Goal: Transaction & Acquisition: Subscribe to service/newsletter

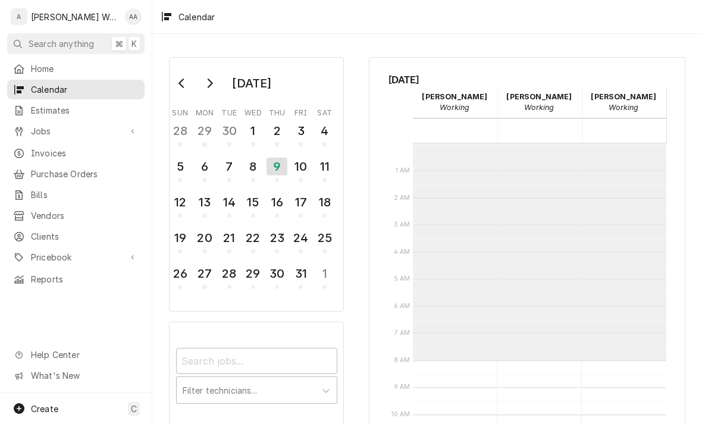
scroll to position [216, 0]
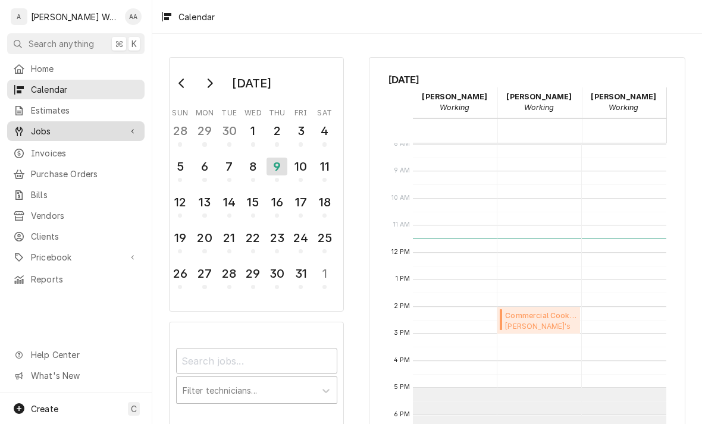
click at [27, 133] on div "Jobs" at bounding box center [67, 131] width 108 height 12
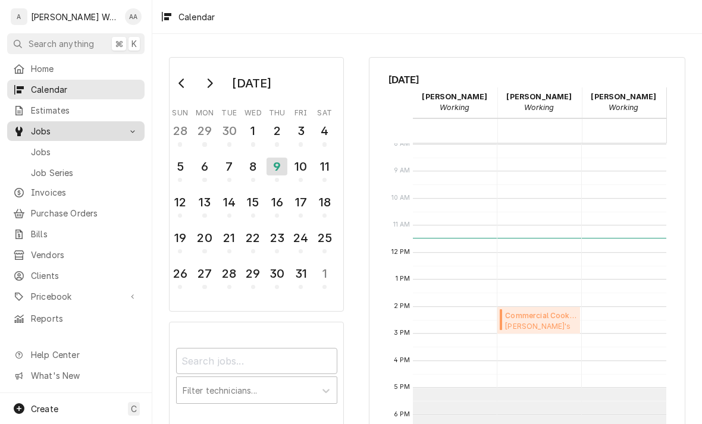
click at [27, 125] on div "Jobs" at bounding box center [67, 131] width 108 height 12
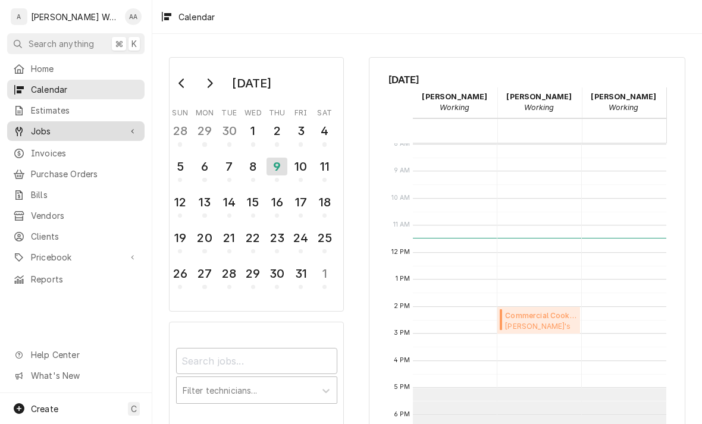
click at [36, 128] on span "Jobs" at bounding box center [76, 131] width 90 height 12
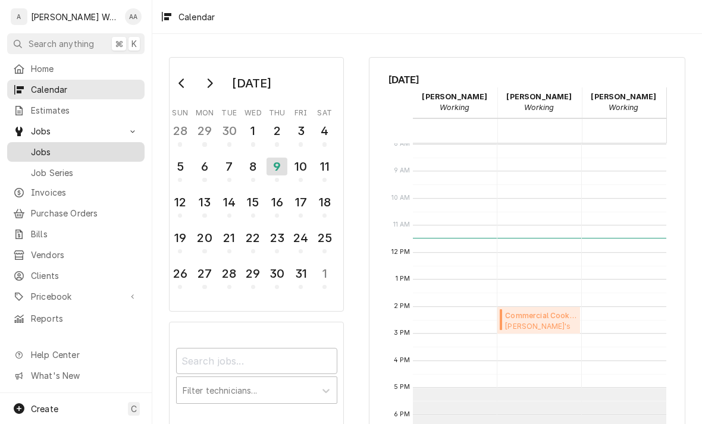
click at [39, 153] on div "Jobs" at bounding box center [76, 151] width 133 height 15
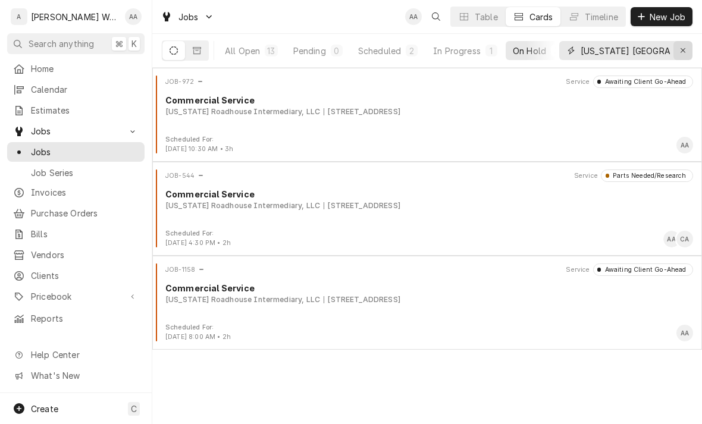
click at [680, 52] on icon "Erase input" at bounding box center [683, 50] width 7 height 8
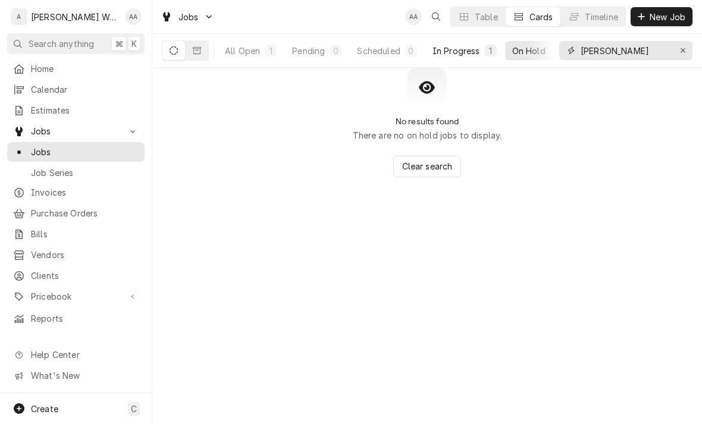
type input "Overla"
click at [452, 56] on div "In Progress" at bounding box center [456, 51] width 48 height 12
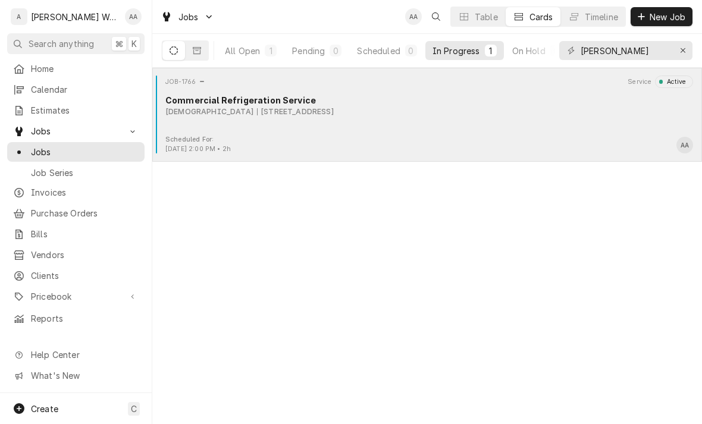
click at [238, 125] on div "JOB-1766 Service Active Commercial Refrigeration Service Overland Hills Church …" at bounding box center [427, 105] width 540 height 59
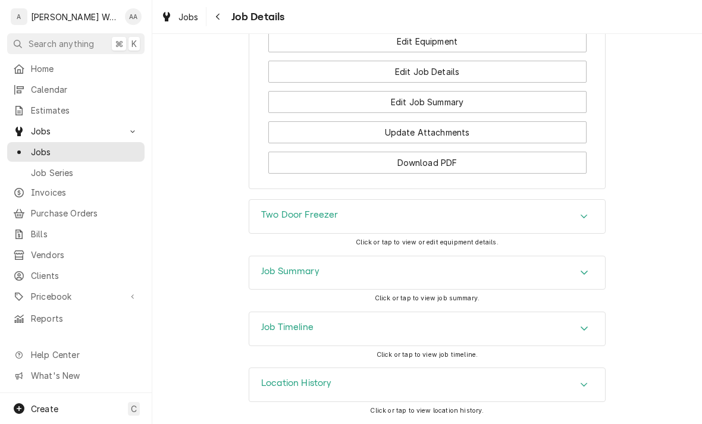
scroll to position [955, 0]
click at [442, 210] on div "Two Door Freezer" at bounding box center [427, 216] width 356 height 33
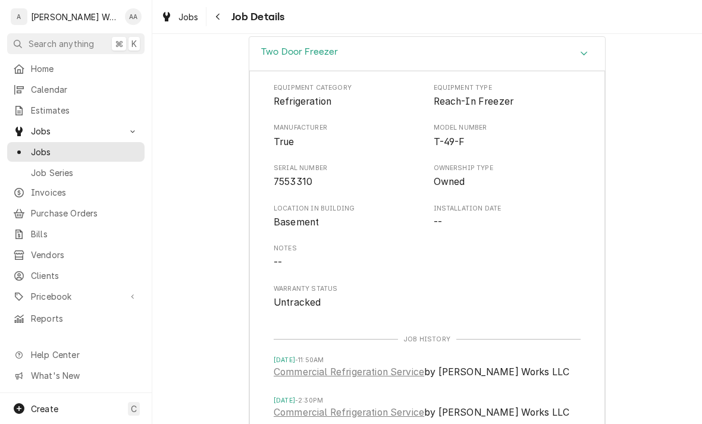
scroll to position [1130, 0]
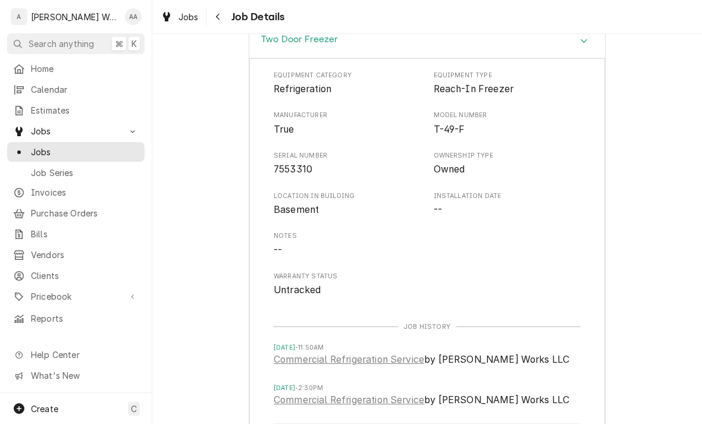
click at [356, 2] on div "Jobs Job Details" at bounding box center [426, 16] width 549 height 33
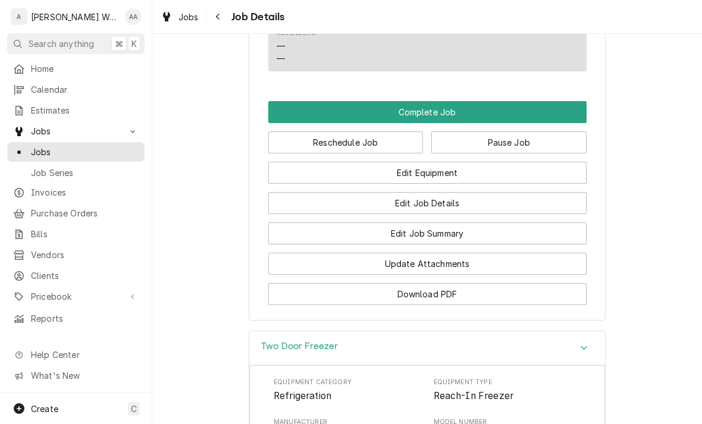
scroll to position [800, 0]
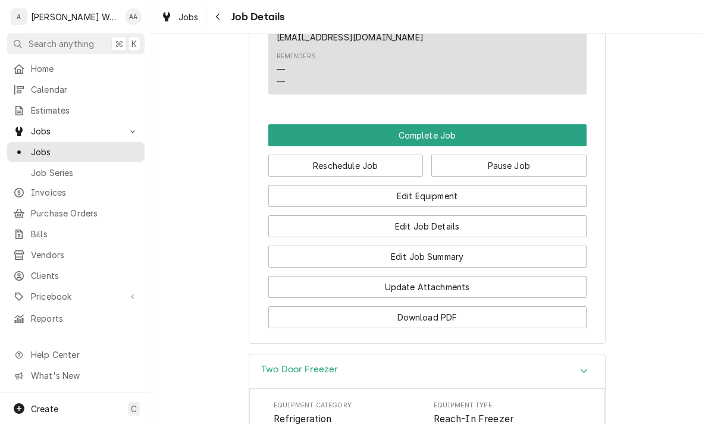
click at [458, 166] on button "Pause Job" at bounding box center [508, 166] width 155 height 22
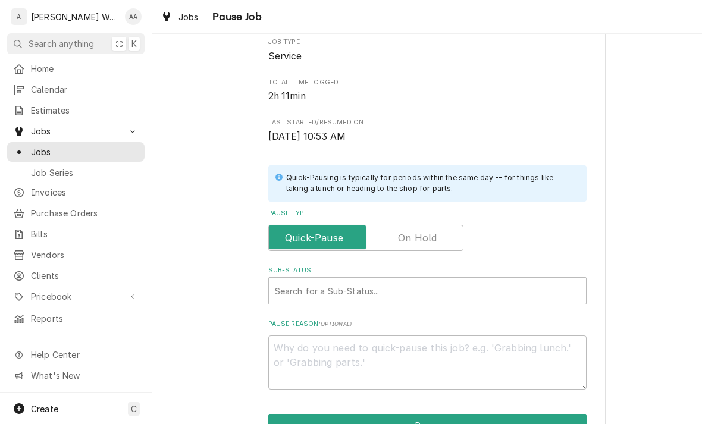
scroll to position [181, 0]
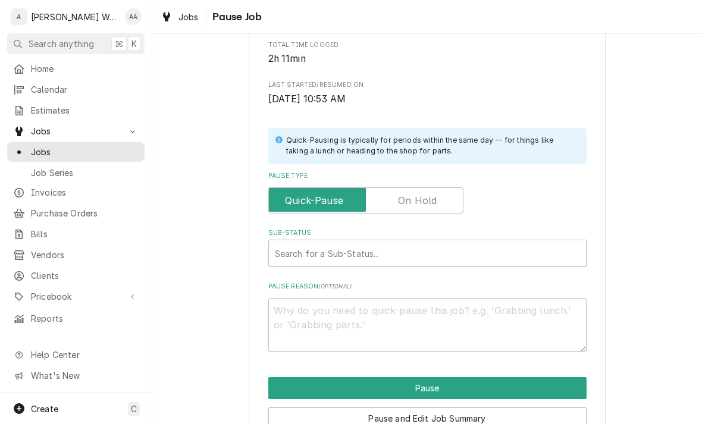
click at [403, 187] on input "Pause Type" at bounding box center [366, 200] width 184 height 26
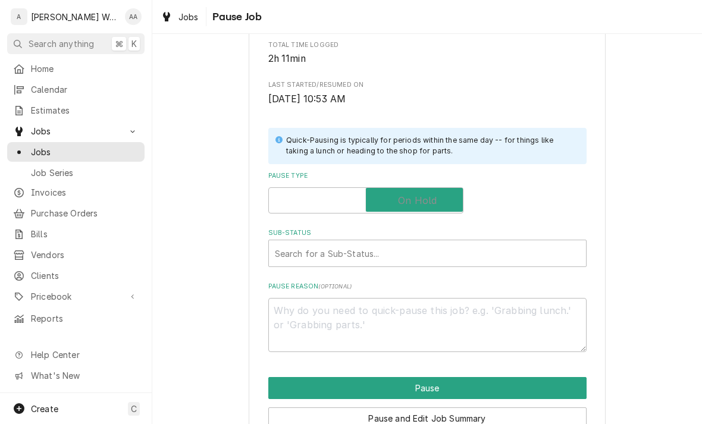
checkbox input "true"
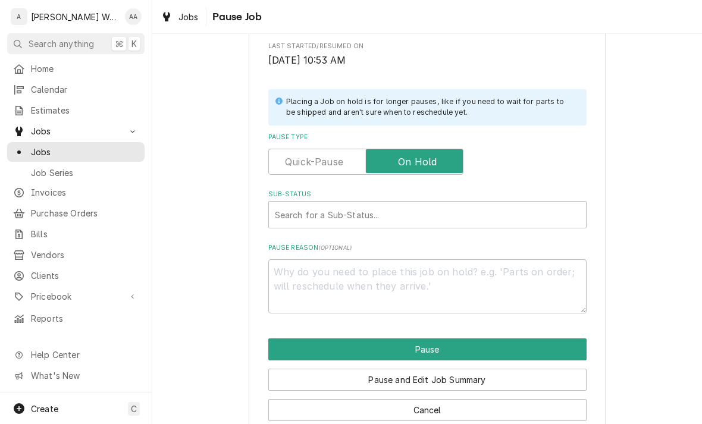
scroll to position [238, 0]
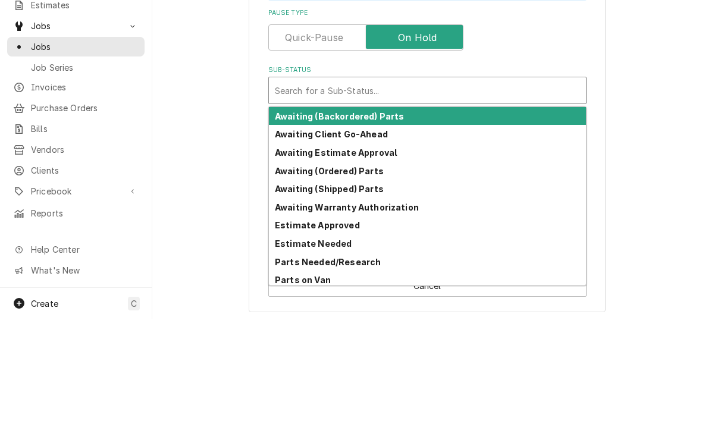
click at [293, 234] on strong "Awaiting Client Go-Ahead" at bounding box center [331, 239] width 113 height 10
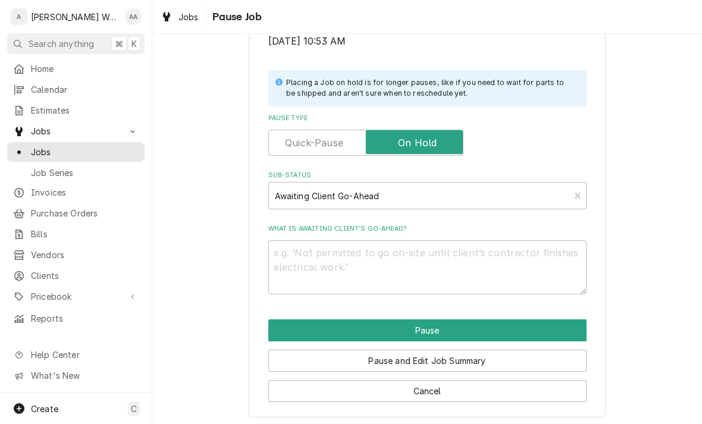
scroll to position [225, 0]
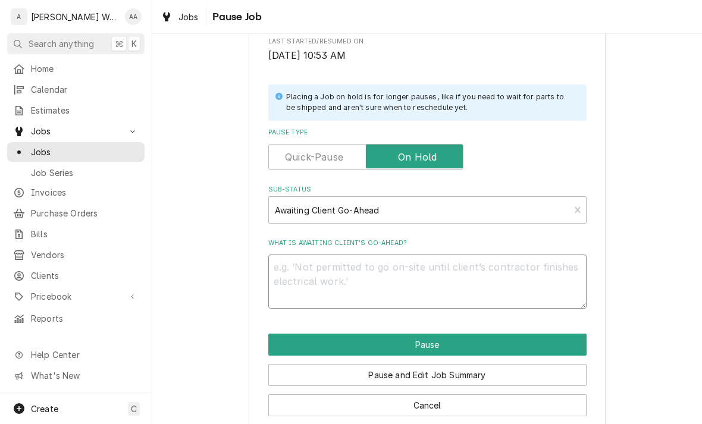
click at [297, 264] on textarea "What is awaiting client’s go-ahead?" at bounding box center [427, 281] width 318 height 54
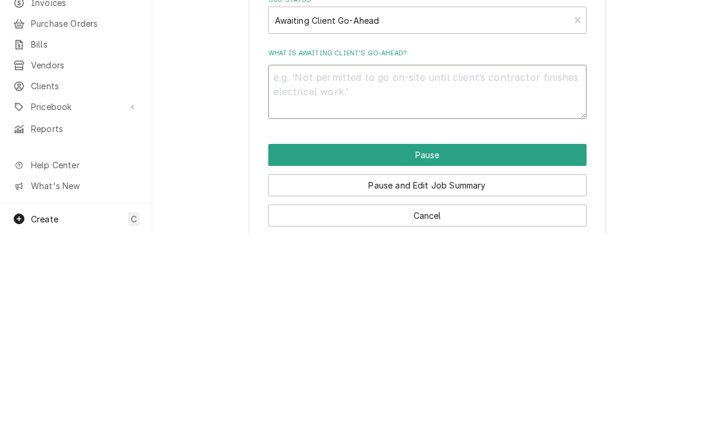
type textarea "x"
type textarea "Or"
type textarea "x"
type textarea "Ord"
type textarea "x"
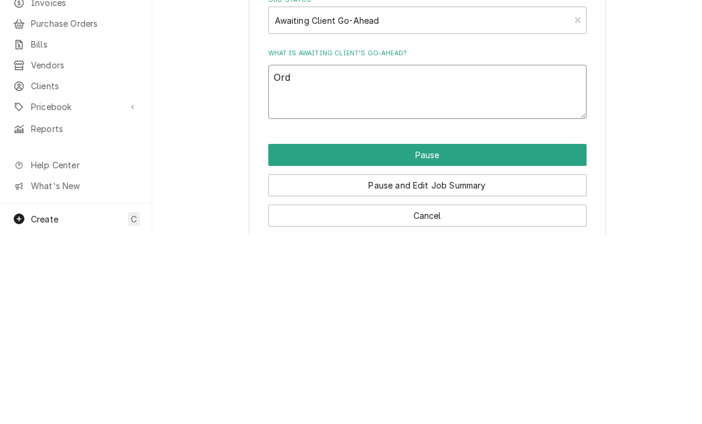
type textarea "Orde"
type textarea "x"
type textarea "Order"
type textarea "x"
type textarea "Order g"
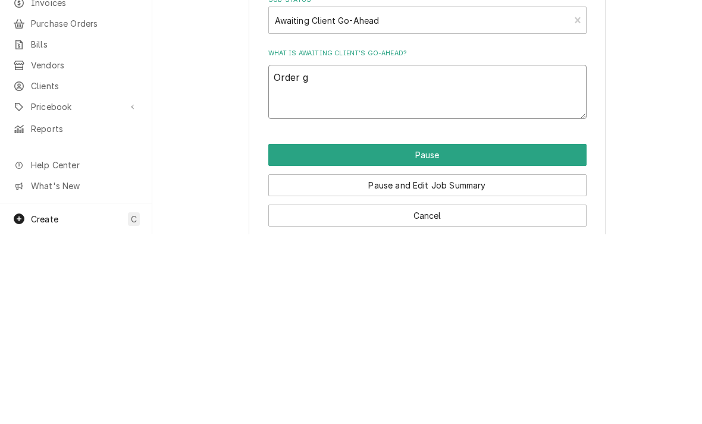
type textarea "x"
type textarea "Order ga"
type textarea "x"
type textarea "Order gas"
type textarea "x"
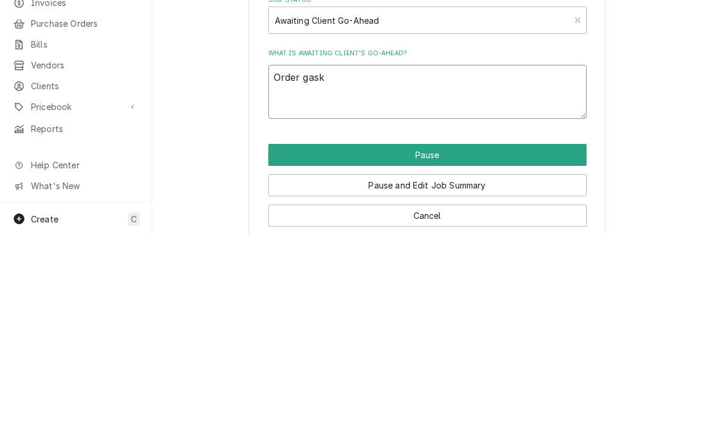
type textarea "Order gaske"
type textarea "x"
type textarea "Order gasket"
type textarea "x"
type textarea "Order gaskets"
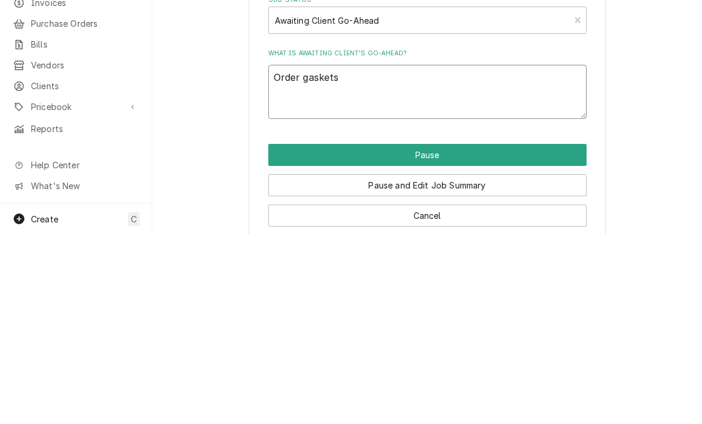
type textarea "x"
type textarea "Order gaskets?"
click at [379, 254] on textarea "Order gaskets?" at bounding box center [427, 281] width 318 height 54
click at [356, 254] on textarea "Order gaskets?" at bounding box center [427, 281] width 318 height 54
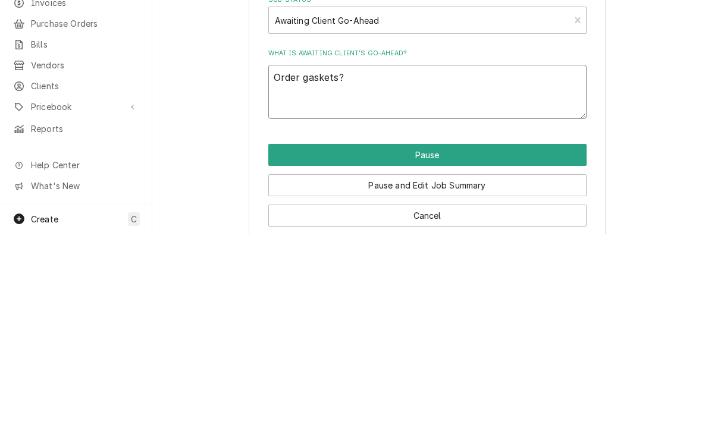
click at [363, 254] on textarea "Order gaskets?" at bounding box center [427, 281] width 318 height 54
click at [361, 254] on textarea "Order gaskets?" at bounding box center [427, 281] width 318 height 54
paste textarea "810719"
type textarea "x"
type textarea "Order gaskets? 810719"
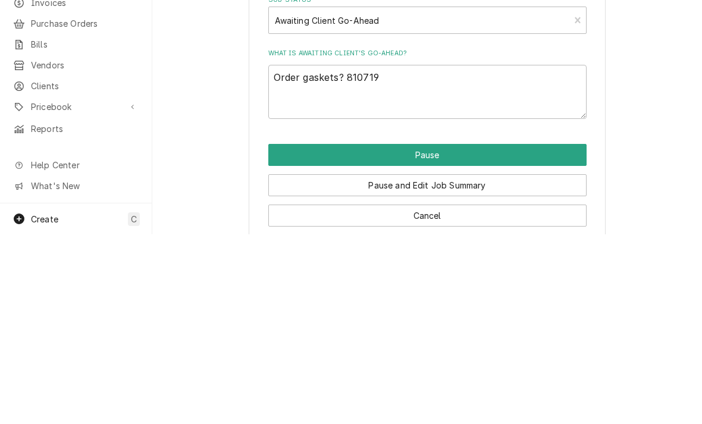
click at [290, 334] on button "Pause" at bounding box center [427, 345] width 318 height 22
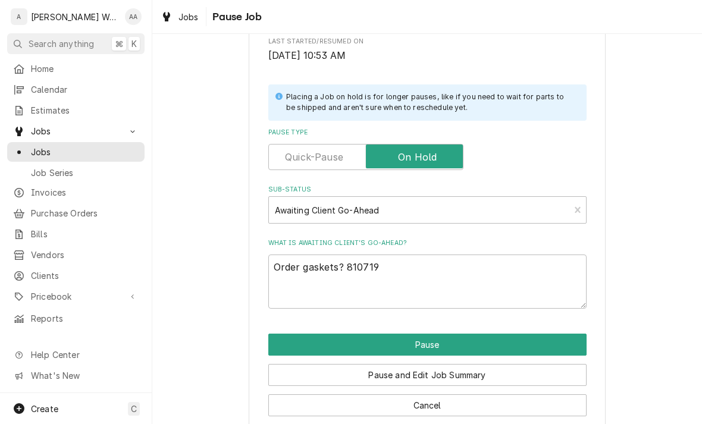
type textarea "x"
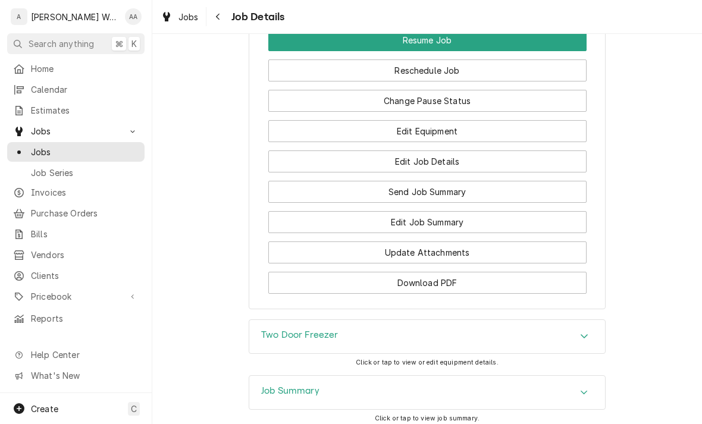
scroll to position [991, 0]
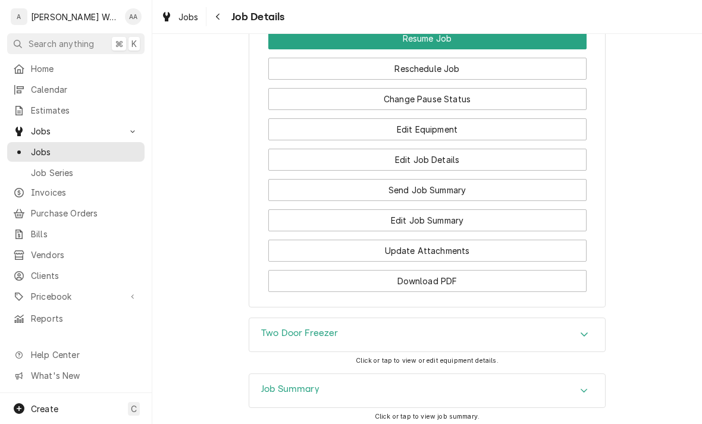
click at [337, 231] on button "Edit Job Summary" at bounding box center [427, 220] width 318 height 22
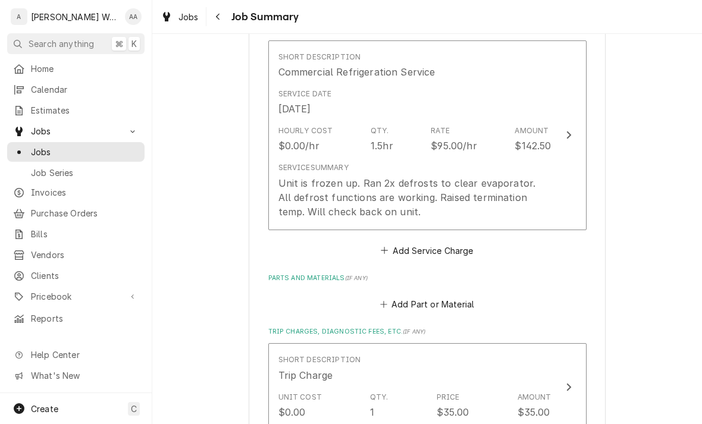
click at [296, 187] on div "Unit is frozen up. Ran 2x defrosts to clear evaporator. All defrost functions a…" at bounding box center [414, 197] width 273 height 43
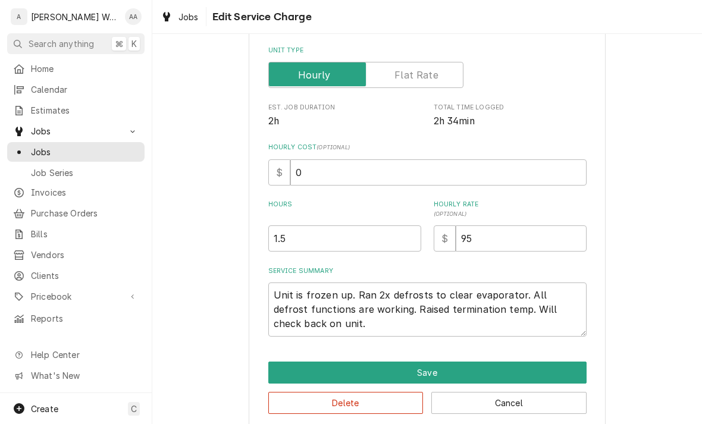
type textarea "x"
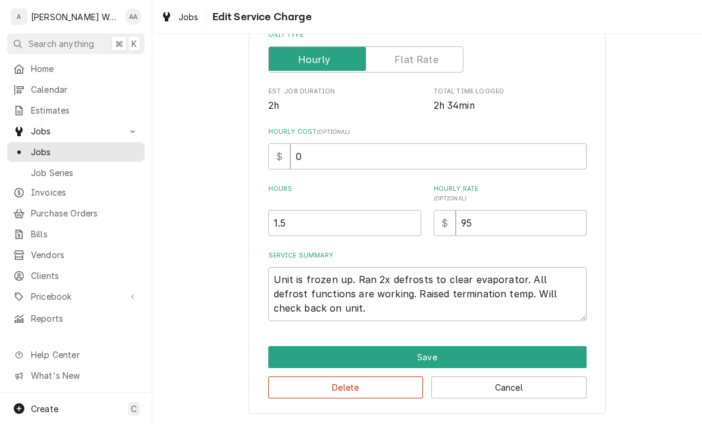
scroll to position [201, 0]
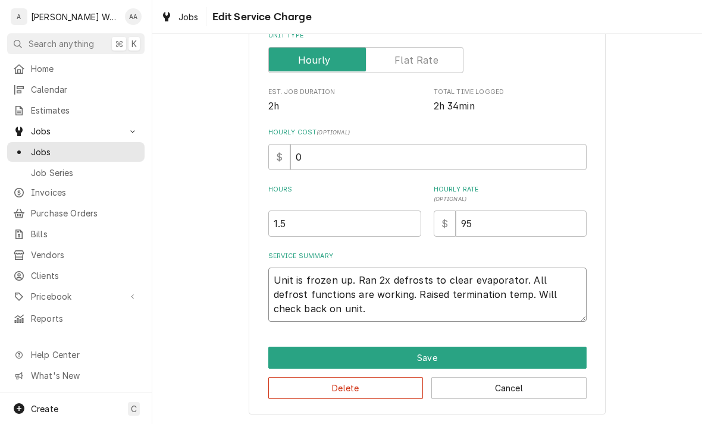
click at [331, 303] on textarea "Unit is frozen up. Ran 2x defrosts to clear evaporator. All defrost functions a…" at bounding box center [427, 295] width 318 height 54
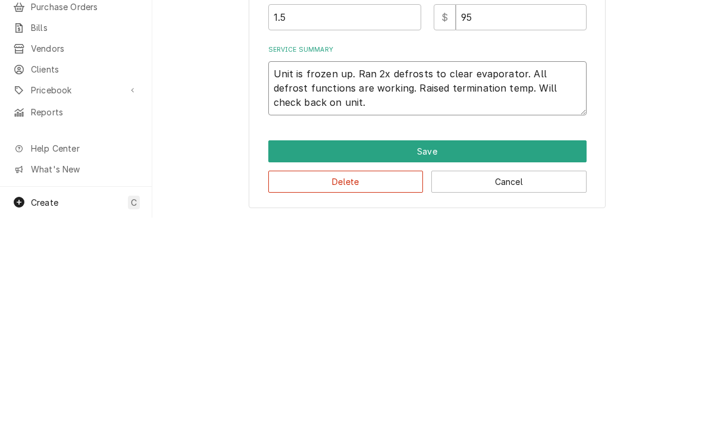
type textarea "Unit is frozen up. Ran 2x defrosts to clear evaporator. All defrost functions a…"
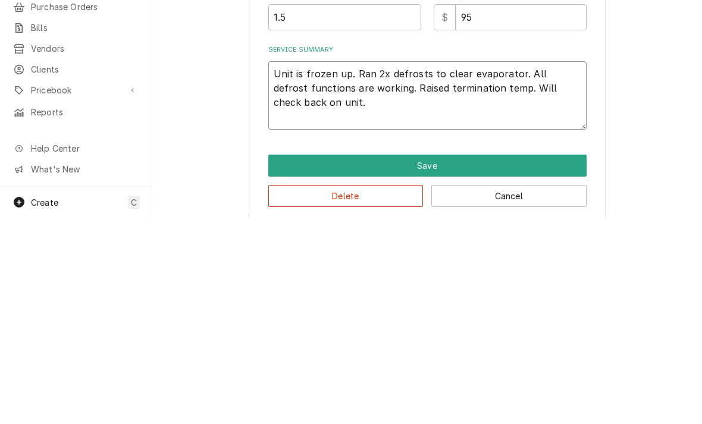
type textarea "x"
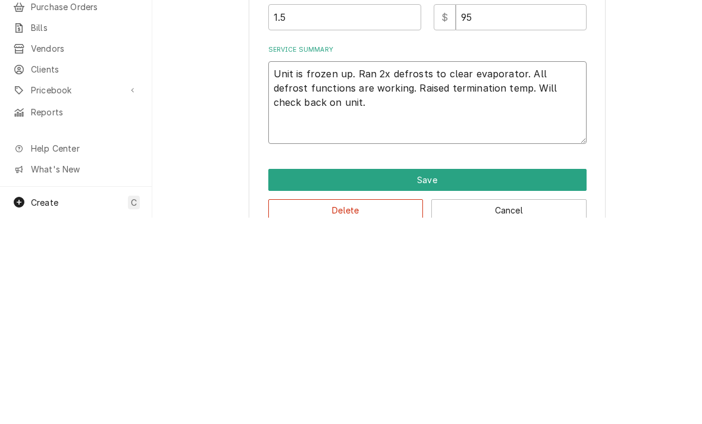
type textarea "Unit is frozen up. Ran 2x defrosts to clear evaporator. All defrost functions a…"
type textarea "x"
type textarea "Unit is frozen up. Ran 2x defrosts to clear evaporator. All defrost functions a…"
type textarea "x"
type textarea "Unit is frozen up. Ran 2x defrosts to clear evaporator. All defrost functions a…"
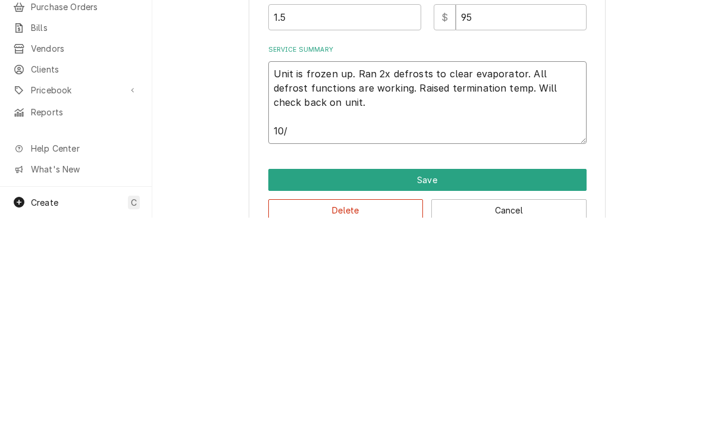
type textarea "x"
type textarea "Unit is frozen up. Ran 2x defrosts to clear evaporator. All defrost functions a…"
type textarea "x"
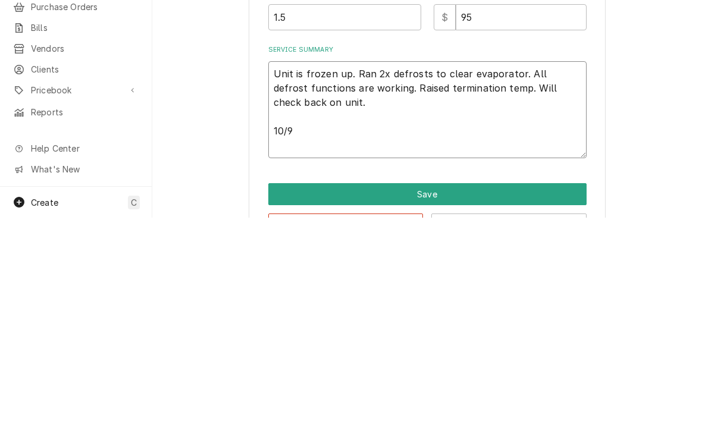
type textarea "Unit is frozen up. Ran 2x defrosts to clear evaporator. All defrost functions a…"
type textarea "x"
type textarea "Unit is frozen up. Ran 2x defrosts to clear evaporator. All defrost functions a…"
type textarea "x"
type textarea "Unit is frozen up. Ran 2x defrosts to clear evaporator. All defrost functions a…"
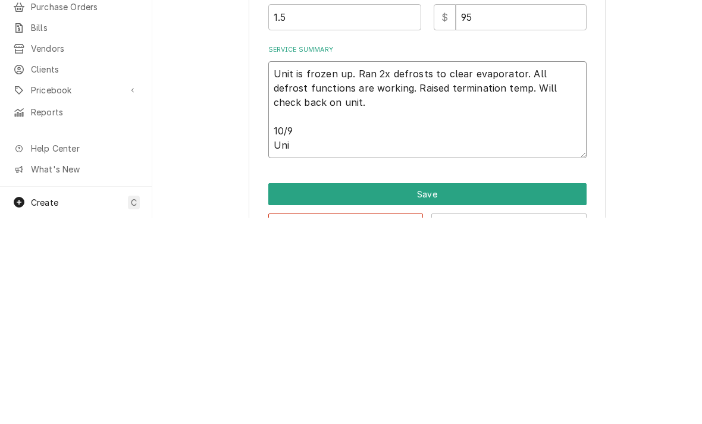
type textarea "x"
type textarea "Unit is frozen up. Ran 2x defrosts to clear evaporator. All defrost functions a…"
type textarea "x"
type textarea "Unit is frozen up. Ran 2x defrosts to clear evaporator. All defrost functions a…"
type textarea "x"
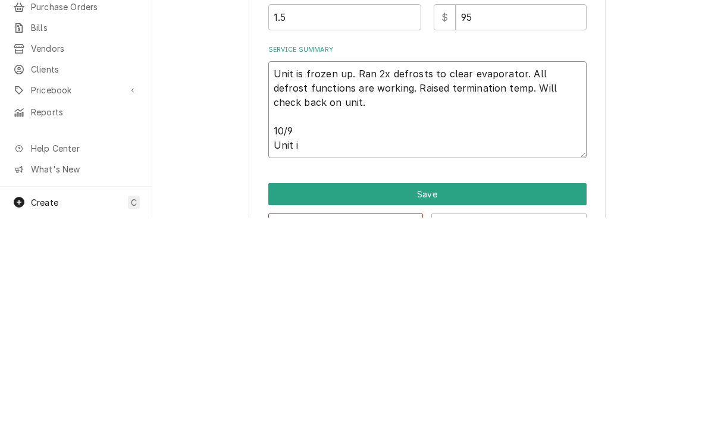
type textarea "Unit is frozen up. Ran 2x defrosts to clear evaporator. All defrost functions a…"
type textarea "x"
type textarea "Unit is frozen up. Ran 2x defrosts to clear evaporator. All defrost functions a…"
type textarea "x"
type textarea "Unit is frozen up. Ran 2x defrosts to clear evaporator. All defrost functions a…"
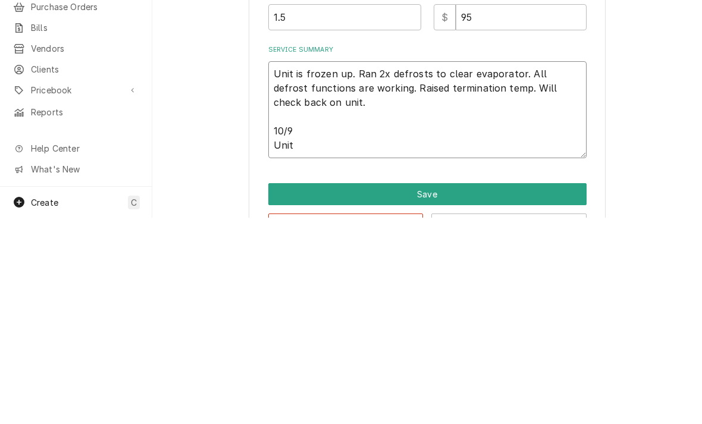
type textarea "x"
type textarea "Unit is frozen up. Ran 2x defrosts to clear evaporator. All defrost functions a…"
type textarea "x"
type textarea "Unit is frozen up. Ran 2x defrosts to clear evaporator. All defrost functions a…"
type textarea "x"
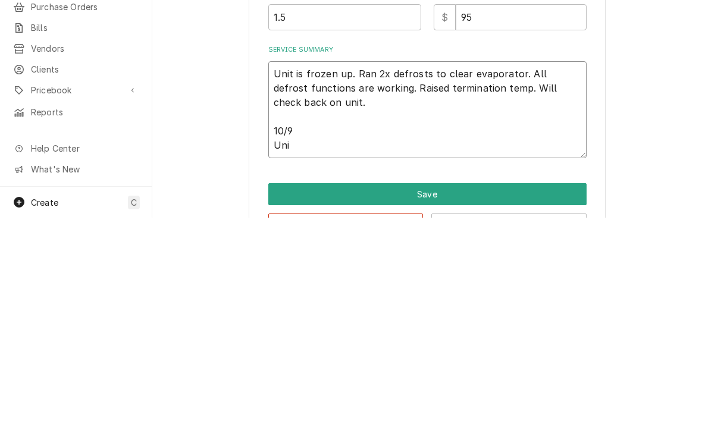
type textarea "Unit is frozen up. Ran 2x defrosts to clear evaporator. All defrost functions a…"
type textarea "x"
type textarea "Unit is frozen up. Ran 2x defrosts to clear evaporator. All defrost functions a…"
type textarea "x"
type textarea "Unit is frozen up. Ran 2x defrosts to clear evaporator. All defrost functions a…"
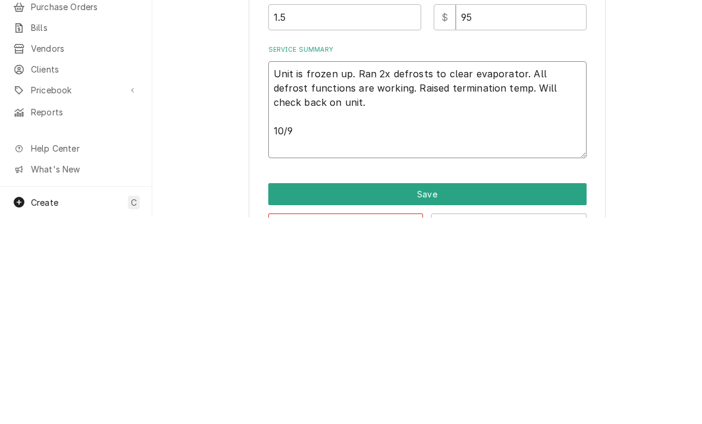
type textarea "x"
type textarea "Unit is frozen up. Ran 2x defrosts to clear evaporator. All defrost functions a…"
type textarea "x"
type textarea "Unit is frozen up. Ran 2x defrosts to clear evaporator. All defrost functions a…"
type textarea "x"
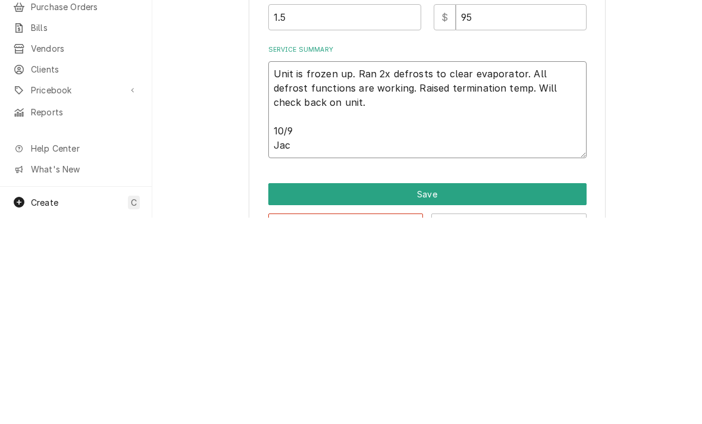
type textarea "Unit is frozen up. Ran 2x defrosts to clear evaporator. All defrost functions a…"
type textarea "x"
type textarea "Unit is frozen up. Ran 2x defrosts to clear evaporator. All defrost functions a…"
type textarea "x"
type textarea "Unit is frozen up. Ran 2x defrosts to clear evaporator. All defrost functions a…"
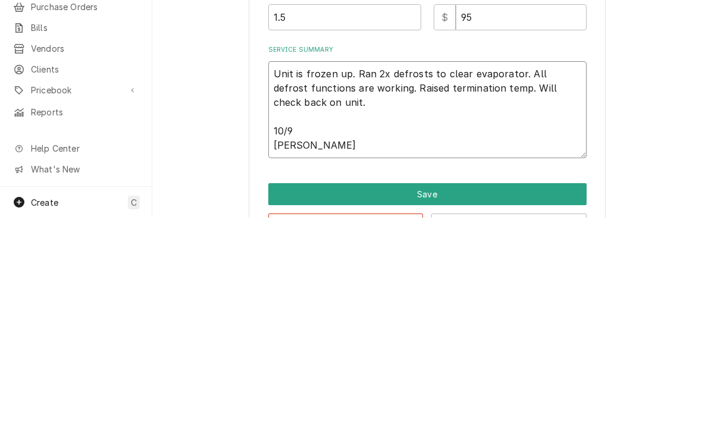
type textarea "x"
type textarea "Unit is frozen up. Ran 2x defrosts to clear evaporator. All defrost functions a…"
type textarea "x"
type textarea "Unit is frozen up. Ran 2x defrosts to clear evaporator. All defrost functions a…"
type textarea "x"
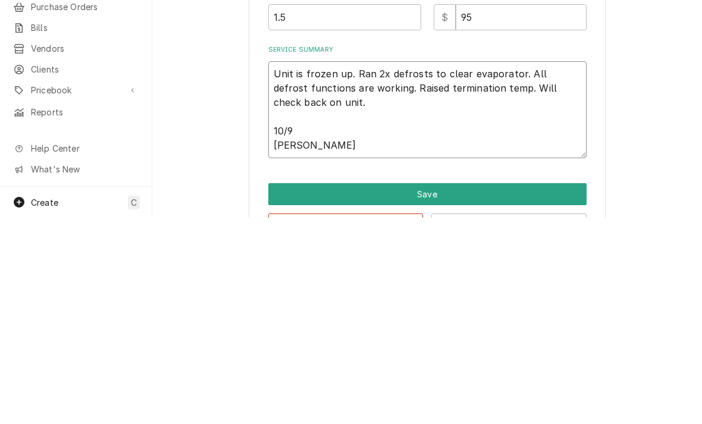
type textarea "Unit is frozen up. Ran 2x defrosts to clear evaporator. All defrost functions a…"
type textarea "x"
type textarea "Unit is frozen up. Ran 2x defrosts to clear evaporator. All defrost functions a…"
type textarea "x"
type textarea "Unit is frozen up. Ran 2x defrosts to clear evaporator. All defrost functions a…"
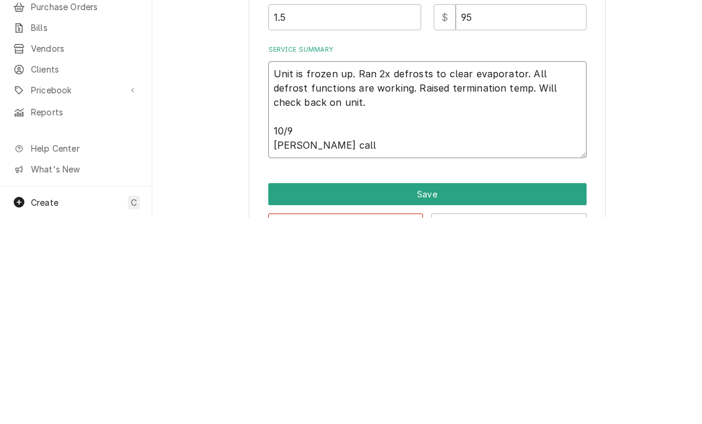
type textarea "x"
type textarea "Unit is frozen up. Ran 2x defrosts to clear evaporator. All defrost functions a…"
type textarea "x"
type textarea "Unit is frozen up. Ran 2x defrosts to clear evaporator. All defrost functions a…"
type textarea "x"
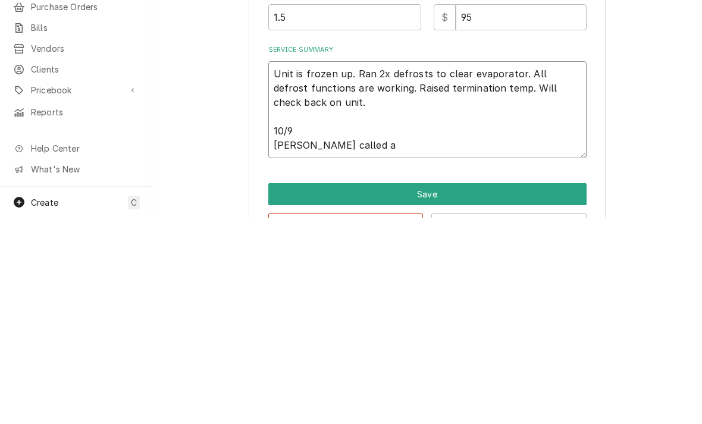
type textarea "Unit is frozen up. Ran 2x defrosts to clear evaporator. All defrost functions a…"
type textarea "x"
type textarea "Unit is frozen up. Ran 2x defrosts to clear evaporator. All defrost functions a…"
type textarea "x"
type textarea "Unit is frozen up. Ran 2x defrosts to clear evaporator. All defrost functions a…"
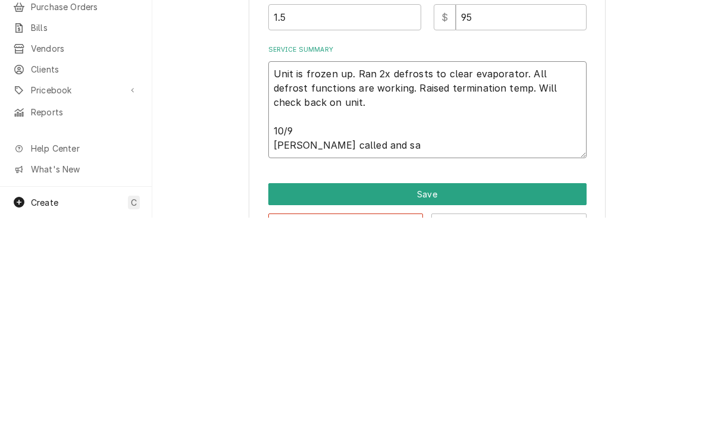
type textarea "x"
type textarea "Unit is frozen up. Ran 2x defrosts to clear evaporator. All defrost functions a…"
type textarea "x"
type textarea "Unit is frozen up. Ran 2x defrosts to clear evaporator. All defrost functions a…"
type textarea "x"
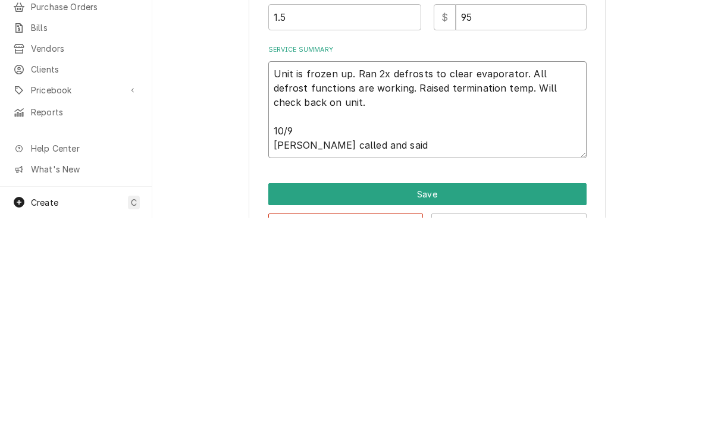
type textarea "Unit is frozen up. Ran 2x defrosts to clear evaporator. All defrost functions a…"
type textarea "x"
type textarea "Unit is frozen up. Ran 2x defrosts to clear evaporator. All defrost functions a…"
type textarea "x"
type textarea "Unit is frozen up. Ran 2x defrosts to clear evaporator. All defrost functions a…"
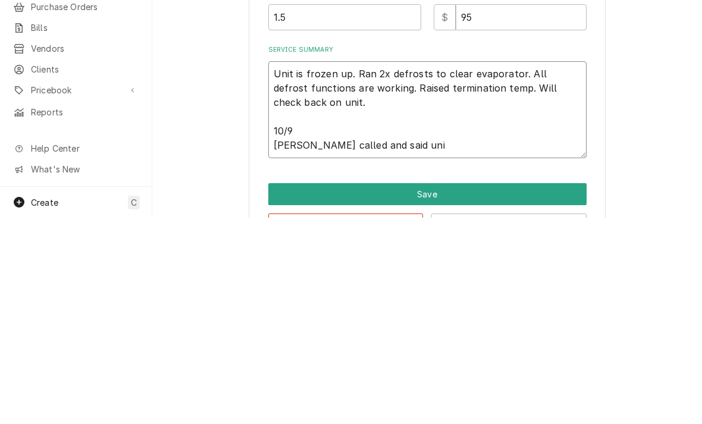
type textarea "x"
type textarea "Unit is frozen up. Ran 2x defrosts to clear evaporator. All defrost functions a…"
type textarea "x"
type textarea "Unit is frozen up. Ran 2x defrosts to clear evaporator. All defrost functions a…"
type textarea "x"
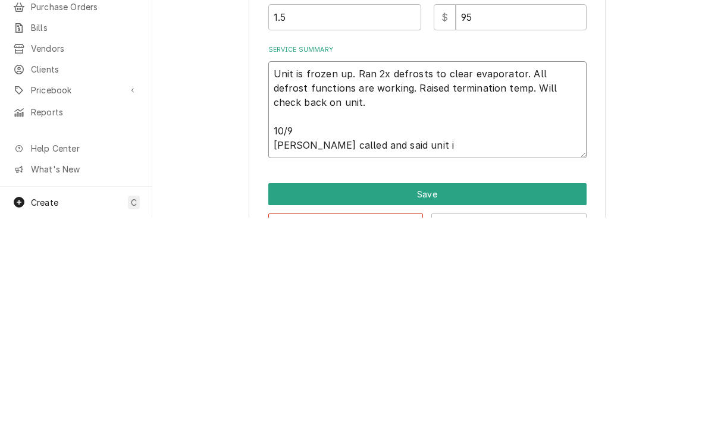
type textarea "Unit is frozen up. Ran 2x defrosts to clear evaporator. All defrost functions a…"
type textarea "x"
type textarea "Unit is frozen up. Ran 2x defrosts to clear evaporator. All defrost functions a…"
type textarea "x"
type textarea "Unit is frozen up. Ran 2x defrosts to clear evaporator. All defrost functions a…"
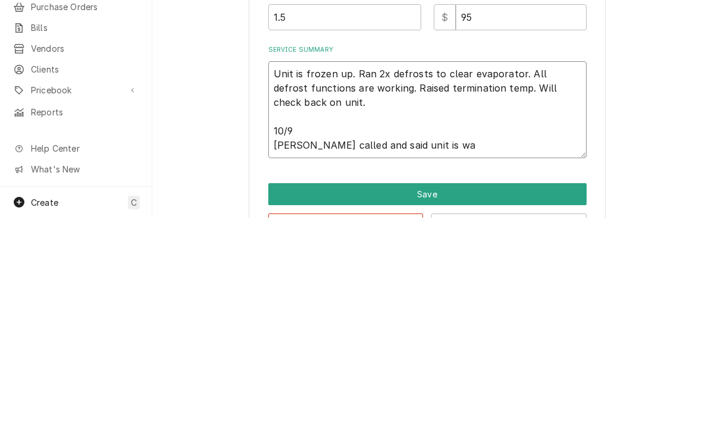
type textarea "x"
type textarea "Unit is frozen up. Ran 2x defrosts to clear evaporator. All defrost functions a…"
type textarea "x"
type textarea "Unit is frozen up. Ran 2x defrosts to clear evaporator. All defrost functions a…"
type textarea "x"
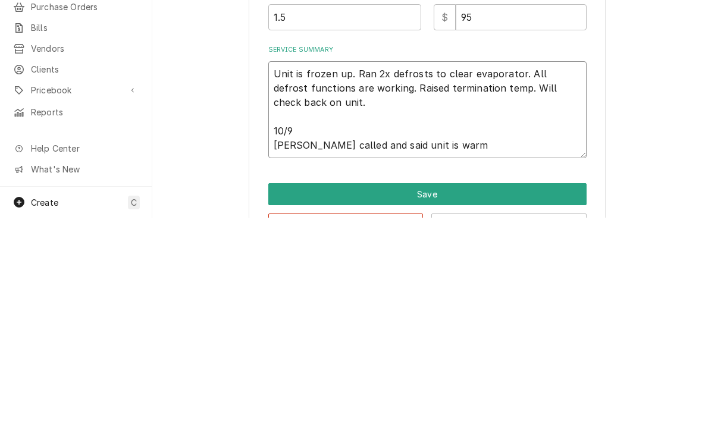
type textarea "Unit is frozen up. Ran 2x defrosts to clear evaporator. All defrost functions a…"
type textarea "x"
type textarea "Unit is frozen up. Ran 2x defrosts to clear evaporator. All defrost functions a…"
type textarea "x"
type textarea "Unit is frozen up. Ran 2x defrosts to clear evaporator. All defrost functions a…"
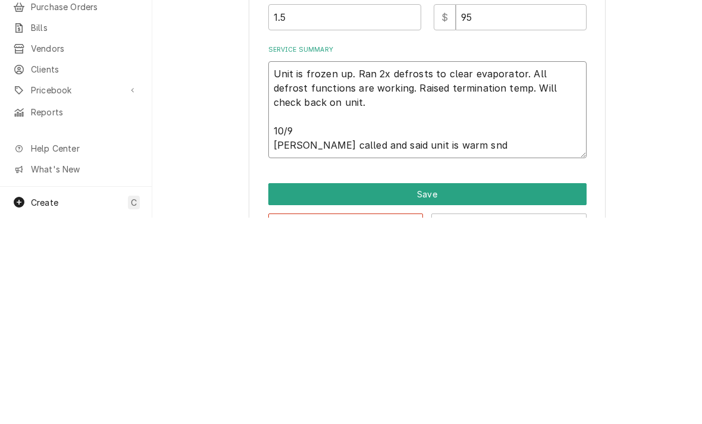
type textarea "x"
type textarea "Unit is frozen up. Ran 2x defrosts to clear evaporator. All defrost functions a…"
type textarea "x"
type textarea "Unit is frozen up. Ran 2x defrosts to clear evaporator. All defrost functions a…"
type textarea "x"
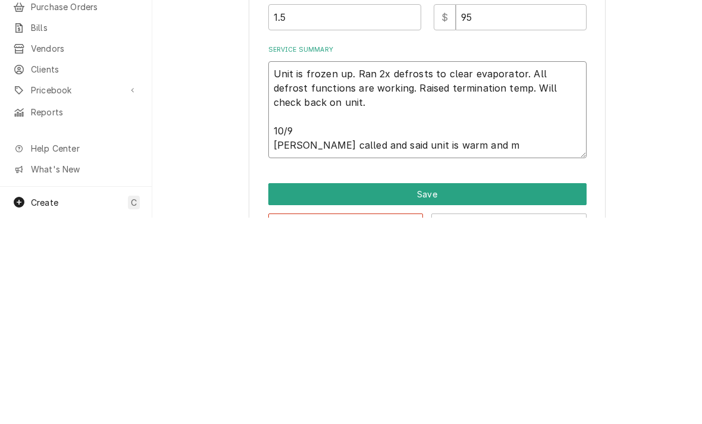
type textarea "Unit is frozen up. Ran 2x defrosts to clear evaporator. All defrost functions a…"
type textarea "x"
type textarea "Unit is frozen up. Ran 2x defrosts to clear evaporator. All defrost functions a…"
type textarea "x"
type textarea "Unit is frozen up. Ran 2x defrosts to clear evaporator. All defrost functions a…"
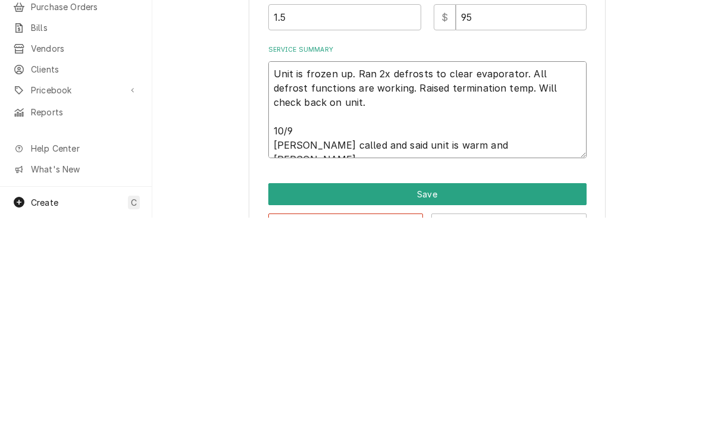
type textarea "x"
type textarea "Unit is frozen up. Ran 2x defrosts to clear evaporator. All defrost functions a…"
type textarea "x"
type textarea "Unit is frozen up. Ran 2x defrosts to clear evaporator. All defrost functions a…"
type textarea "x"
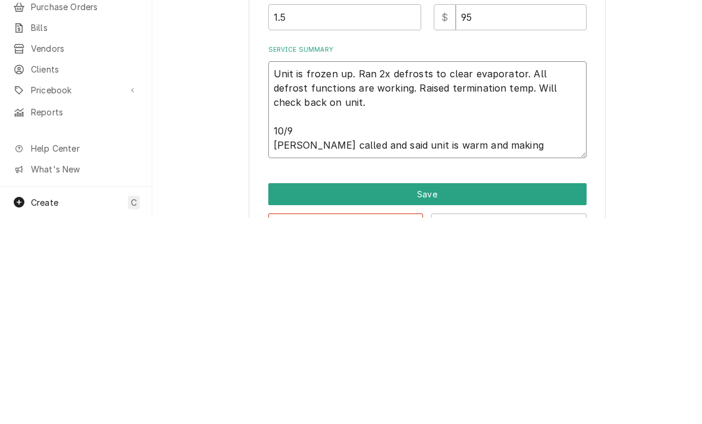
type textarea "Unit is frozen up. Ran 2x defrosts to clear evaporator. All defrost functions a…"
type textarea "x"
type textarea "Unit is frozen up. Ran 2x defrosts to clear evaporator. All defrost functions a…"
type textarea "x"
type textarea "Unit is frozen up. Ran 2x defrosts to clear evaporator. All defrost functions a…"
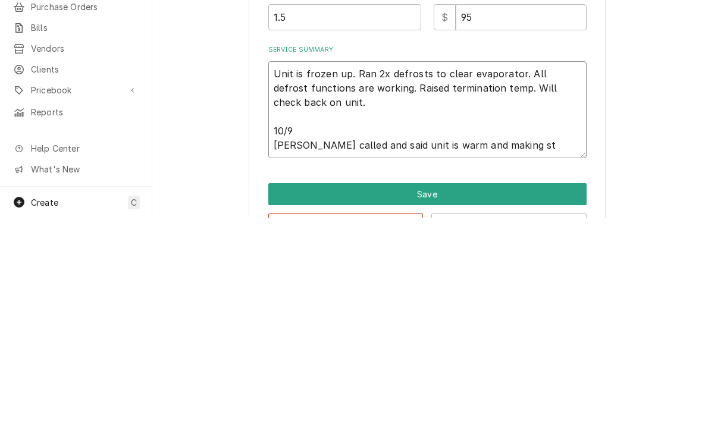
type textarea "x"
type textarea "Unit is frozen up. Ran 2x defrosts to clear evaporator. All defrost functions a…"
type textarea "x"
type textarea "Unit is frozen up. Ran 2x defrosts to clear evaporator. All defrost functions a…"
type textarea "x"
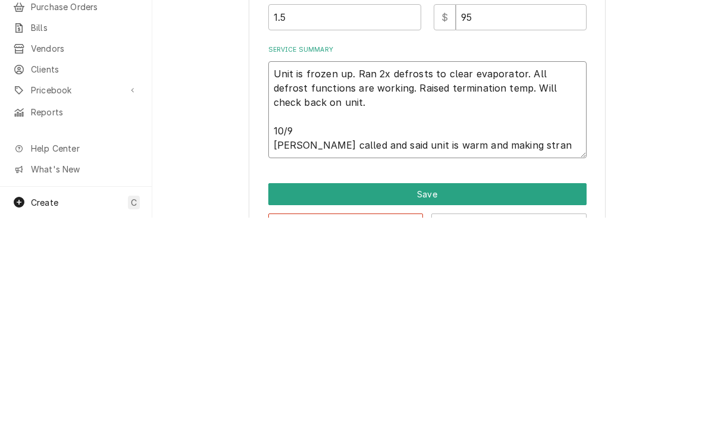
type textarea "Unit is frozen up. Ran 2x defrosts to clear evaporator. All defrost functions a…"
type textarea "x"
type textarea "Unit is frozen up. Ran 2x defrosts to clear evaporator. All defrost functions a…"
type textarea "x"
type textarea "Unit is frozen up. Ran 2x defrosts to clear evaporator. All defrost functions a…"
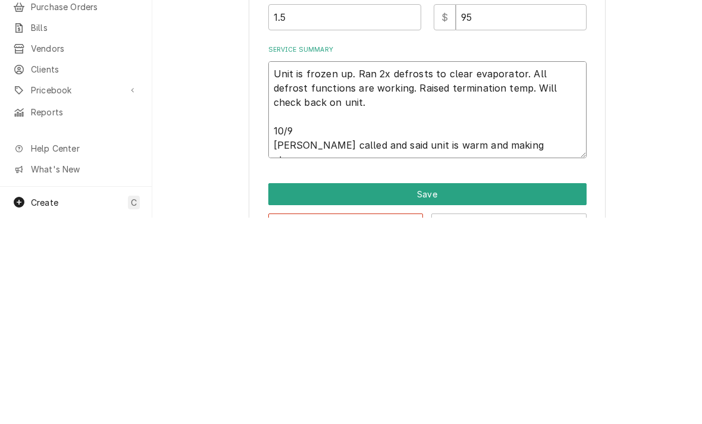
type textarea "x"
type textarea "Unit is frozen up. Ran 2x defrosts to clear evaporator. All defrost functions a…"
type textarea "x"
type textarea "Unit is frozen up. Ran 2x defrosts to clear evaporator. All defrost functions a…"
type textarea "x"
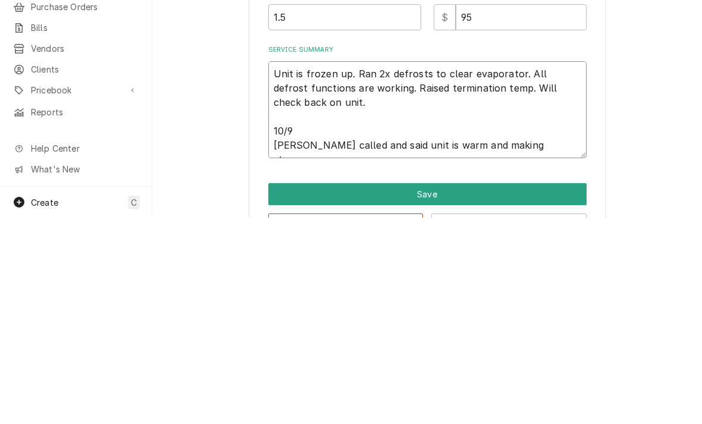
type textarea "Unit is frozen up. Ran 2x defrosts to clear evaporator. All defrost functions a…"
type textarea "x"
type textarea "Unit is frozen up. Ran 2x defrosts to clear evaporator. All defrost functions a…"
type textarea "x"
type textarea "Unit is frozen up. Ran 2x defrosts to clear evaporator. All defrost functions a…"
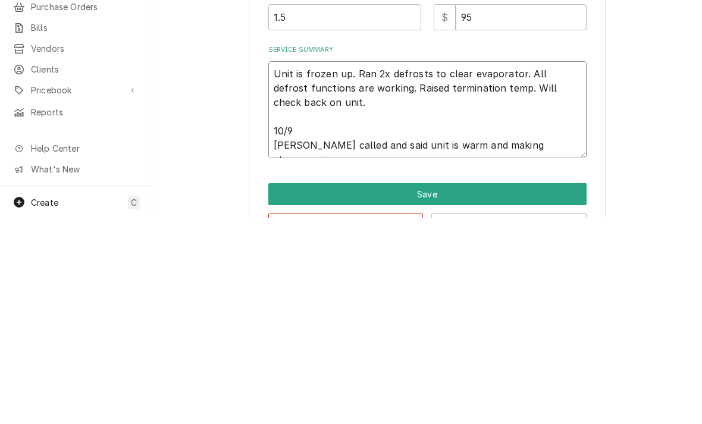
type textarea "x"
type textarea "Unit is frozen up. Ran 2x defrosts to clear evaporator. All defrost functions a…"
type textarea "x"
type textarea "Unit is frozen up. Ran 2x defrosts to clear evaporator. All defrost functions a…"
type textarea "x"
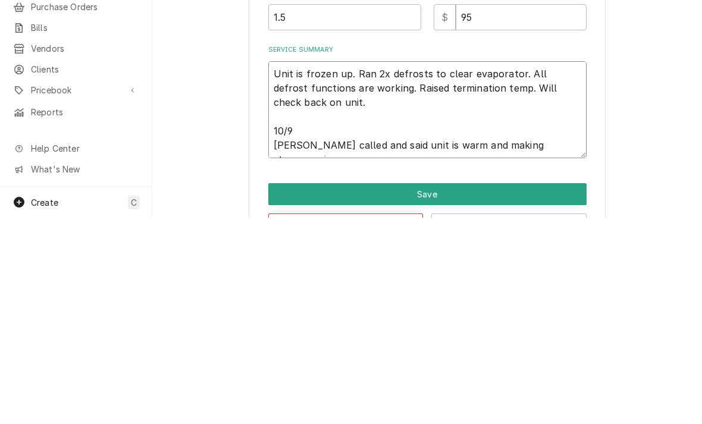
type textarea "Unit is frozen up. Ran 2x defrosts to clear evaporator. All defrost functions a…"
type textarea "x"
type textarea "Unit is frozen up. Ran 2x defrosts to clear evaporator. All defrost functions a…"
type textarea "x"
type textarea "Unit is frozen up. Ran 2x defrosts to clear evaporator. All defrost functions a…"
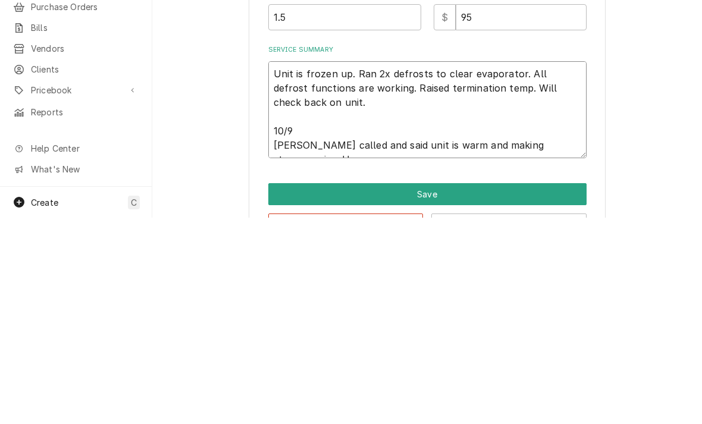
type textarea "x"
type textarea "Unit is frozen up. Ran 2x defrosts to clear evaporator. All defrost functions a…"
type textarea "x"
type textarea "Unit is frozen up. Ran 2x defrosts to clear evaporator. All defrost functions a…"
type textarea "x"
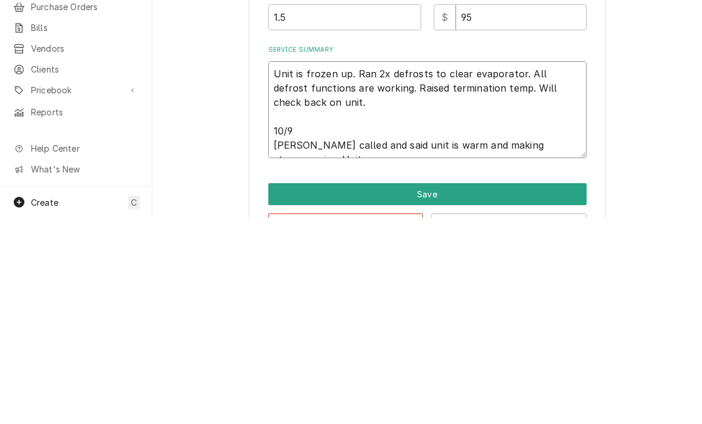
type textarea "Unit is frozen up. Ran 2x defrosts to clear evaporator. All defrost functions a…"
type textarea "x"
type textarea "Unit is frozen up. Ran 2x defrosts to clear evaporator. All defrost functions a…"
type textarea "x"
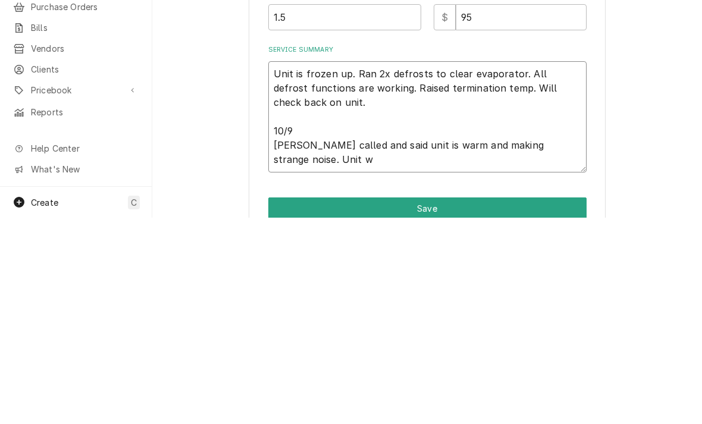
type textarea "Unit is frozen up. Ran 2x defrosts to clear evaporator. All defrost functions a…"
type textarea "x"
type textarea "Unit is frozen up. Ran 2x defrosts to clear evaporator. All defrost functions a…"
type textarea "x"
type textarea "Unit is frozen up. Ran 2x defrosts to clear evaporator. All defrost functions a…"
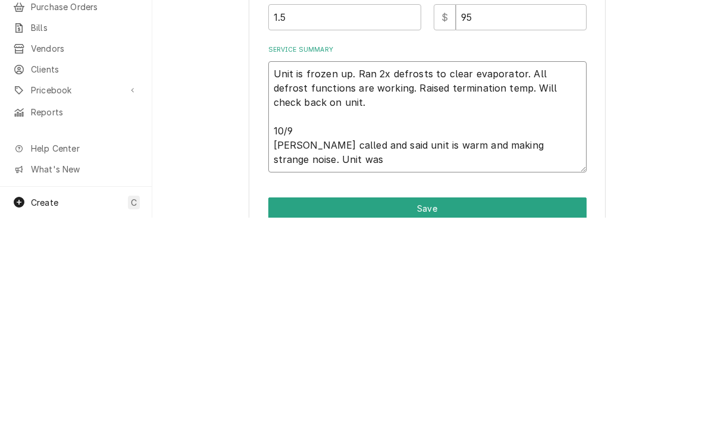
type textarea "x"
type textarea "Unit is frozen up. Ran 2x defrosts to clear evaporator. All defrost functions a…"
type textarea "x"
type textarea "Unit is frozen up. Ran 2x defrosts to clear evaporator. All defrost functions a…"
type textarea "x"
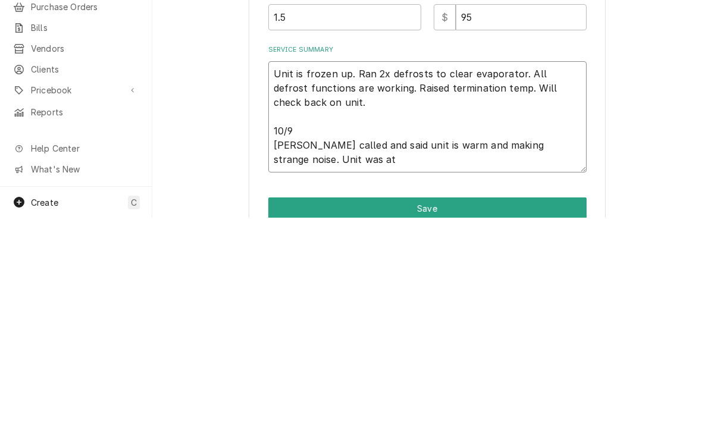
type textarea "Unit is frozen up. Ran 2x defrosts to clear evaporator. All defrost functions a…"
type textarea "x"
type textarea "Unit is frozen up. Ran 2x defrosts to clear evaporator. All defrost functions a…"
type textarea "x"
type textarea "Unit is frozen up. Ran 2x defrosts to clear evaporator. All defrost functions a…"
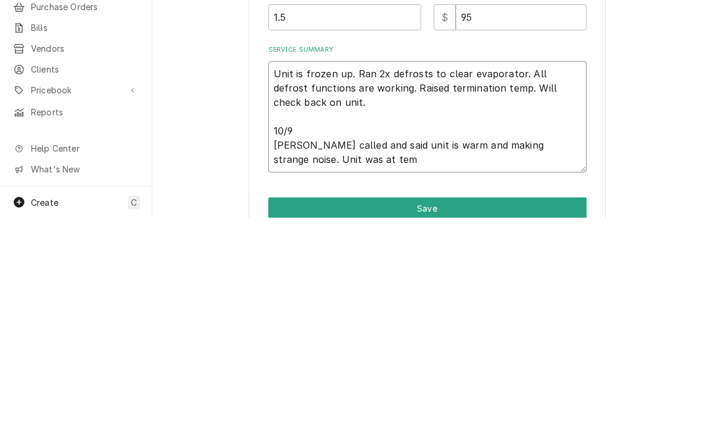
type textarea "x"
type textarea "Unit is frozen up. Ran 2x defrosts to clear evaporator. All defrost functions a…"
type textarea "x"
type textarea "Unit is frozen up. Ran 2x defrosts to clear evaporator. All defrost functions a…"
type textarea "x"
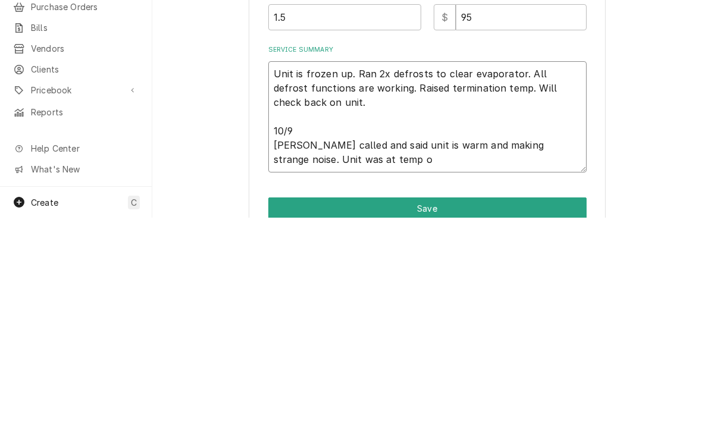
type textarea "Unit is frozen up. Ran 2x defrosts to clear evaporator. All defrost functions a…"
type textarea "x"
type textarea "Unit is frozen up. Ran 2x defrosts to clear evaporator. All defrost functions a…"
type textarea "x"
type textarea "Unit is frozen up. Ran 2x defrosts to clear evaporator. All defrost functions a…"
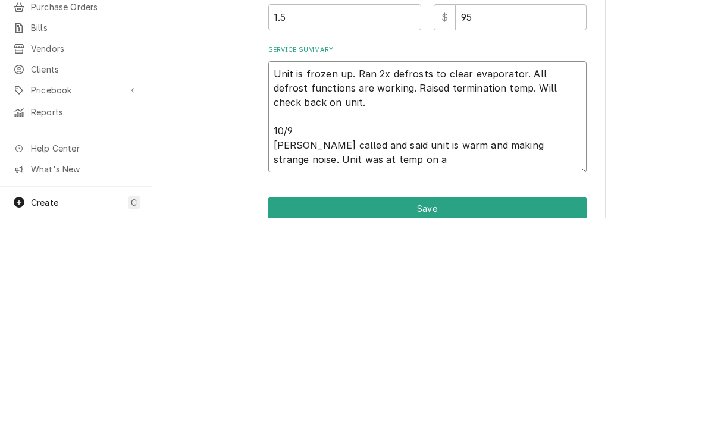
type textarea "x"
type textarea "Unit is frozen up. Ran 2x defrosts to clear evaporator. All defrost functions a…"
type textarea "x"
type textarea "Unit is frozen up. Ran 2x defrosts to clear evaporator. All defrost functions a…"
type textarea "x"
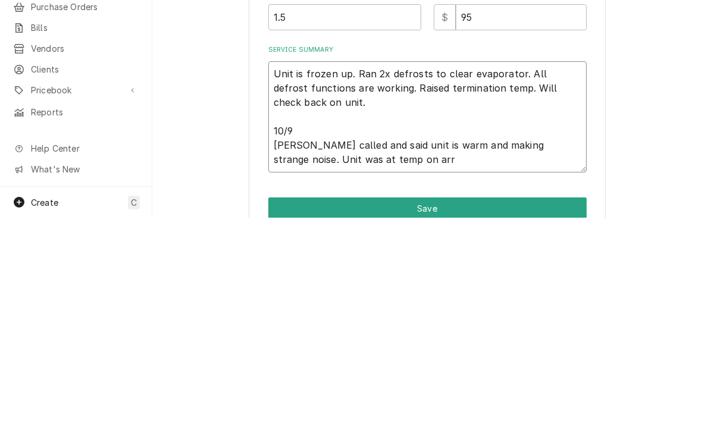
type textarea "Unit is frozen up. Ran 2x defrosts to clear evaporator. All defrost functions a…"
type textarea "x"
type textarea "Unit is frozen up. Ran 2x defrosts to clear evaporator. All defrost functions a…"
type textarea "x"
type textarea "Unit is frozen up. Ran 2x defrosts to clear evaporator. All defrost functions a…"
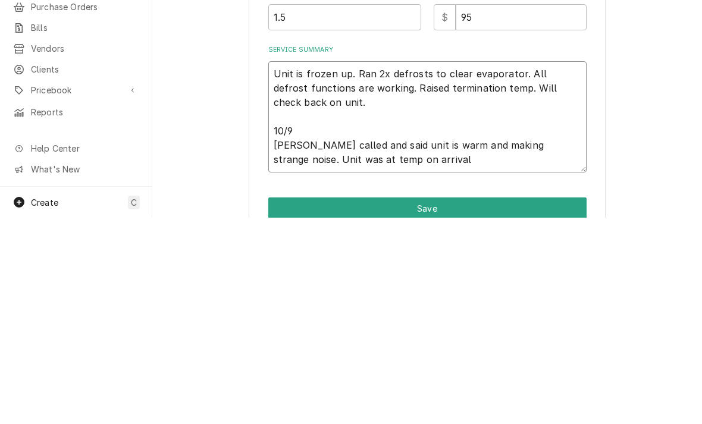
type textarea "x"
type textarea "Unit is frozen up. Ran 2x defrosts to clear evaporator. All defrost functions a…"
type textarea "x"
type textarea "Unit is frozen up. Ran 2x defrosts to clear evaporator. All defrost functions a…"
type textarea "x"
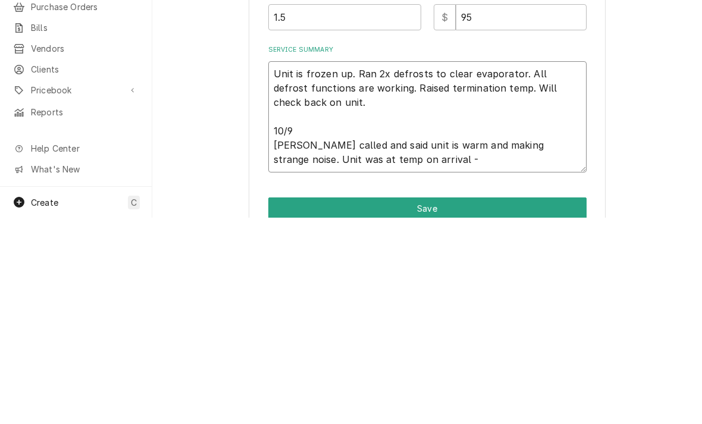
type textarea "Unit is frozen up. Ran 2x defrosts to clear evaporator. All defrost functions a…"
type textarea "x"
type textarea "Unit is frozen up. Ran 2x defrosts to clear evaporator. All defrost functions a…"
type textarea "x"
type textarea "Unit is frozen up. Ran 2x defrosts to clear evaporator. All defrost functions a…"
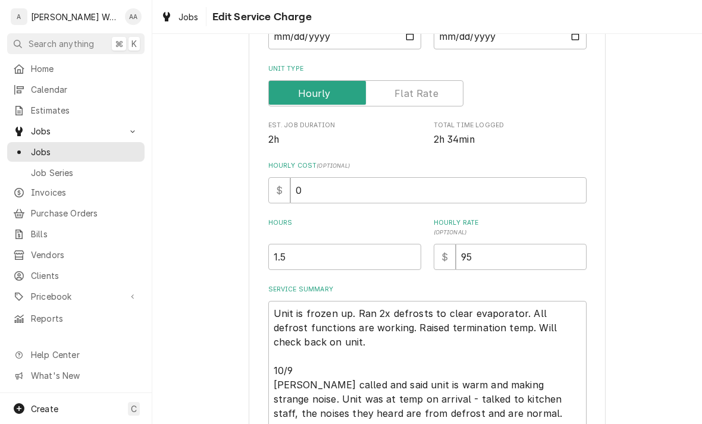
scroll to position [170, 0]
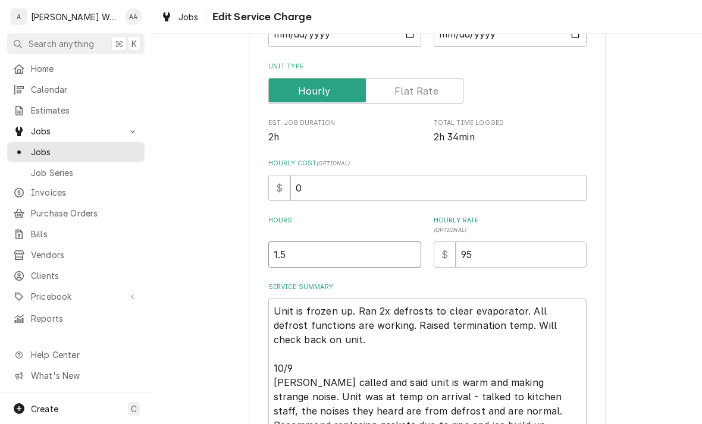
click at [301, 242] on input "1.5" at bounding box center [344, 254] width 153 height 26
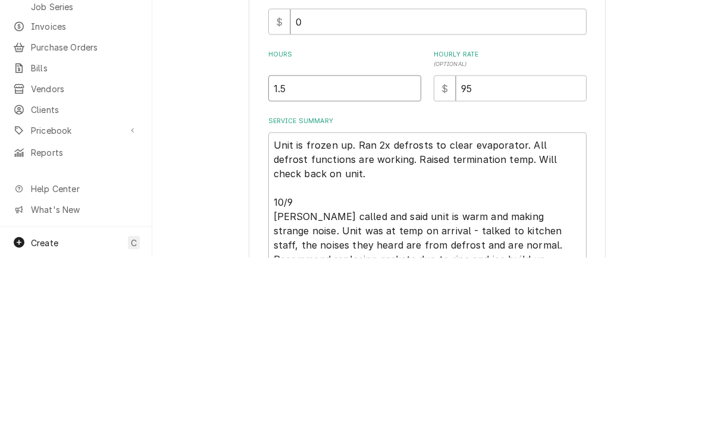
click at [290, 241] on input "1.5" at bounding box center [344, 254] width 153 height 26
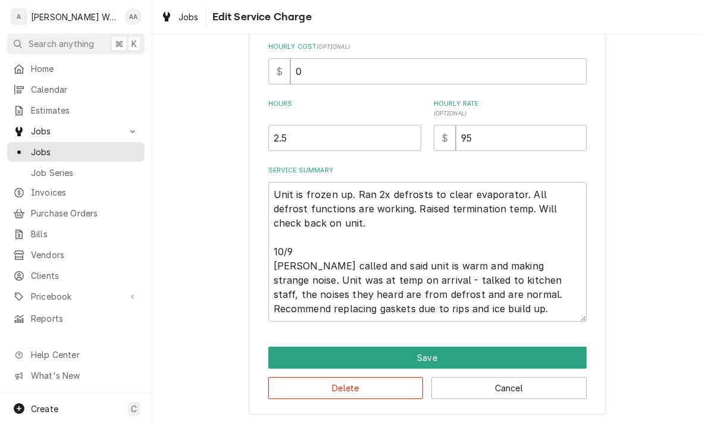
click at [288, 360] on button "Save" at bounding box center [427, 358] width 318 height 22
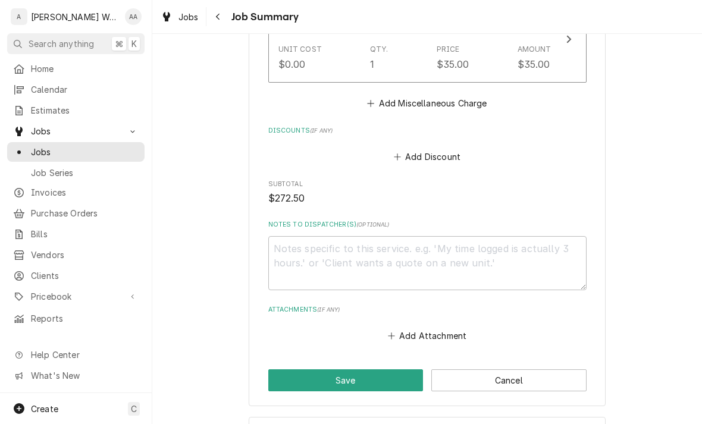
scroll to position [748, 0]
click at [295, 369] on button "Save" at bounding box center [345, 380] width 155 height 22
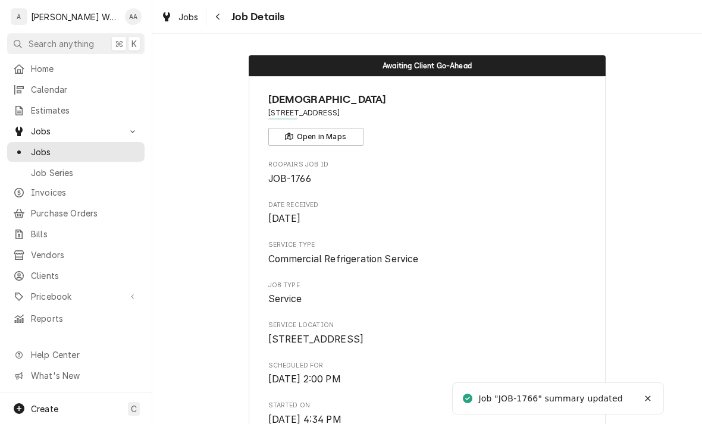
click at [34, 186] on span "Invoices" at bounding box center [85, 192] width 108 height 12
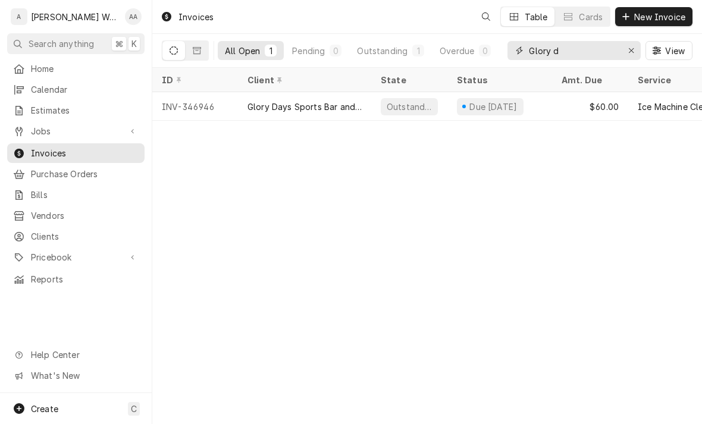
click at [615, 58] on input "Glory d" at bounding box center [573, 50] width 89 height 19
click at [631, 50] on icon "Erase input" at bounding box center [630, 50] width 5 height 5
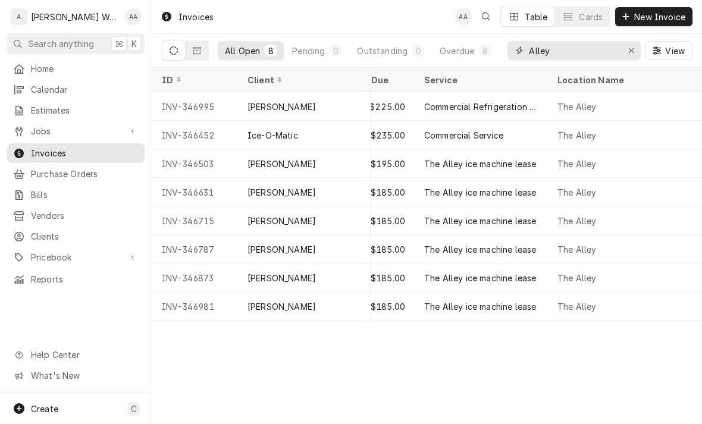
scroll to position [0, 177]
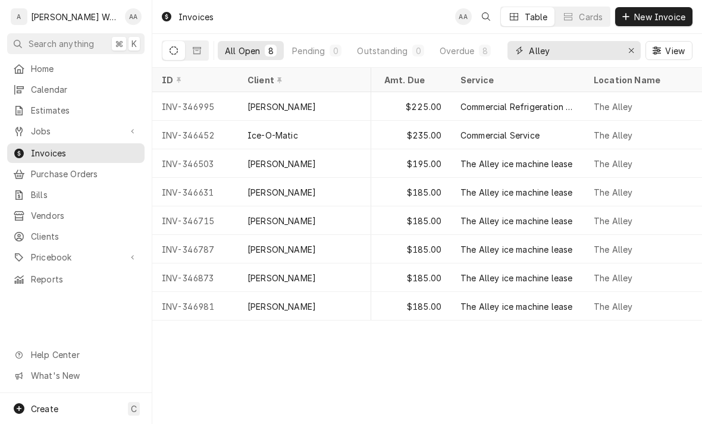
type input "Alley"
click at [407, 112] on div "$225.00" at bounding box center [413, 106] width 76 height 29
click at [397, 106] on div "$225.00" at bounding box center [413, 106] width 76 height 29
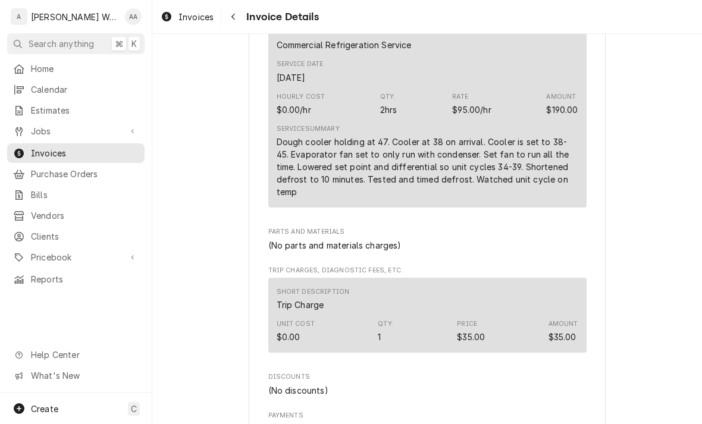
scroll to position [650, 0]
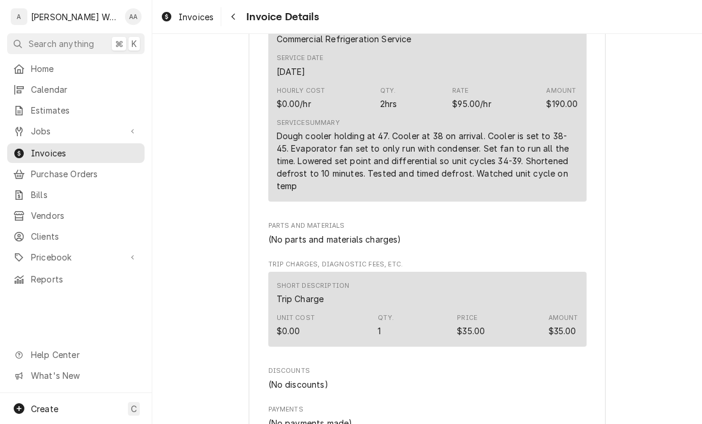
click at [63, 407] on div "Create C" at bounding box center [76, 408] width 152 height 31
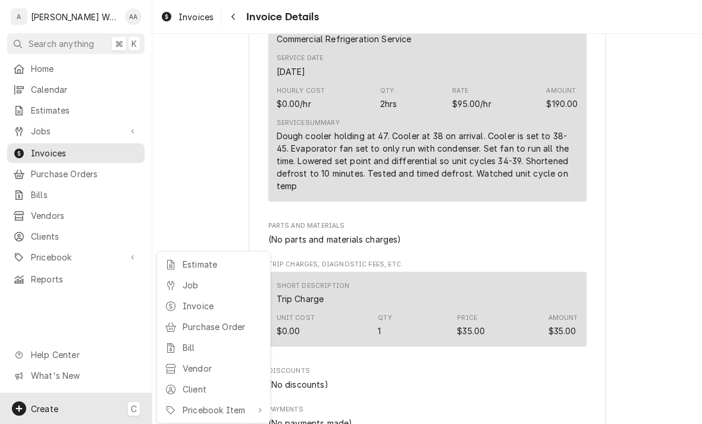
click at [186, 287] on div "Job" at bounding box center [223, 285] width 80 height 12
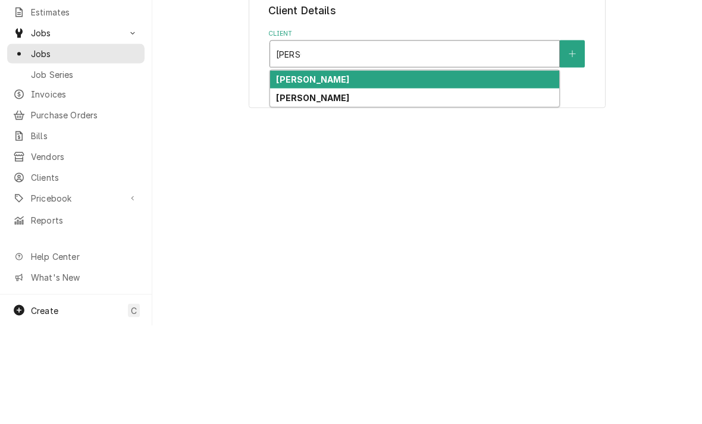
click at [296, 191] on strong "[PERSON_NAME]" at bounding box center [312, 196] width 73 height 10
type input "[PERSON_NAME]"
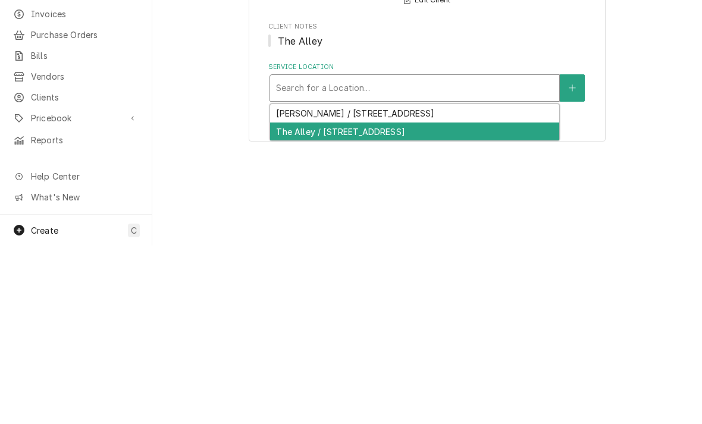
click at [292, 301] on div "The Alley / 601 Chateau Dr, Bellevue, NE 68005" at bounding box center [414, 310] width 289 height 18
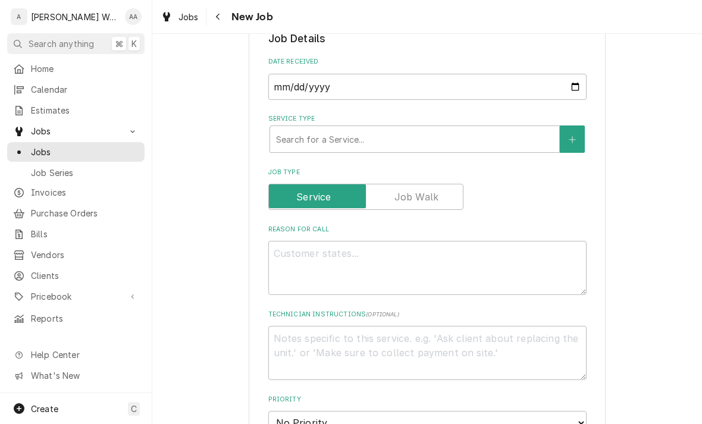
scroll to position [294, 0]
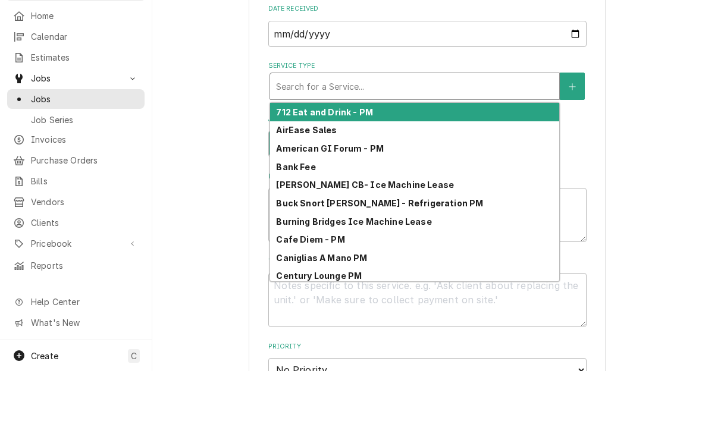
type input "c"
type textarea "x"
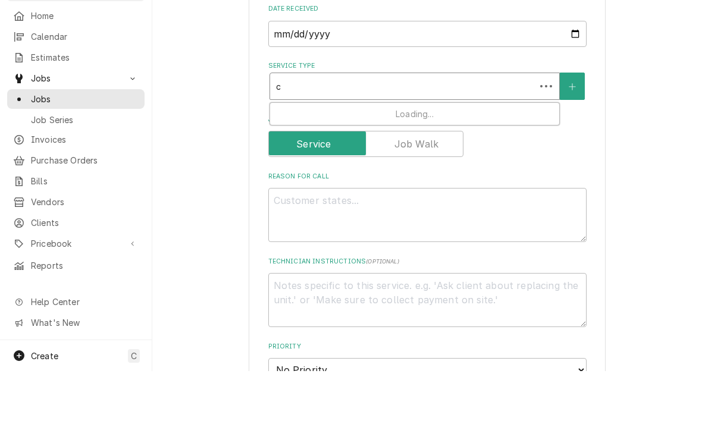
type input "co"
type textarea "x"
type input "com"
type textarea "x"
type input "comm"
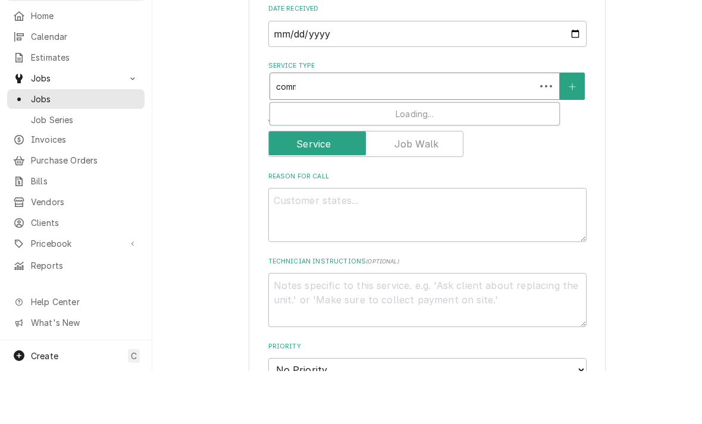
type textarea "x"
type input "comme"
type textarea "x"
type input "commer"
type textarea "x"
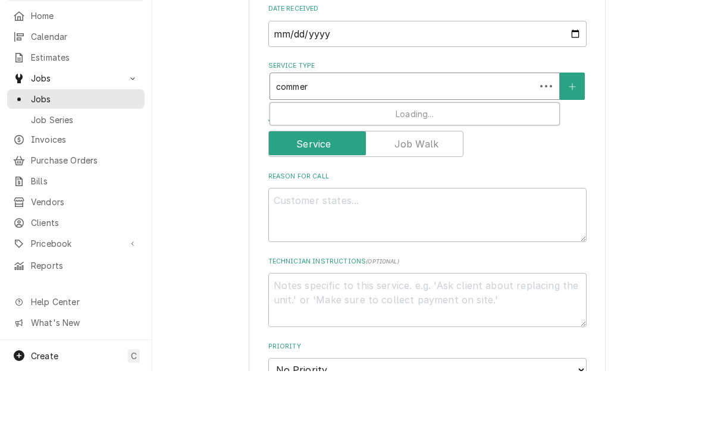
type input "commerc"
type textarea "x"
type input "commerci"
type textarea "x"
type input "commercia"
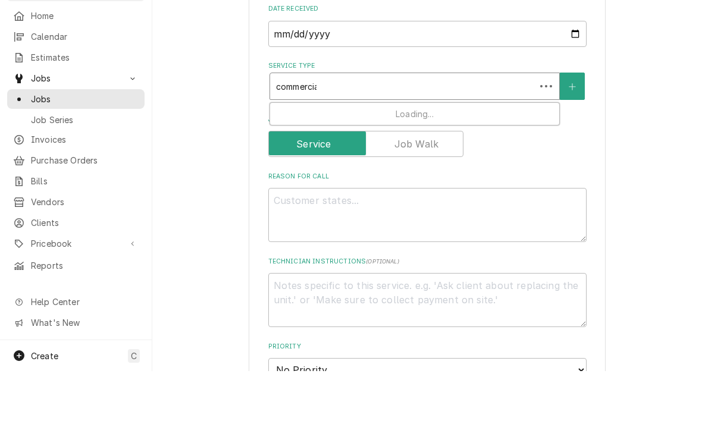
type textarea "x"
type input "commercial"
type textarea "x"
type input "commercial"
type textarea "x"
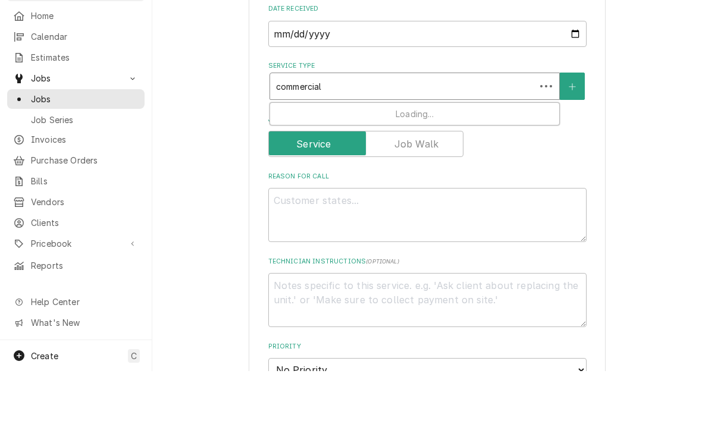
type input "commercial i"
type textarea "x"
type input "commercial ic"
type textarea "x"
type input "commercial ice"
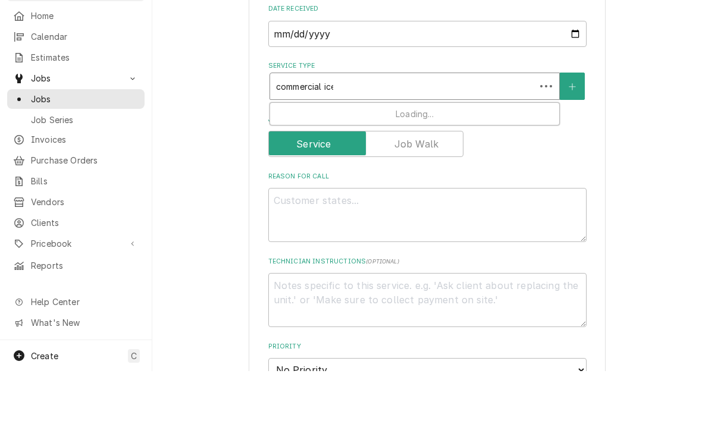
type textarea "x"
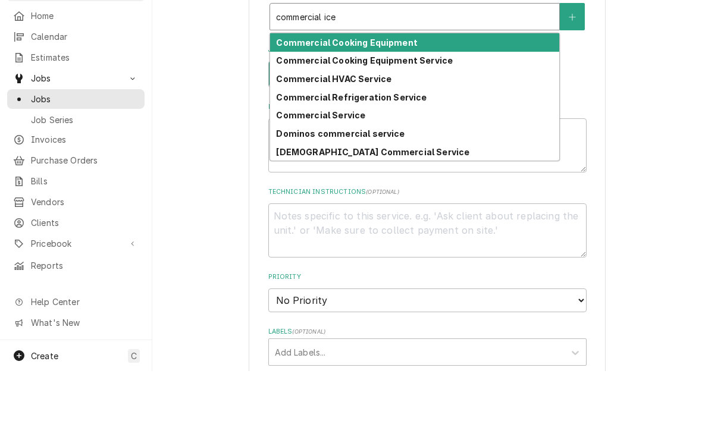
scroll to position [348, 0]
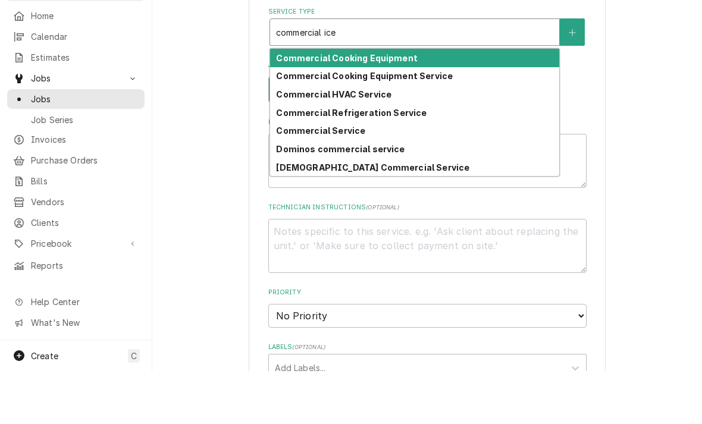
type input "commercial ic"
type textarea "x"
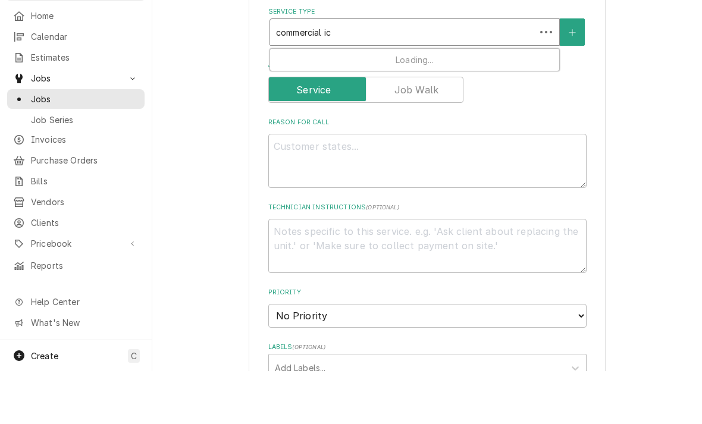
type input "commercial i"
type textarea "x"
type input "commercial"
type textarea "x"
type input "commercial"
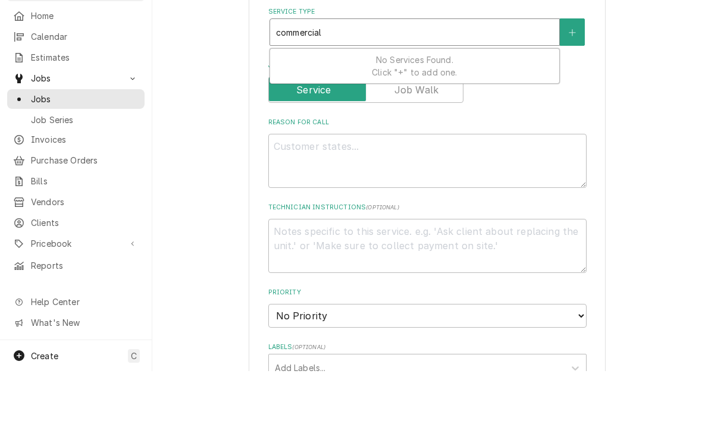
type textarea "x"
type input "commercia"
type textarea "x"
type input "commerci"
type textarea "x"
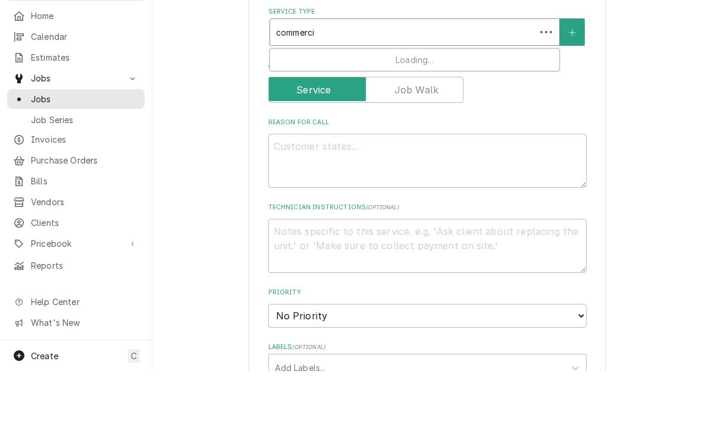
type input "commerc"
type textarea "x"
type input "commer"
type textarea "x"
type input "comme"
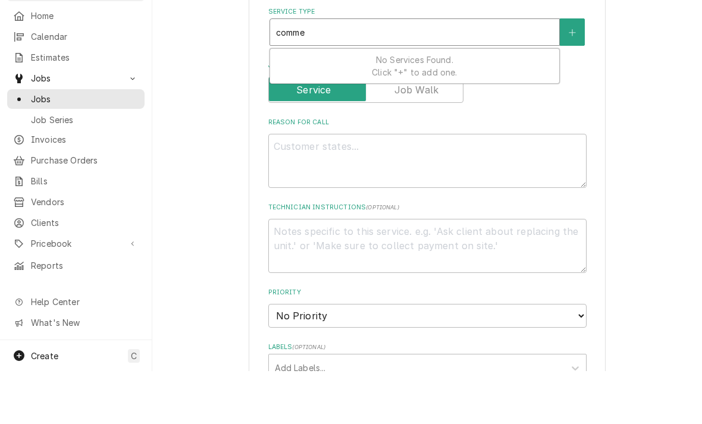
type textarea "x"
type input "comm"
type textarea "x"
type input "com"
type textarea "x"
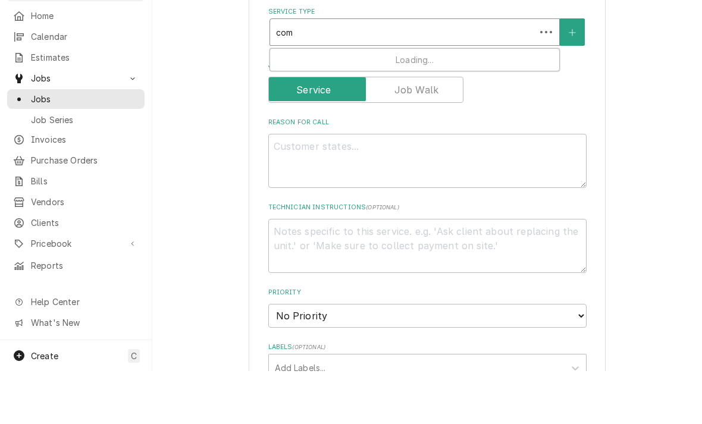
type input "co"
type textarea "x"
type input "c"
type textarea "x"
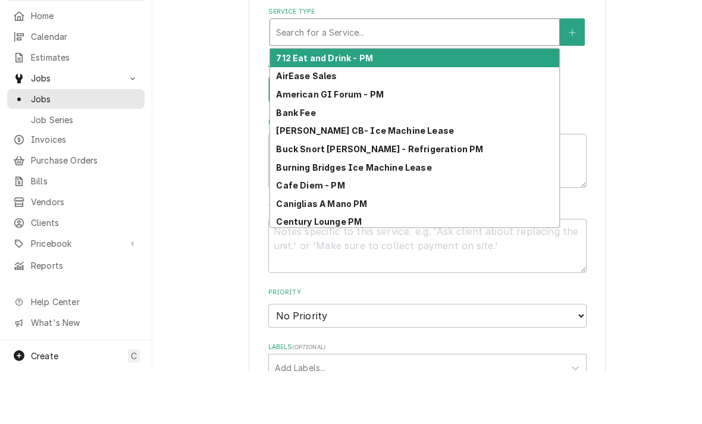
type input "i"
type textarea "x"
type input "ic"
type textarea "x"
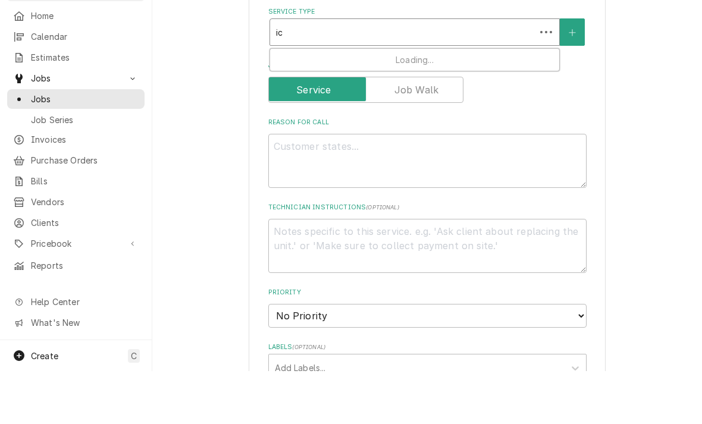
type input "ice"
type textarea "x"
type input "ice"
type textarea "x"
type input "ice s"
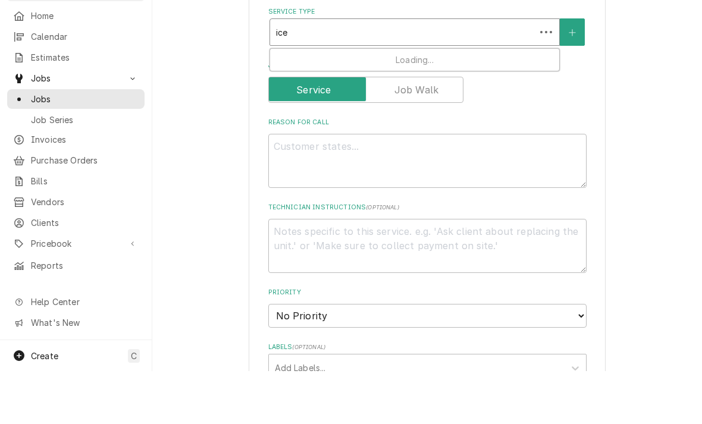
type textarea "x"
type input "ice se"
type textarea "x"
type input "ice ser"
type textarea "x"
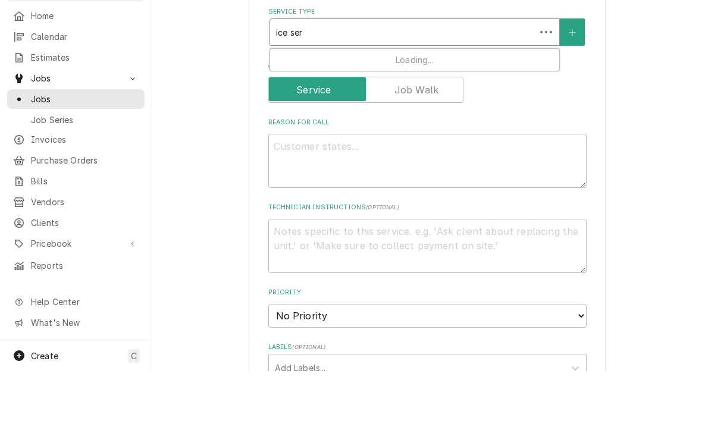
type input "ice serv"
type textarea "x"
type input "ice servi"
type textarea "x"
type input "ice servic"
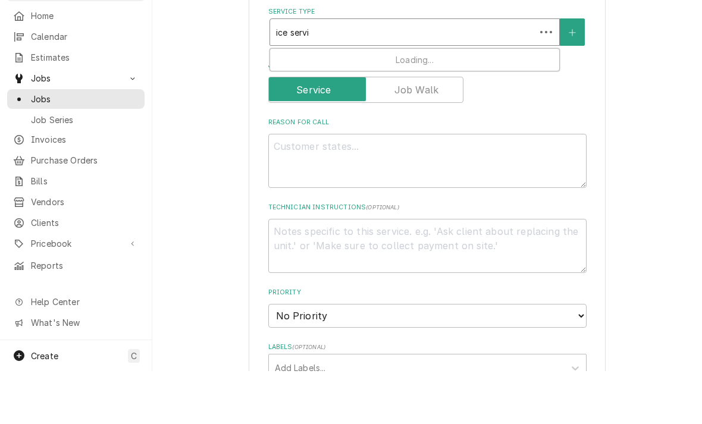
type textarea "x"
type input "ice service"
type textarea "x"
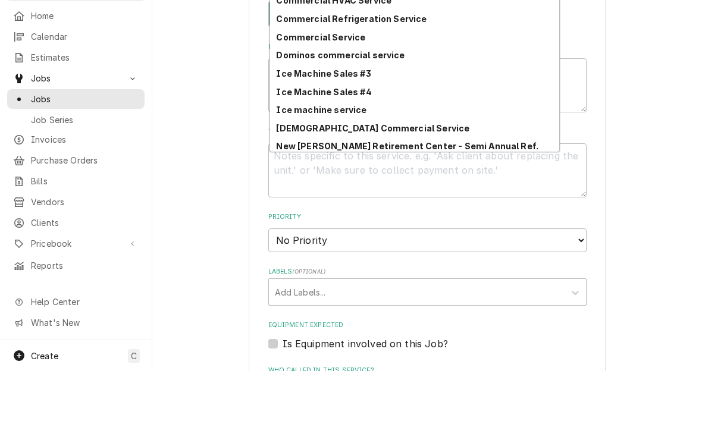
scroll to position [436, 0]
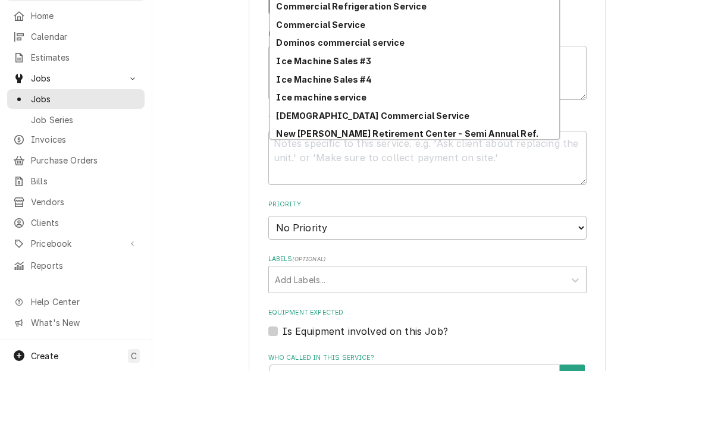
click at [293, 145] on strong "Ice machine service" at bounding box center [321, 150] width 90 height 10
type input "ice service"
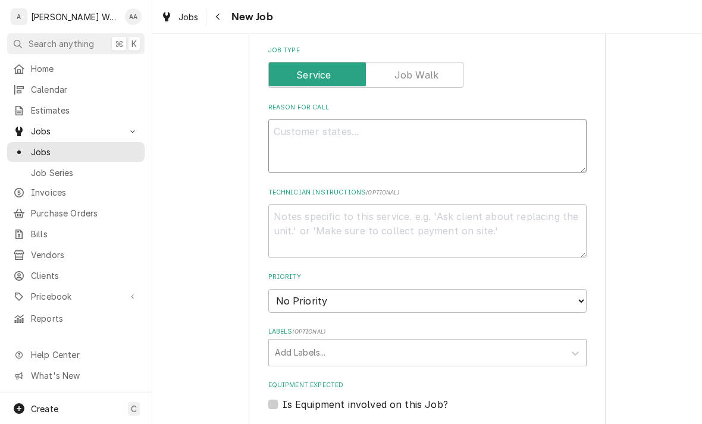
click at [276, 130] on textarea "Reason For Call" at bounding box center [427, 146] width 318 height 54
type textarea "x"
type textarea "I"
type textarea "x"
type textarea "Ic"
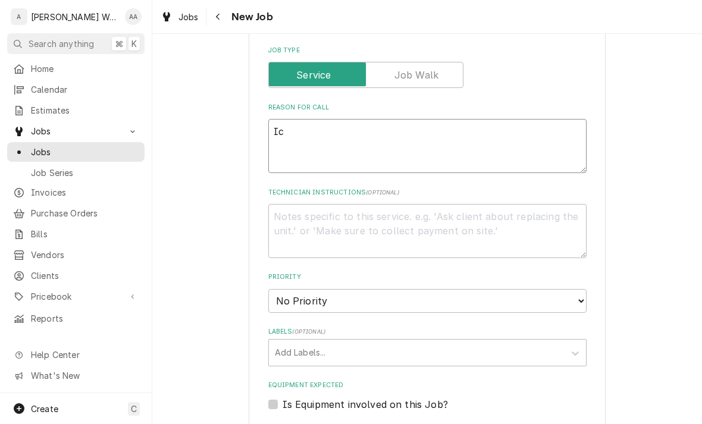
type textarea "x"
type textarea "Ice"
type textarea "x"
type textarea "Ice"
type textarea "x"
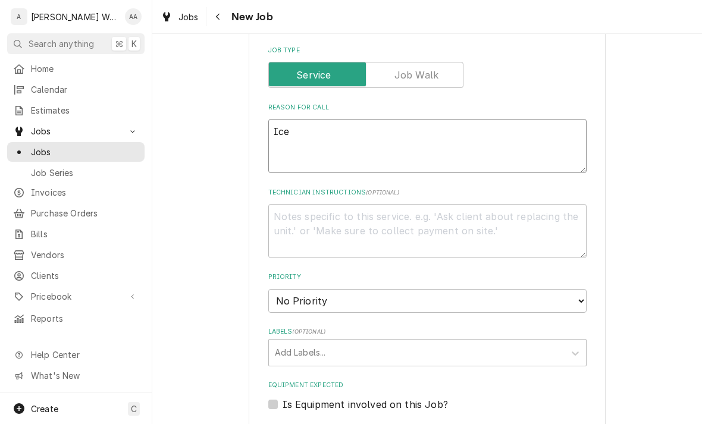
type textarea "Ice m"
type textarea "x"
type textarea "Ice ma"
type textarea "x"
type textarea "Ice mac"
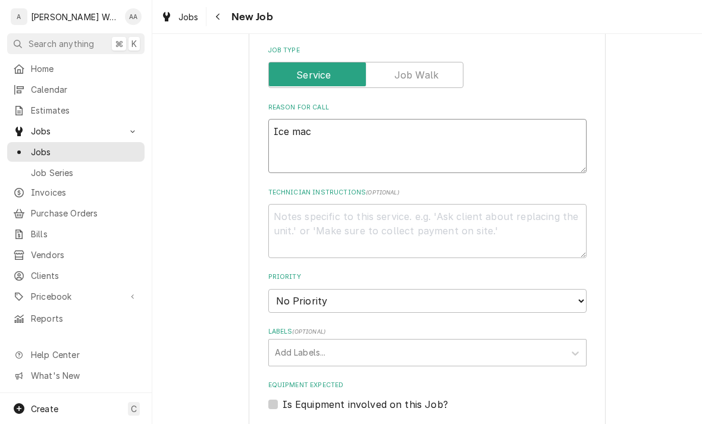
type textarea "x"
type textarea "Ice mach"
type textarea "x"
type textarea "Ice machi"
type textarea "x"
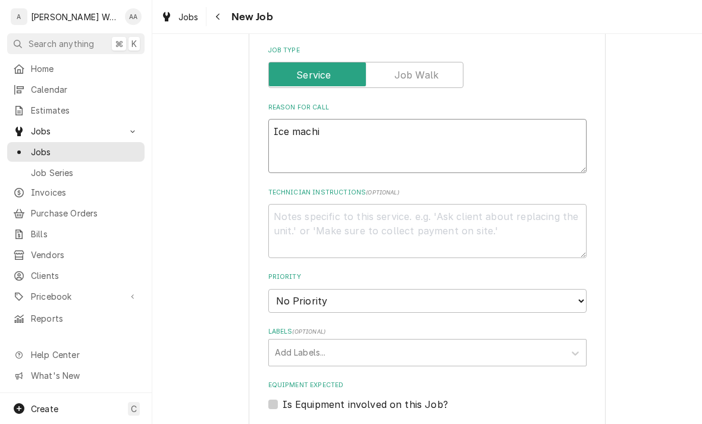
type textarea "Ice machin"
type textarea "x"
type textarea "Ice machine"
type textarea "x"
type textarea "Ice machine i"
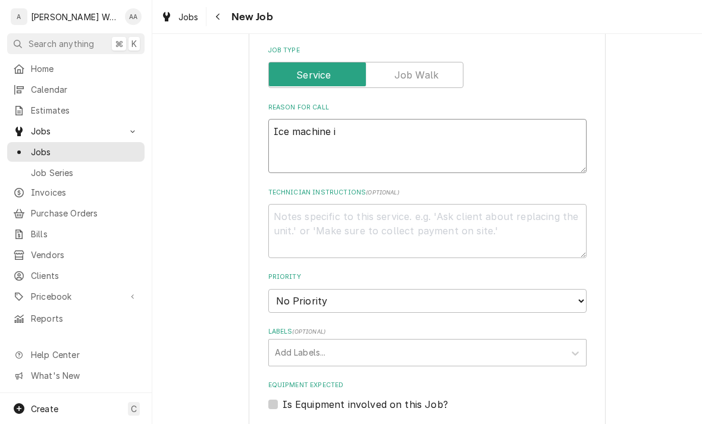
type textarea "x"
type textarea "Ice machine is"
type textarea "x"
type textarea "Ice machine is"
type textarea "x"
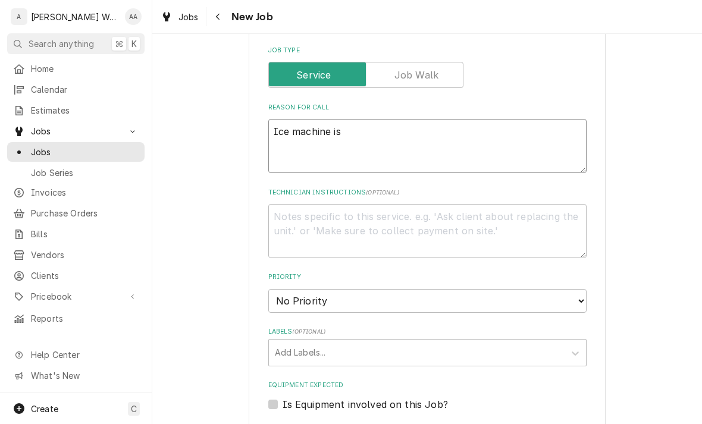
type textarea "Ice machine is n"
type textarea "x"
type textarea "Ice machine is no"
type textarea "x"
type textarea "Ice machine is not"
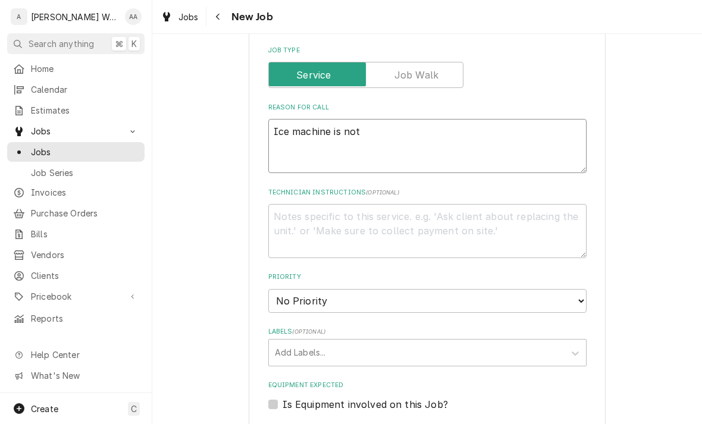
type textarea "x"
type textarea "Ice machine is not"
type textarea "x"
type textarea "Ice machine is not w"
type textarea "x"
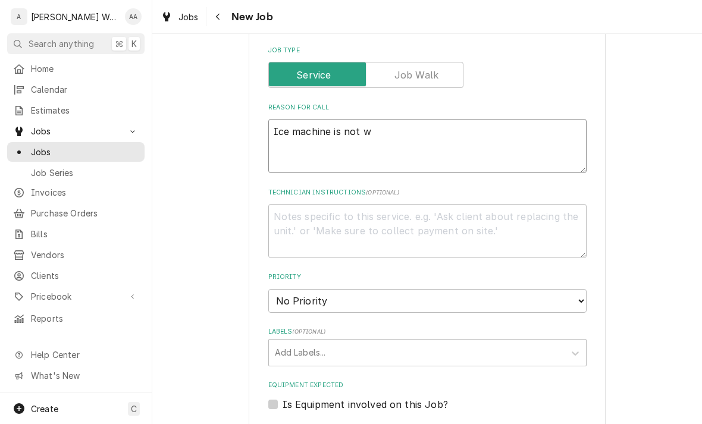
type textarea "Ice machine is not wo"
type textarea "x"
type textarea "Ice machine is not work"
type textarea "x"
type textarea "Ice machine is not workin"
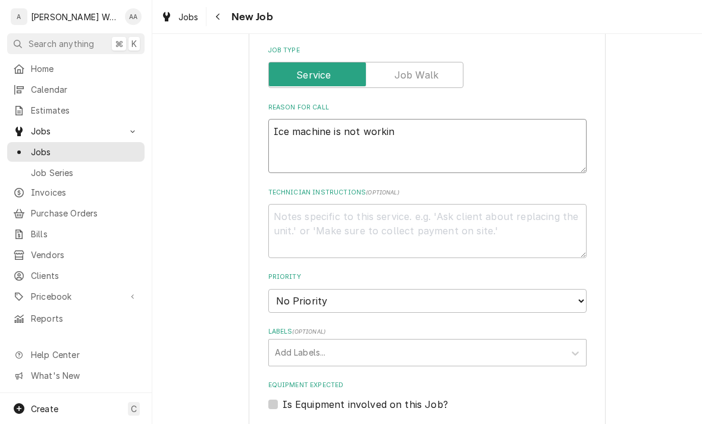
type textarea "x"
type textarea "Ice machine is not working"
type textarea "x"
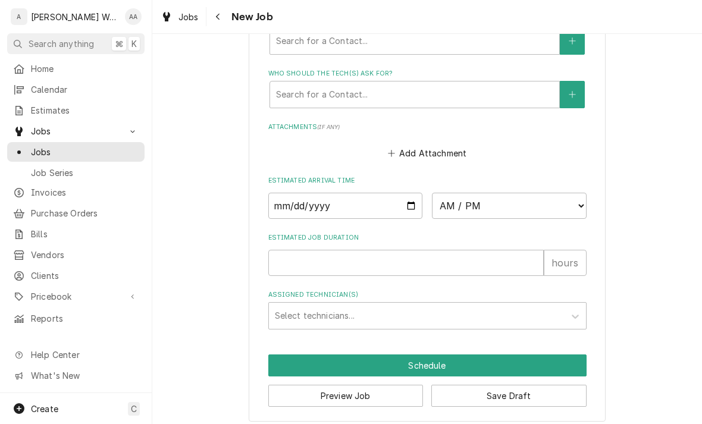
scroll to position [844, 0]
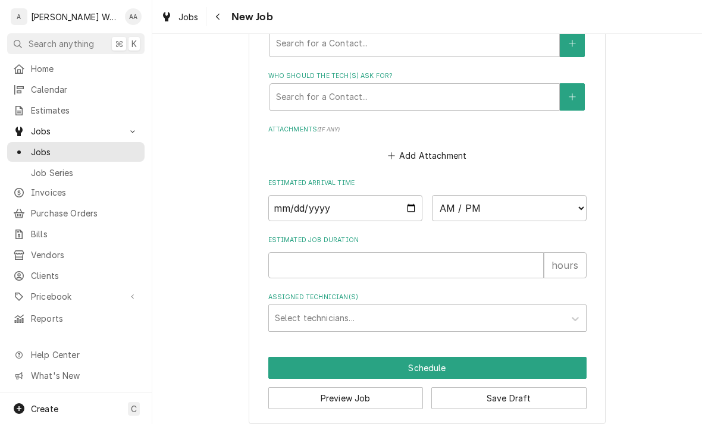
type textarea "Ice machine is not working"
type input "2025-10-09"
click at [301, 206] on input "2025-10-09" at bounding box center [345, 208] width 155 height 26
type textarea "x"
click at [471, 195] on select "AM / PM 6:00 AM 6:15 AM 6:30 AM 6:45 AM 7:00 AM 7:15 AM 7:30 AM 7:45 AM 8:00 AM…" at bounding box center [509, 208] width 155 height 26
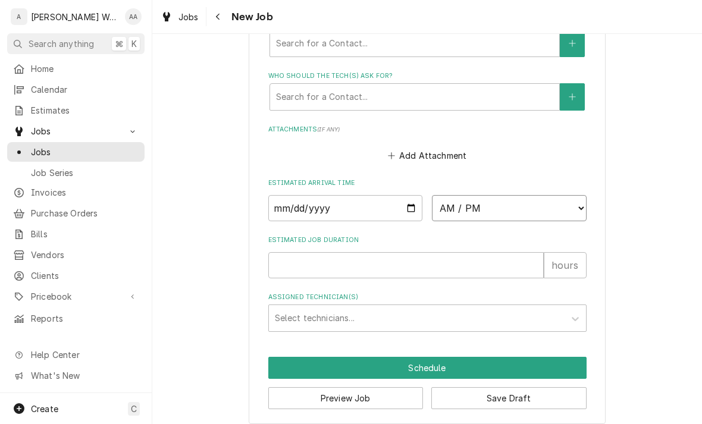
select select "12:00:00"
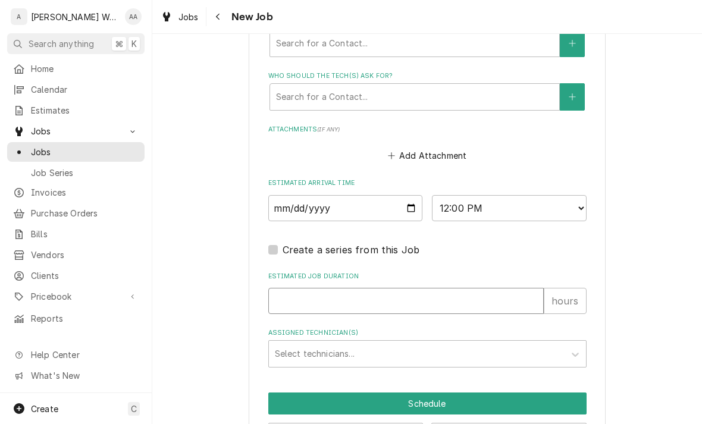
click at [303, 306] on input "Estimated Job Duration" at bounding box center [405, 301] width 275 height 26
type textarea "x"
type input "2"
type textarea "x"
type input "2"
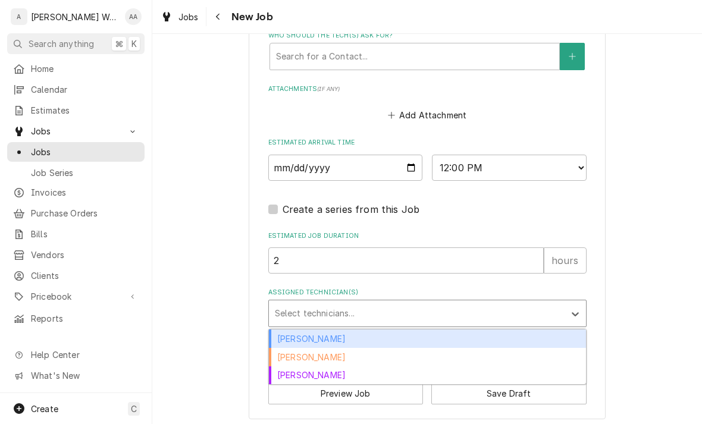
click at [286, 348] on div "[PERSON_NAME]" at bounding box center [427, 357] width 317 height 18
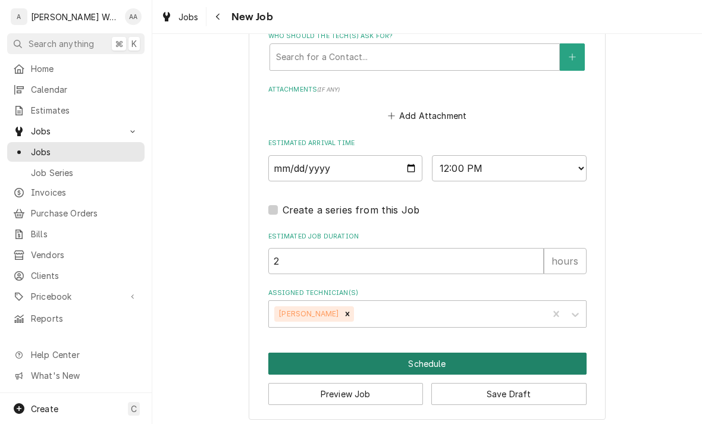
click at [299, 363] on button "Schedule" at bounding box center [427, 364] width 318 height 22
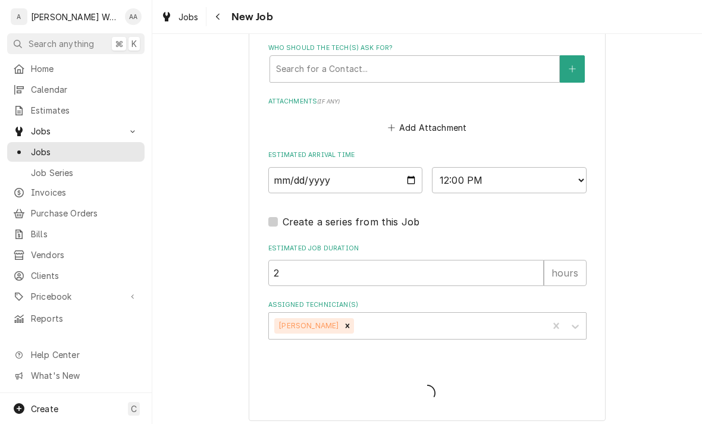
type textarea "x"
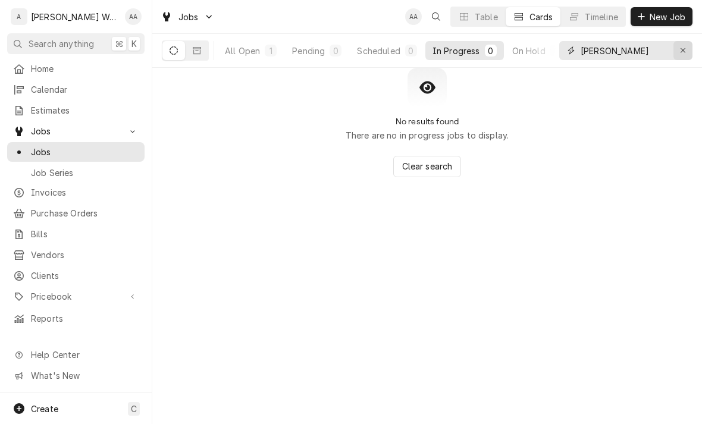
click at [675, 47] on button "Erase input" at bounding box center [682, 50] width 19 height 19
type input "[PERSON_NAME]"
click at [395, 58] on button "Scheduled 2" at bounding box center [387, 50] width 74 height 19
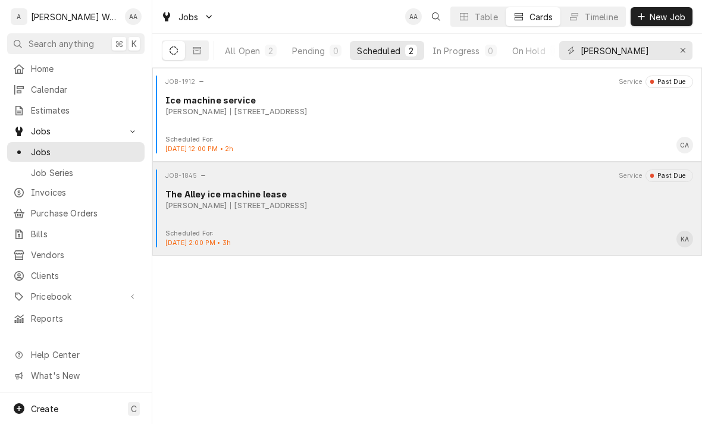
click at [307, 210] on div "[STREET_ADDRESS]" at bounding box center [268, 205] width 77 height 11
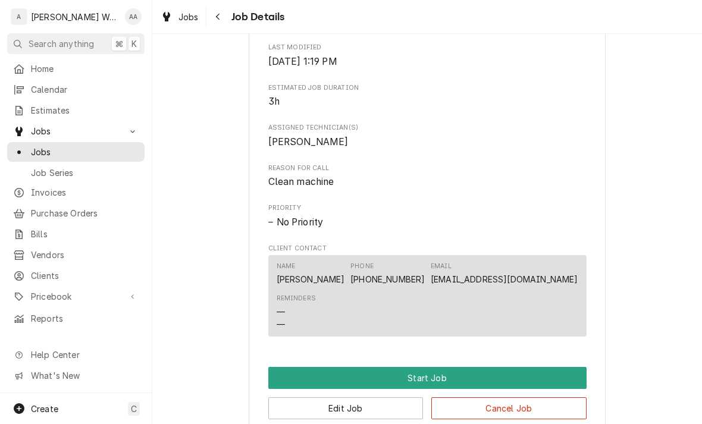
scroll to position [456, 0]
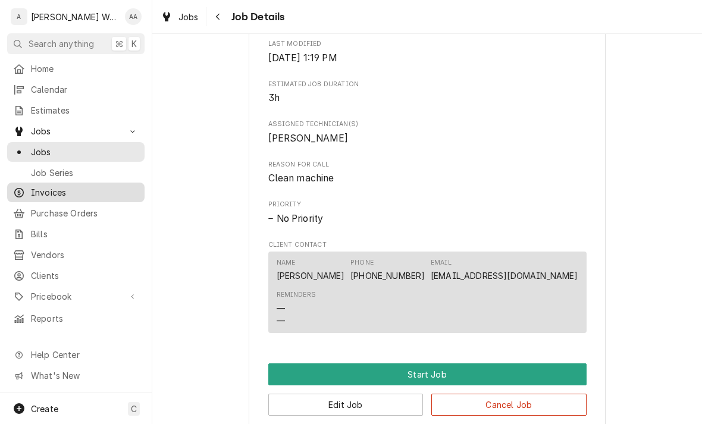
click at [91, 189] on span "Invoices" at bounding box center [85, 192] width 108 height 12
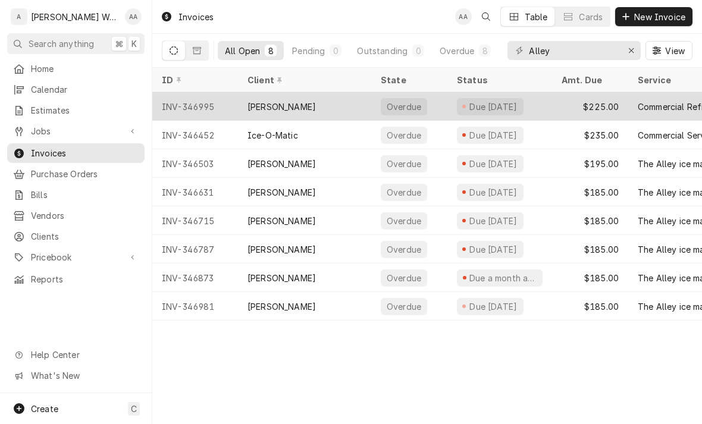
click at [571, 109] on div "$225.00" at bounding box center [590, 106] width 76 height 29
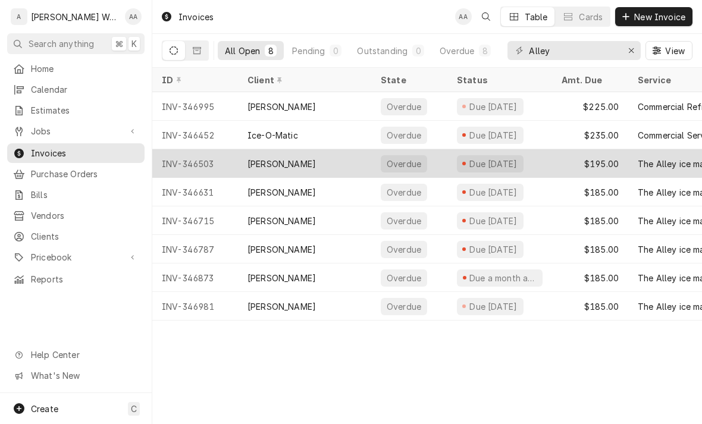
click at [266, 160] on div "[PERSON_NAME]" at bounding box center [281, 164] width 68 height 12
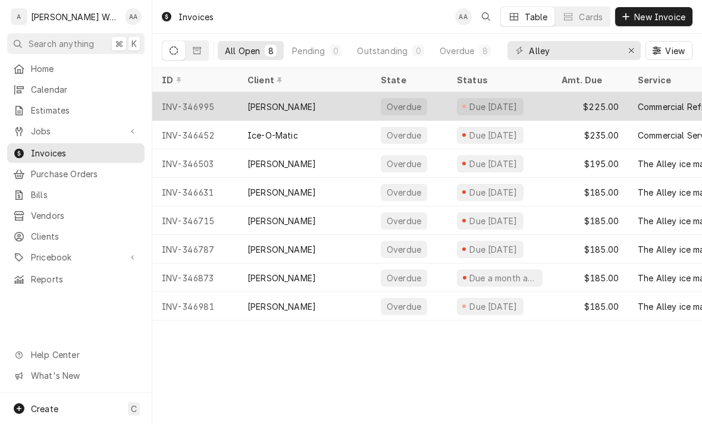
click at [192, 101] on div "INV-346995" at bounding box center [195, 106] width 86 height 29
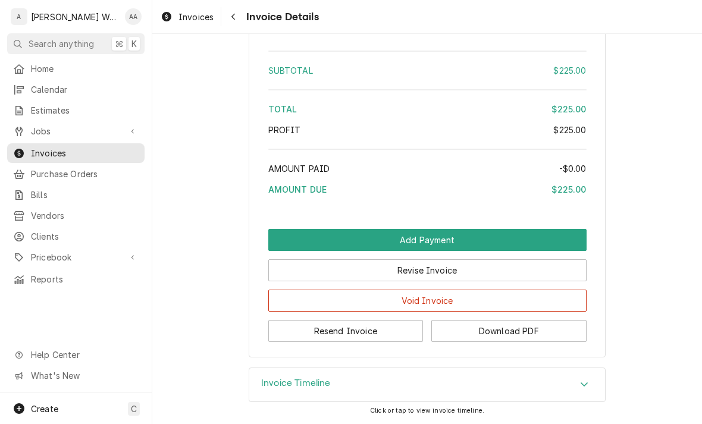
click at [563, 381] on div "Invoice Timeline" at bounding box center [427, 384] width 356 height 33
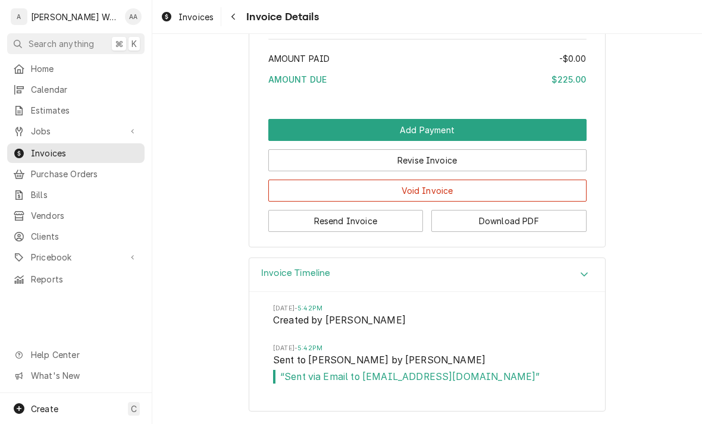
scroll to position [1223, 0]
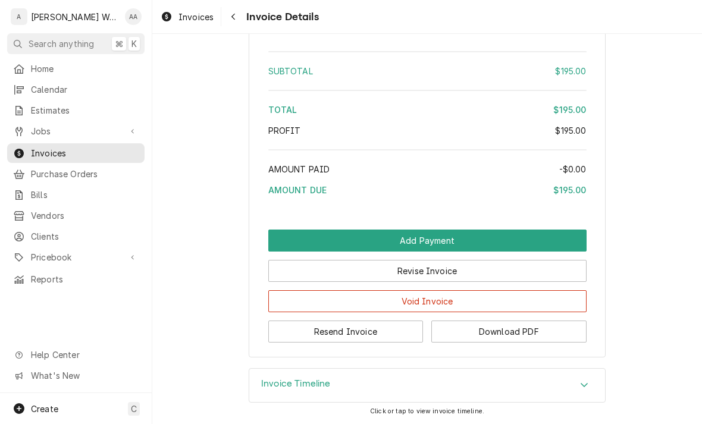
click at [270, 376] on div "Invoice Timeline" at bounding box center [427, 385] width 356 height 33
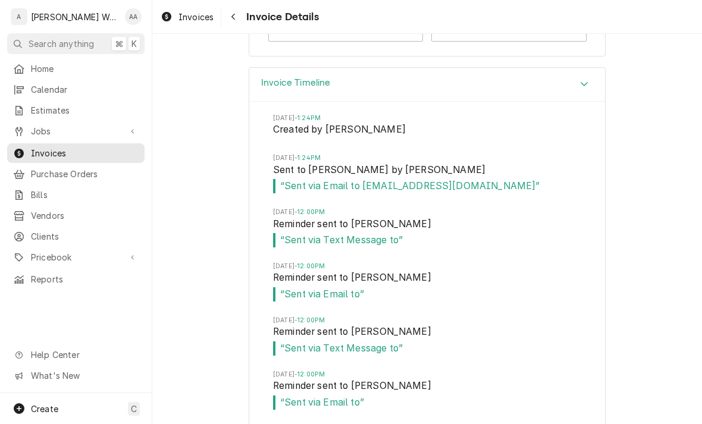
scroll to position [1425, 0]
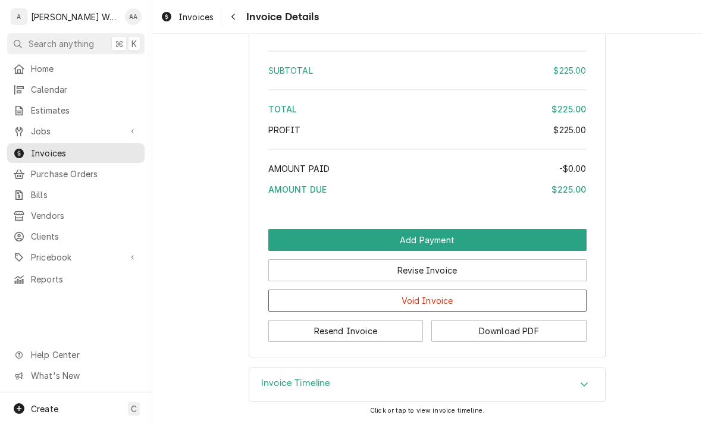
click at [274, 381] on h3 "Invoice Timeline" at bounding box center [296, 383] width 70 height 11
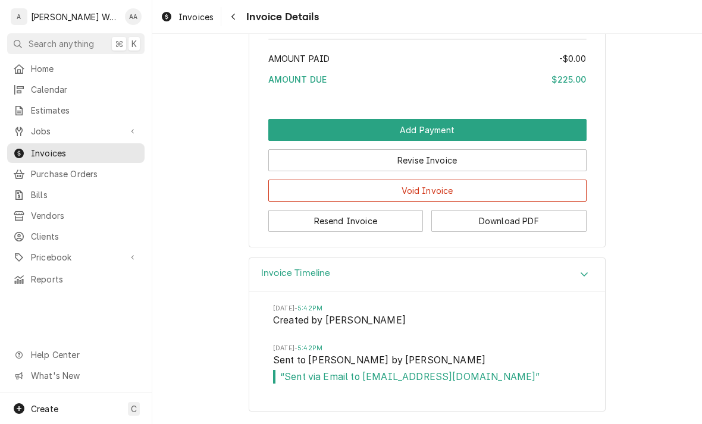
scroll to position [1223, 0]
click at [300, 221] on button "Resend Invoice" at bounding box center [345, 221] width 155 height 22
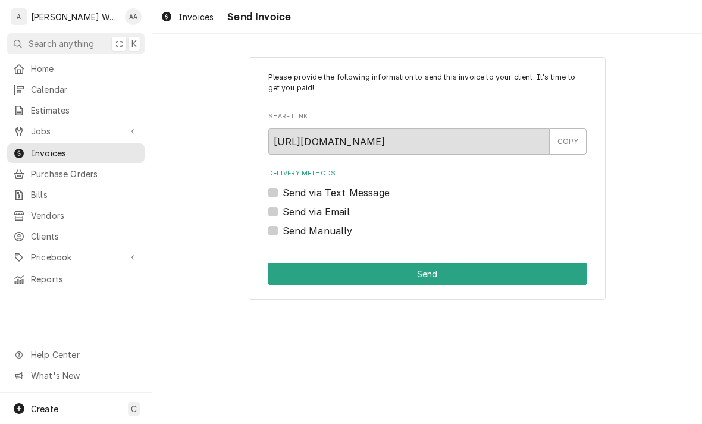
click at [282, 206] on label "Send via Email" at bounding box center [315, 212] width 67 height 14
click at [282, 206] on input "Send via Email" at bounding box center [441, 218] width 318 height 26
checkbox input "true"
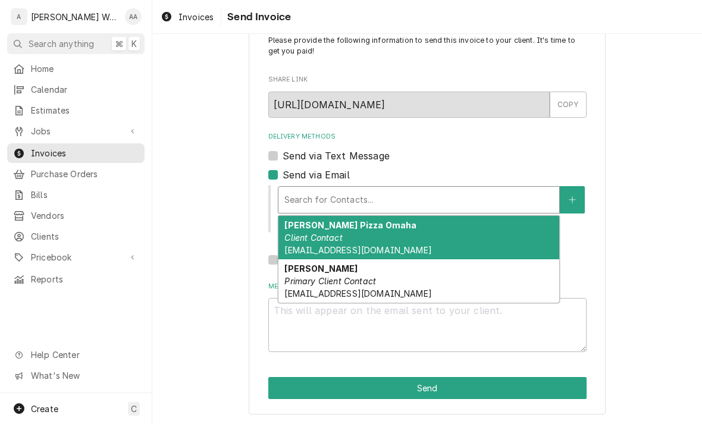
scroll to position [37, 0]
click at [568, 206] on button "Delivery Methods" at bounding box center [571, 199] width 25 height 27
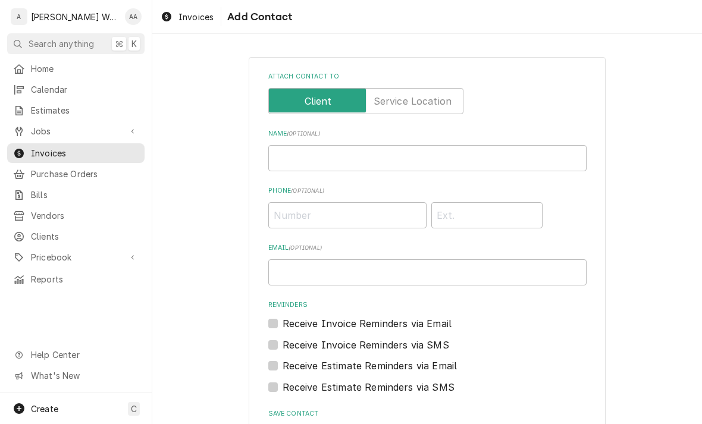
click at [432, 102] on label "Attach contact to" at bounding box center [365, 101] width 195 height 26
click at [432, 102] on input "Attach contact to" at bounding box center [366, 101] width 184 height 26
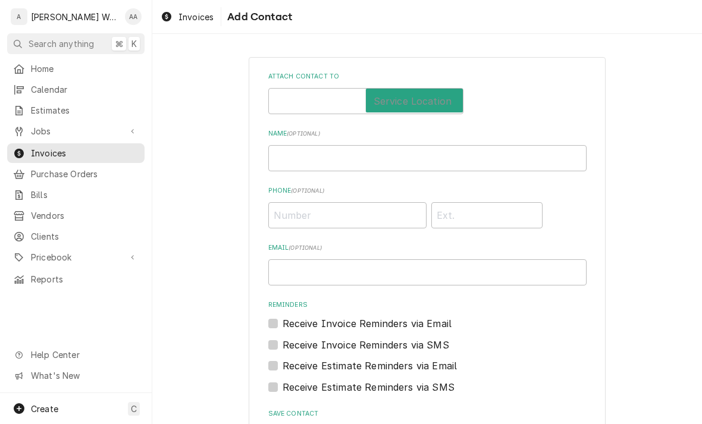
checkbox input "true"
click at [461, 162] on input "Name ( optional )" at bounding box center [427, 158] width 318 height 26
type input "The Alley"
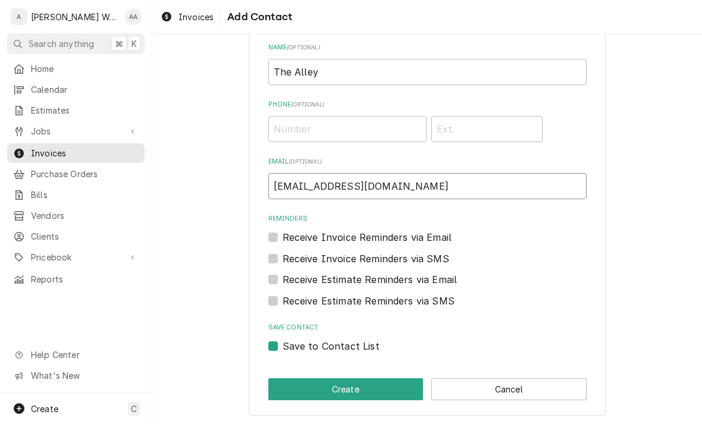
scroll to position [86, 0]
type input "bowlbellevue@gmail.com"
click at [293, 393] on button "Create" at bounding box center [345, 389] width 155 height 22
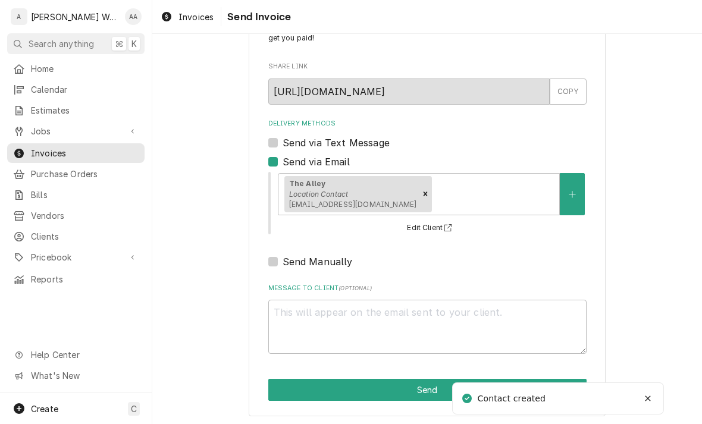
scroll to position [50, 0]
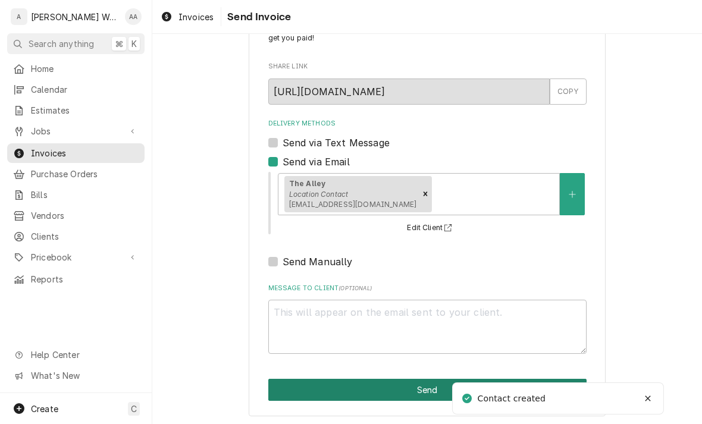
click at [296, 395] on button "Send" at bounding box center [427, 390] width 318 height 22
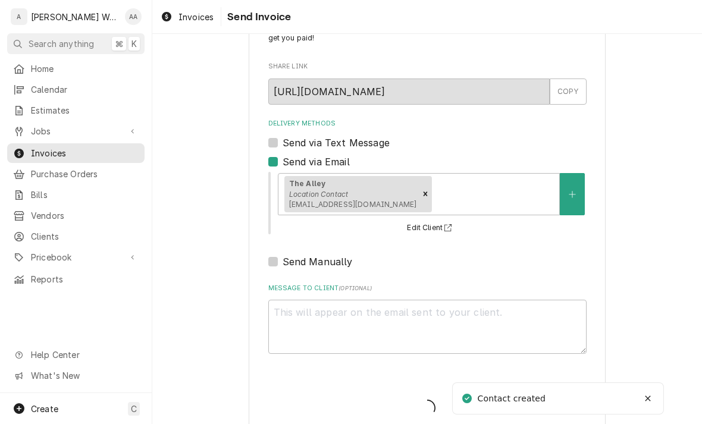
type textarea "x"
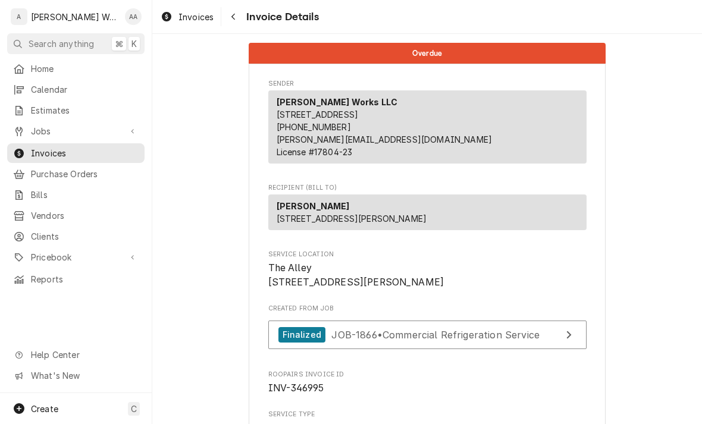
click at [37, 128] on span "Jobs" at bounding box center [76, 131] width 90 height 12
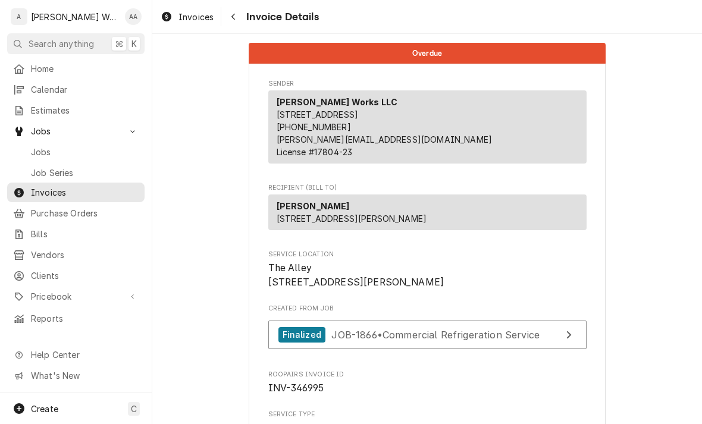
click at [36, 147] on span "Jobs" at bounding box center [85, 152] width 108 height 12
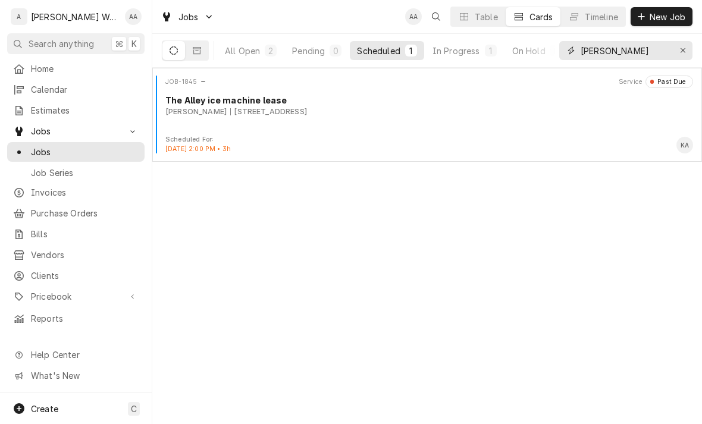
click at [691, 49] on button "Erase input" at bounding box center [682, 50] width 19 height 19
type input "Bur"
click at [258, 52] on div "All Open" at bounding box center [242, 51] width 35 height 12
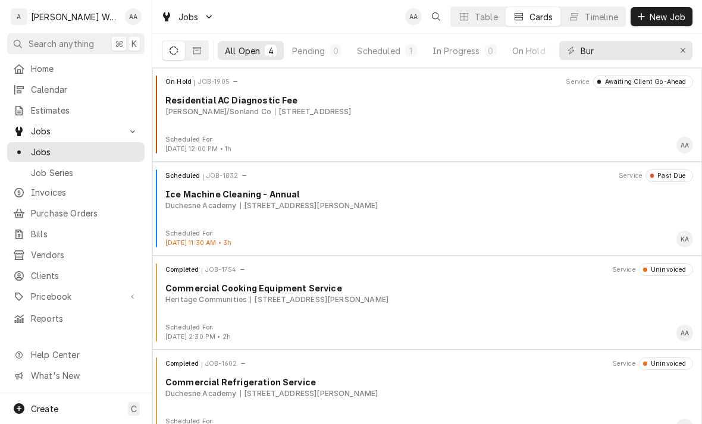
click at [200, 131] on div "On Hold JOB-1905 Service Awaiting Client Go-Ahead Residential AC Diagnostic Fee…" at bounding box center [427, 105] width 540 height 59
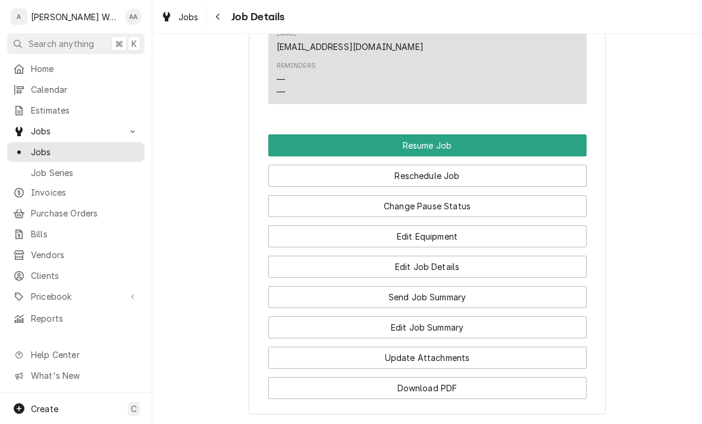
scroll to position [916, 0]
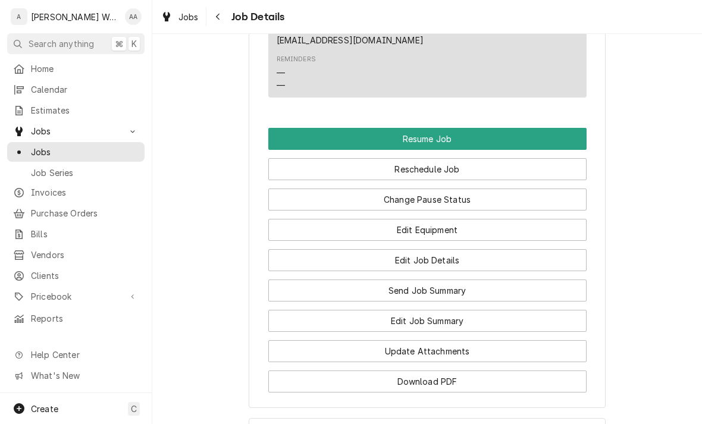
click at [294, 175] on button "Reschedule Job" at bounding box center [427, 169] width 318 height 22
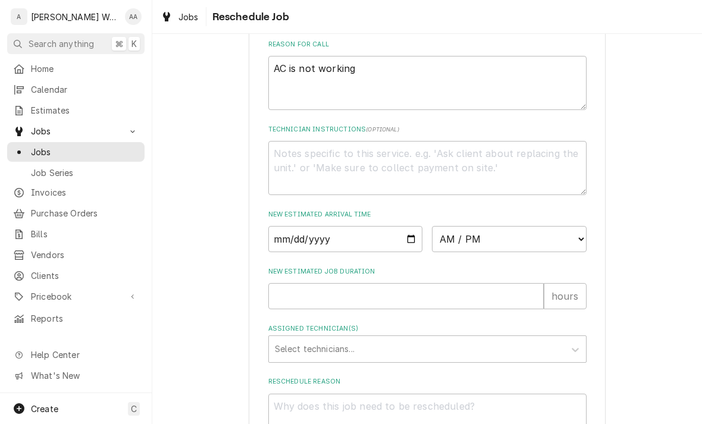
scroll to position [389, 0]
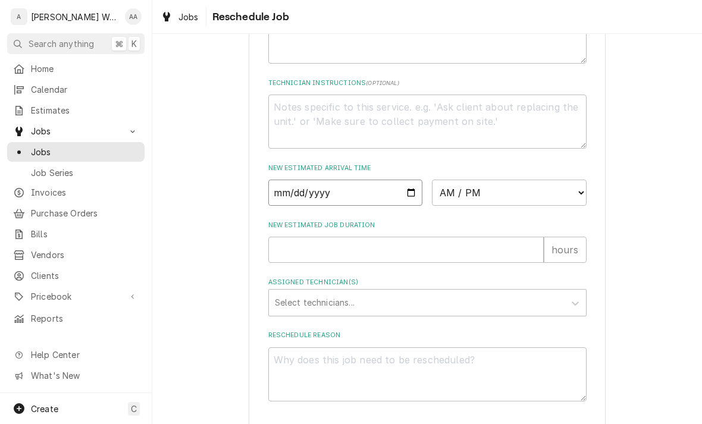
click at [283, 201] on input "Date" at bounding box center [345, 193] width 155 height 26
type input "2025-10-09"
type textarea "x"
type input "2025-10-14"
type textarea "x"
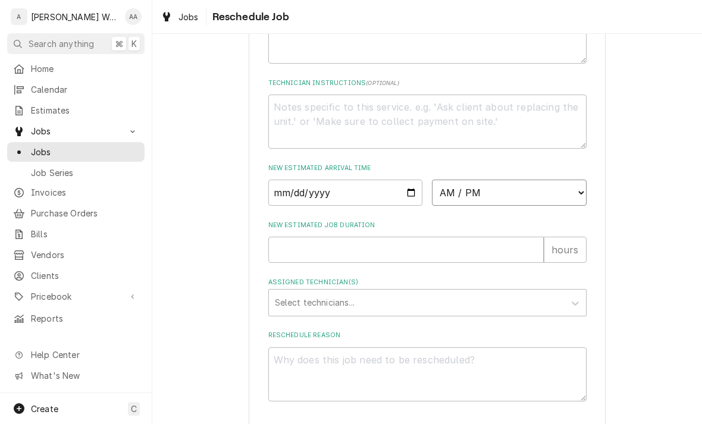
click at [466, 201] on select "AM / PM 6:00 AM 6:15 AM 6:30 AM 6:45 AM 7:00 AM 7:15 AM 7:30 AM 7:45 AM 8:00 AM…" at bounding box center [509, 193] width 155 height 26
select select "11:00:00"
type textarea "x"
click at [304, 257] on input "New Estimated Job Duration" at bounding box center [405, 250] width 275 height 26
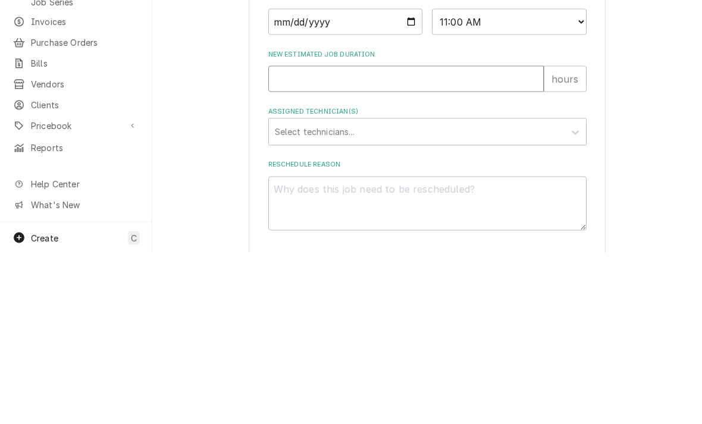
type input "1"
type textarea "x"
type input "1"
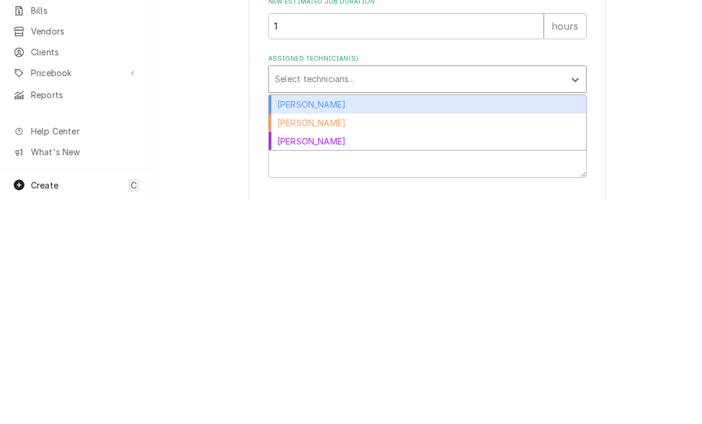
click at [289, 356] on div "Kenna Anderson" at bounding box center [427, 365] width 317 height 18
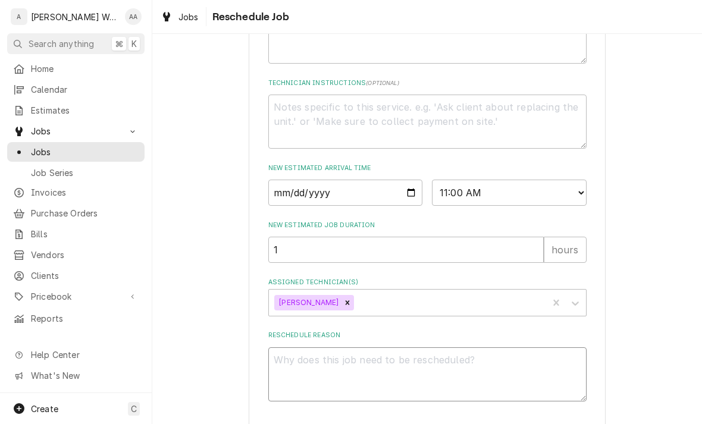
click at [291, 376] on textarea "Reschedule Reason" at bounding box center [427, 374] width 318 height 54
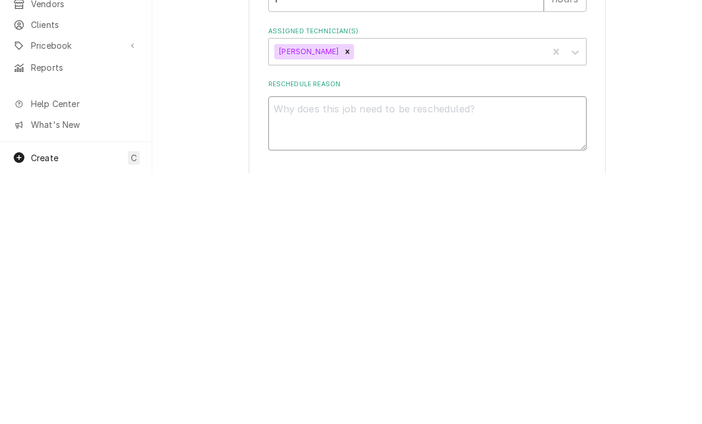
type textarea "x"
type textarea "C"
type textarea "x"
type textarea "Cle"
type textarea "x"
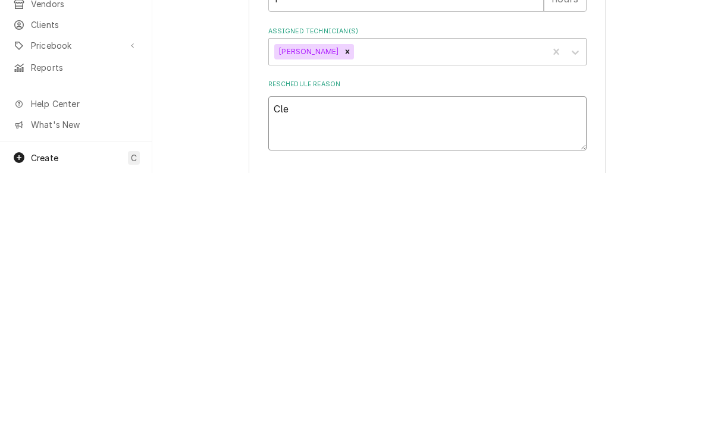
type textarea "Clea"
type textarea "x"
type textarea "Clean"
type textarea "x"
type textarea "Clean c"
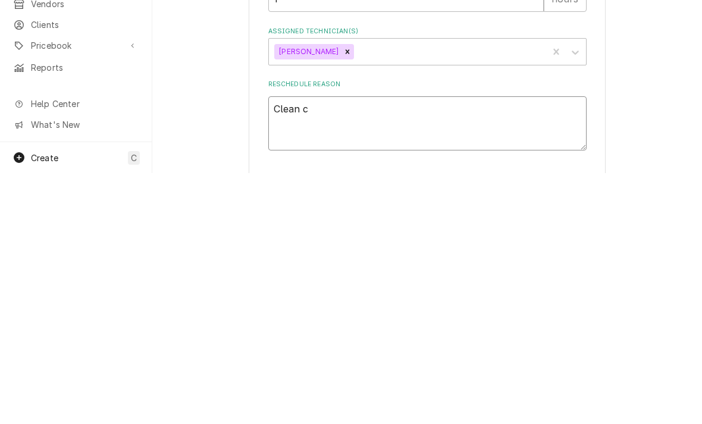
type textarea "x"
type textarea "Clean co"
type textarea "x"
type textarea "Clean con"
type textarea "x"
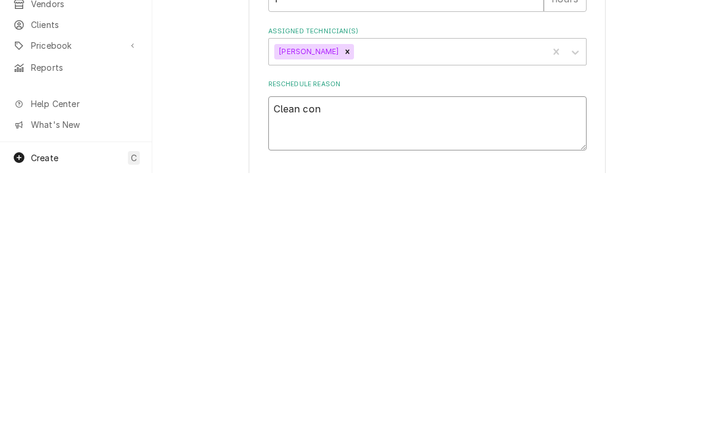
type textarea "Clean cond"
type textarea "x"
type textarea "Clean conde"
type textarea "x"
type textarea "Clean conden"
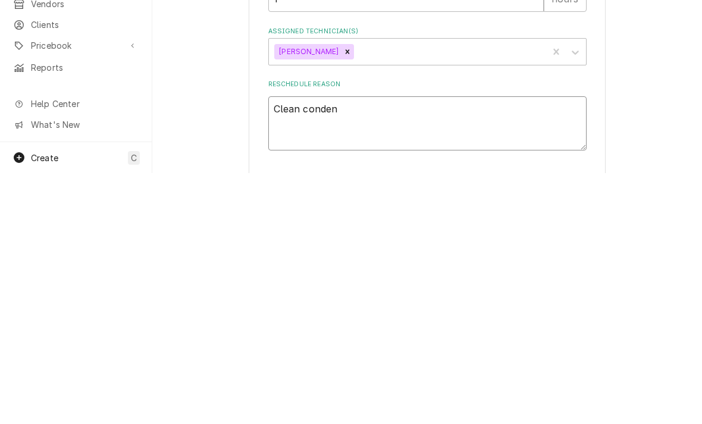
type textarea "x"
type textarea "Clean condens"
type textarea "x"
type textarea "Clean condense"
type textarea "x"
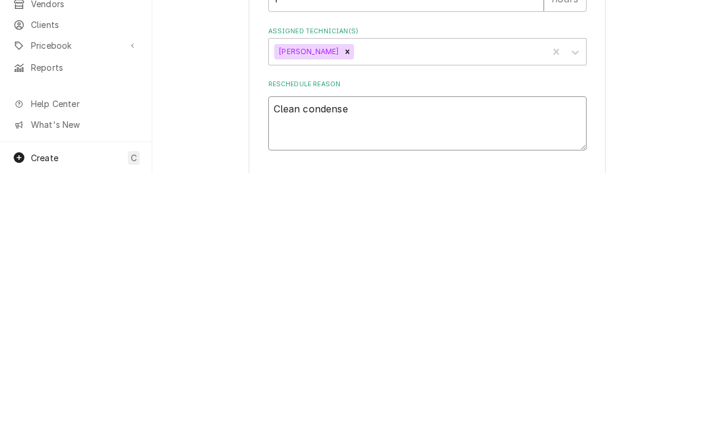
type textarea "Clean condenser"
type textarea "x"
type textarea "Clean condenser"
type textarea "x"
type textarea "Clean condenser $"
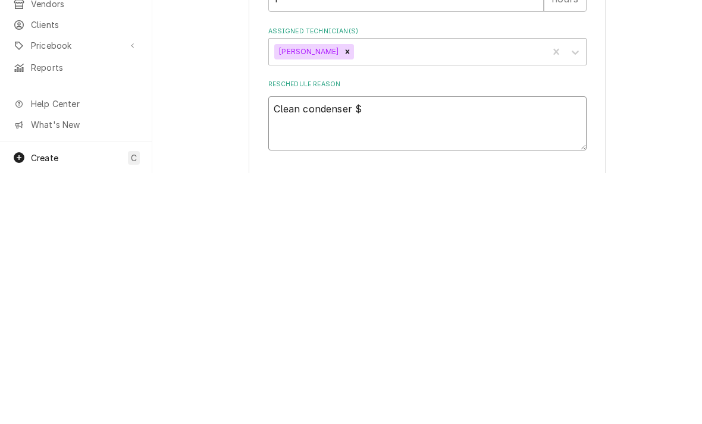
type textarea "x"
type textarea "Clean condenser $9"
type textarea "x"
type textarea "Clean condenser $95"
type textarea "x"
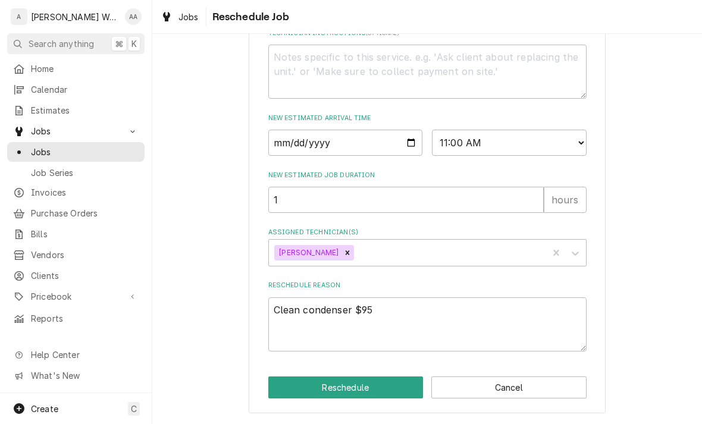
scroll to position [447, 0]
type textarea "Clean condenser $95"
click at [290, 389] on button "Reschedule" at bounding box center [345, 387] width 155 height 22
type textarea "x"
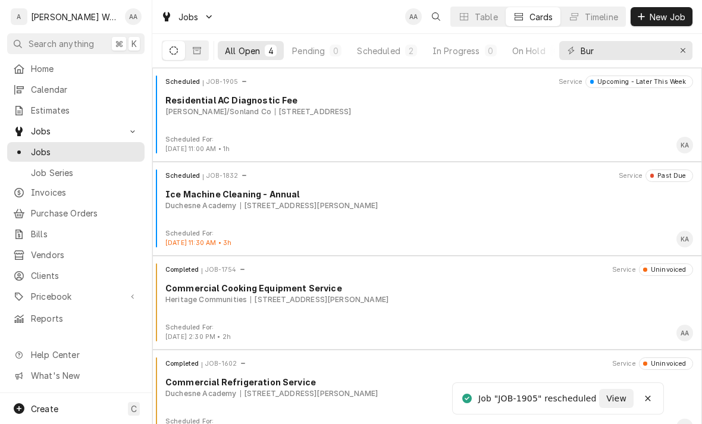
click at [658, 8] on button "New Job" at bounding box center [661, 16] width 62 height 19
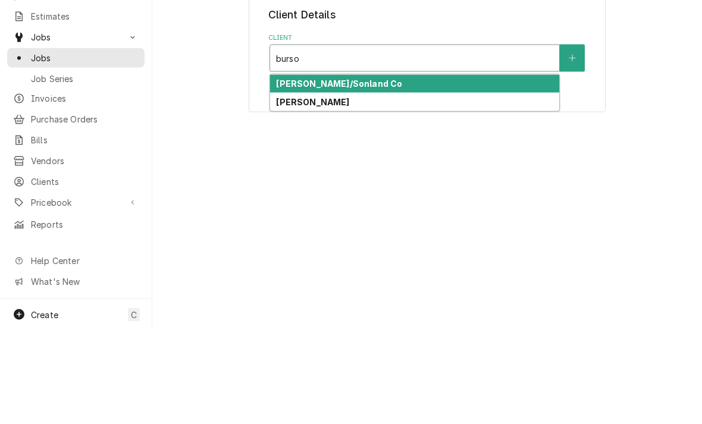
click at [288, 172] on strong "[PERSON_NAME]/Sonland Co" at bounding box center [339, 177] width 126 height 10
type input "burso"
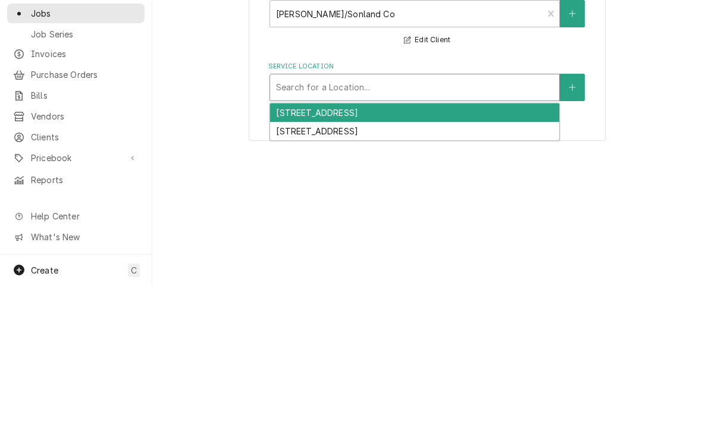
click at [577, 212] on button "Service Location" at bounding box center [571, 225] width 25 height 27
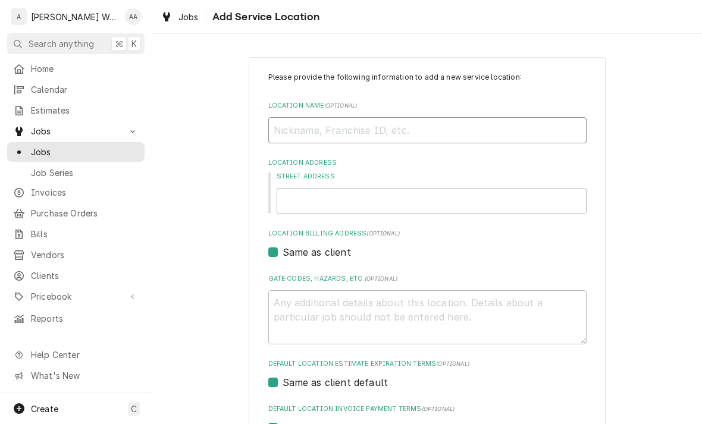
click at [549, 134] on input "Location Name ( optional )" at bounding box center [427, 130] width 318 height 26
type textarea "x"
type input "Re"
type textarea "x"
type input "Ren"
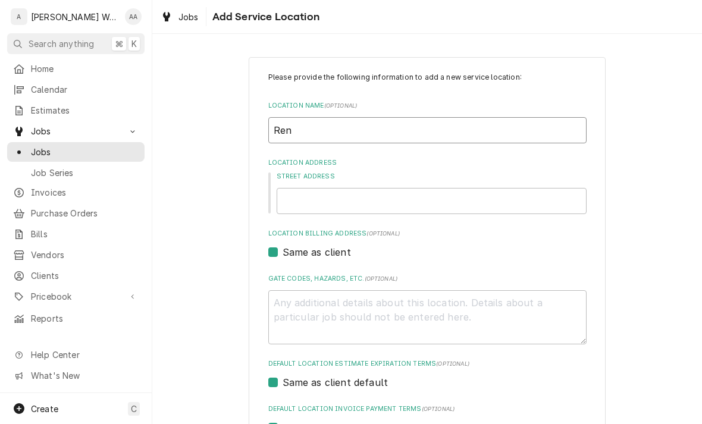
type textarea "x"
type input "Rent"
type textarea "x"
type input "Renta"
type textarea "x"
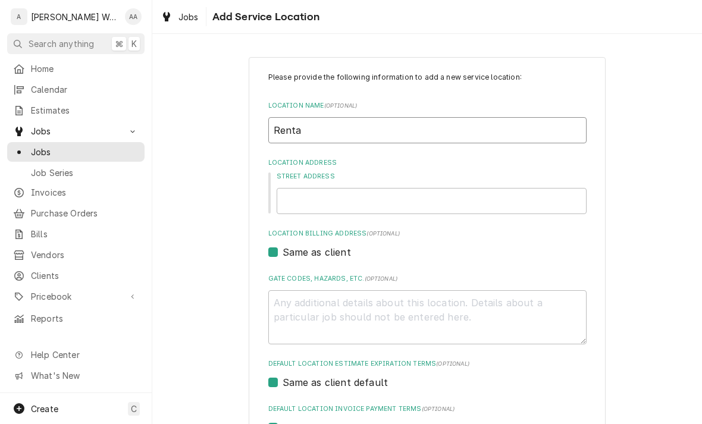
type input "Rental"
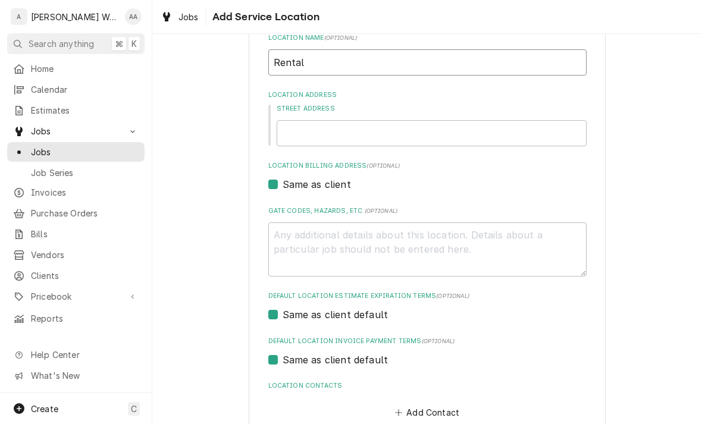
scroll to position [88, 0]
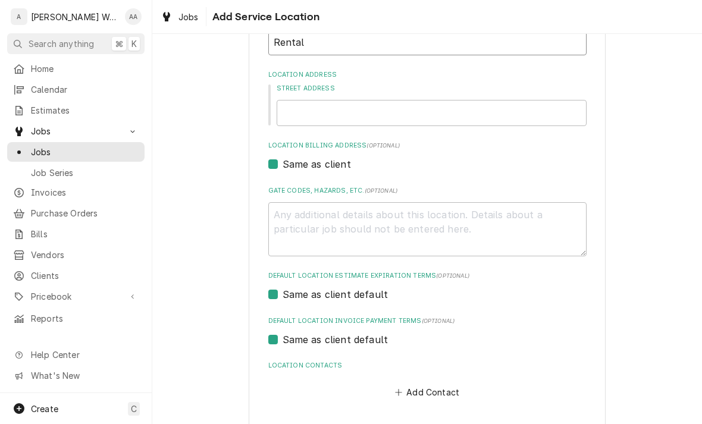
type textarea "x"
click at [308, 115] on input "Street Address" at bounding box center [431, 113] width 310 height 26
click at [318, 46] on input "Rental" at bounding box center [427, 42] width 318 height 26
type input "Rental"
type textarea "x"
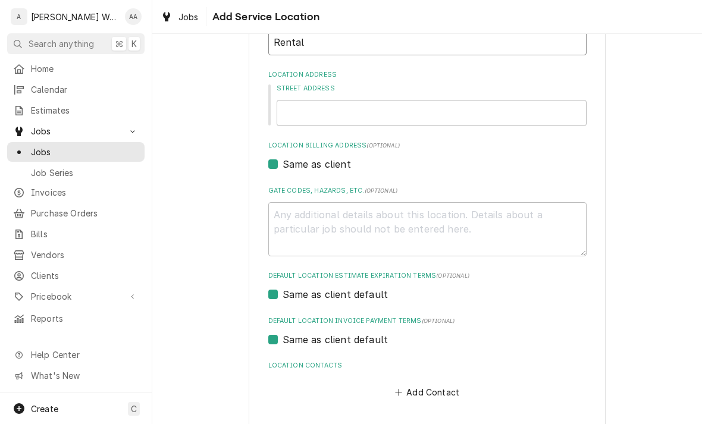
type input "Rental -"
type textarea "x"
type input "Rental -"
type textarea "x"
type input "Rental - 4"
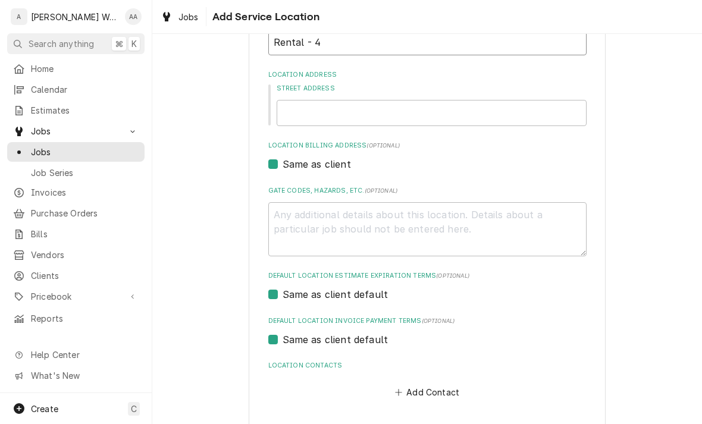
type textarea "x"
type input "Rental - 40"
type textarea "x"
type input "Rental - 40t"
type textarea "x"
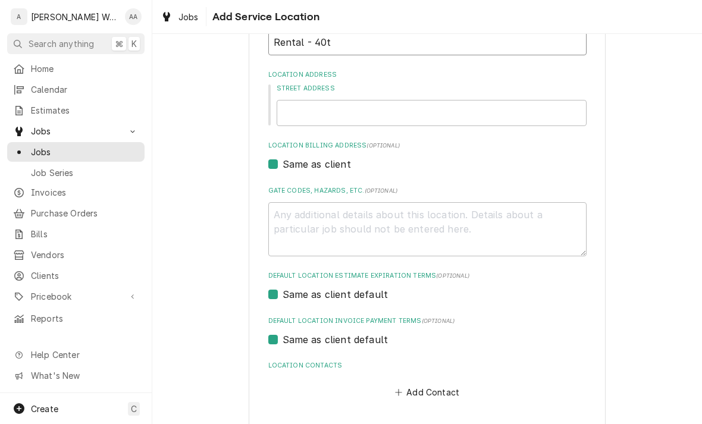
type input "Rental - 40th"
type textarea "x"
type input "Rental - 40th"
type textarea "x"
type input "Rental - 40th a"
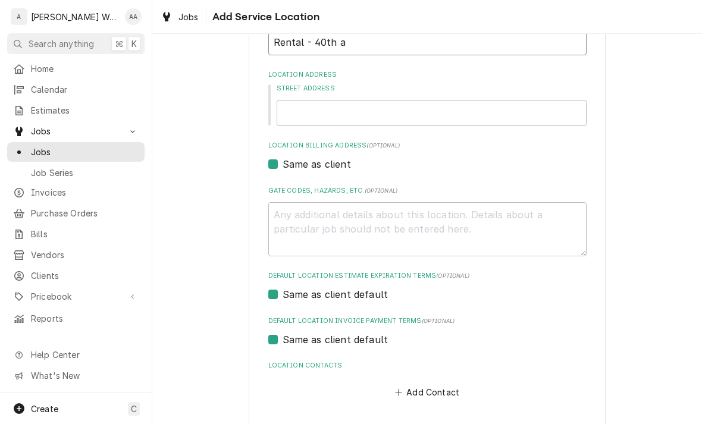
type textarea "x"
type input "Rental - 40th an"
type textarea "x"
type input "Rental - 40th and"
type textarea "x"
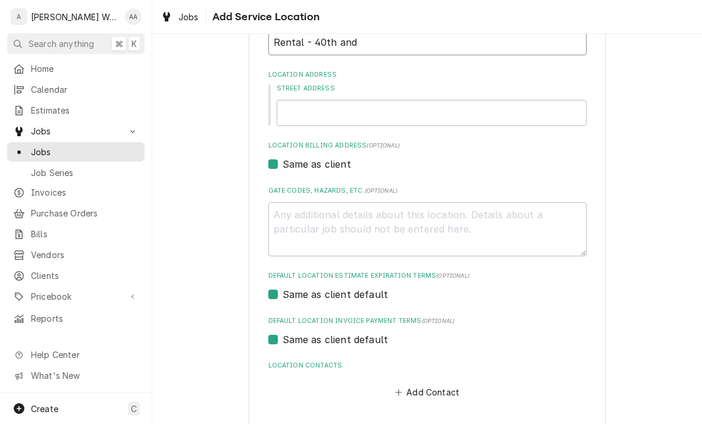
type input "Rental - 40th and"
type textarea "x"
type input "Rental - 40th and V"
type textarea "x"
type input "Rental - 40th and Vi"
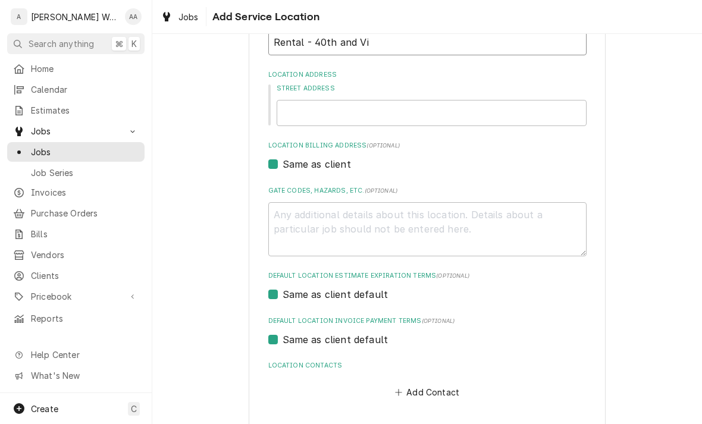
type textarea "x"
type input "Rental - 40th and Vin"
type textarea "x"
type input "Rental - 40th and Vint"
type textarea "x"
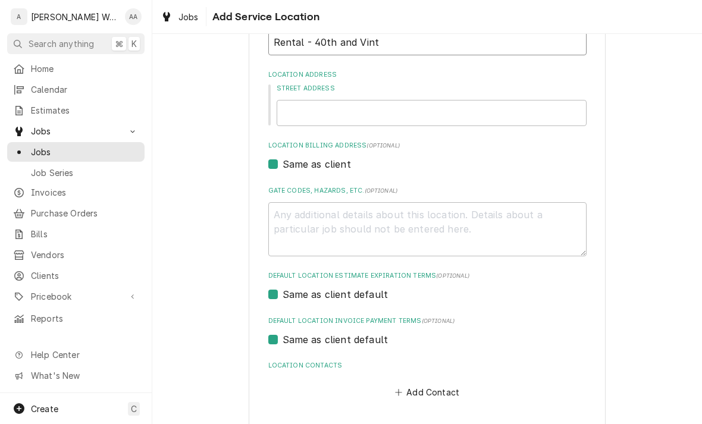
type input "Rental - 40th and Vinto"
type textarea "x"
type input "Rental - 40th and Vinton"
type textarea "x"
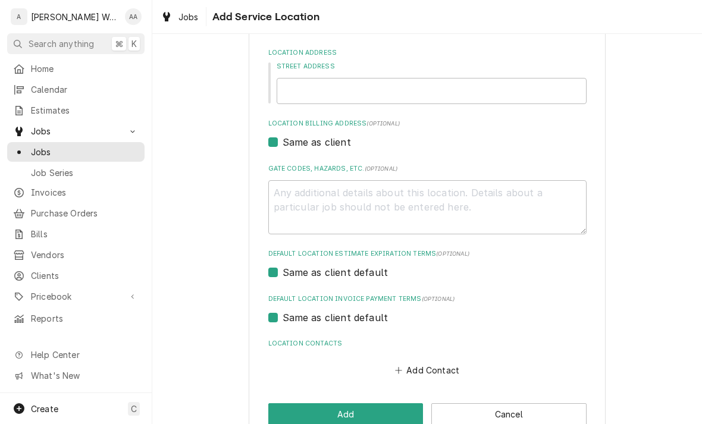
type input "Rental - 40th and Vinton"
click at [300, 92] on input "Street Address" at bounding box center [431, 91] width 310 height 26
type input "4"
type textarea "x"
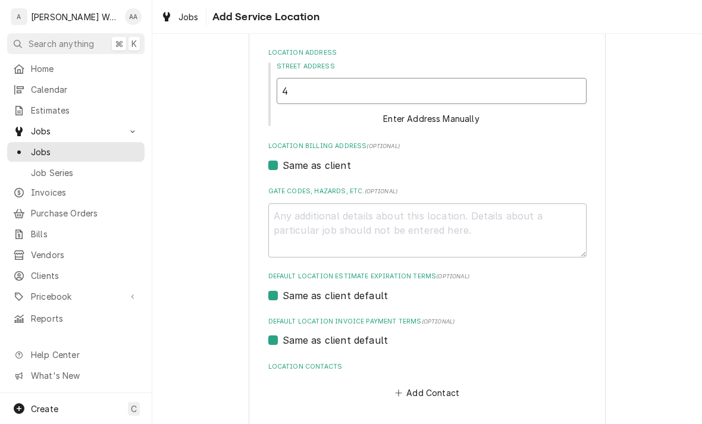
type input "40"
type textarea "x"
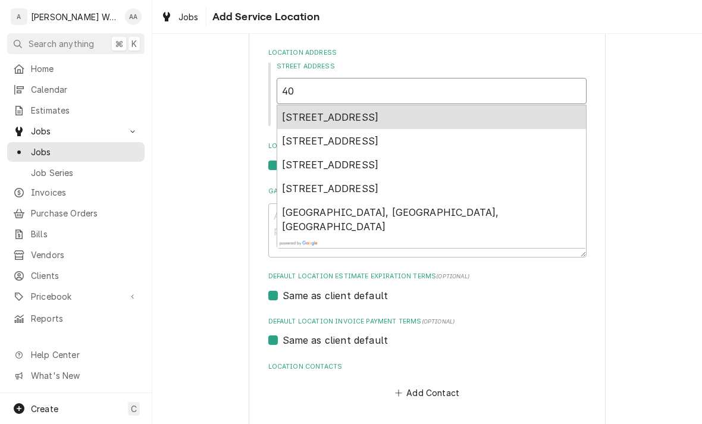
type input "402"
type textarea "x"
type input "4023"
type textarea "x"
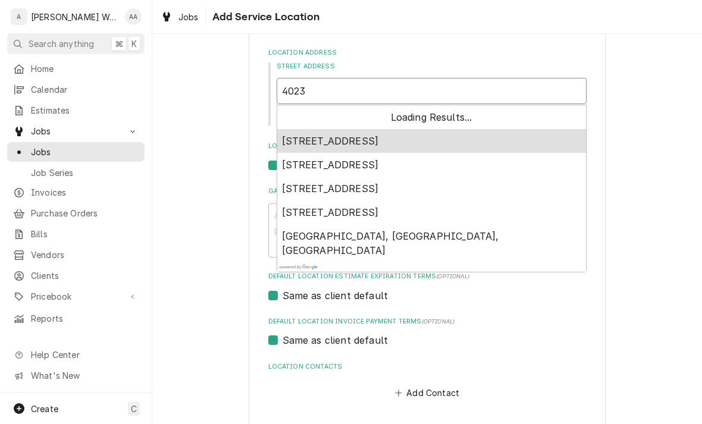
type input "4023"
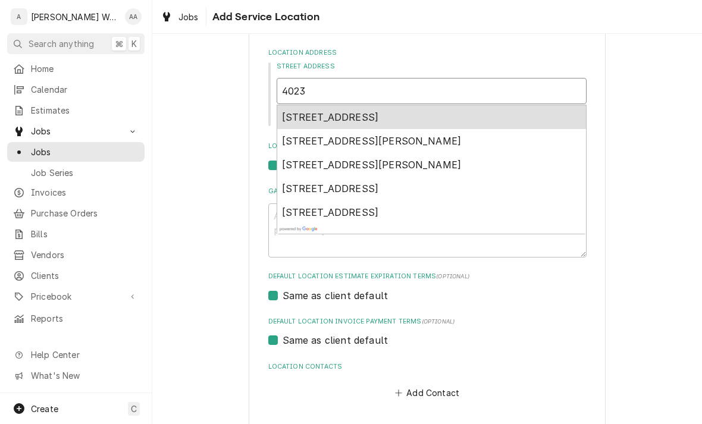
type textarea "x"
type input "4023 v"
type textarea "x"
type input "4023 vi"
type textarea "x"
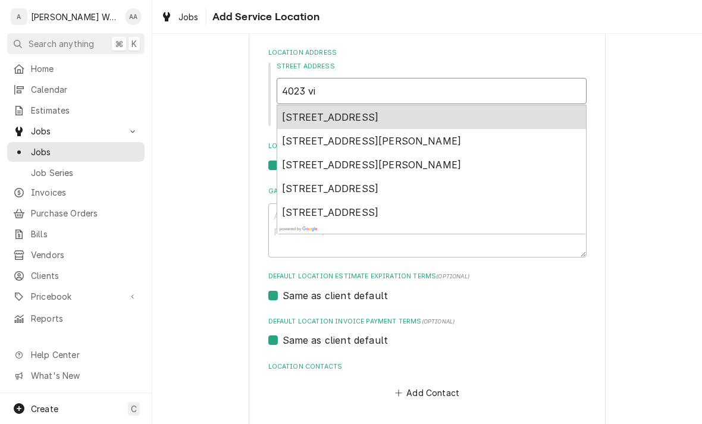
type input "4023 vin"
type textarea "x"
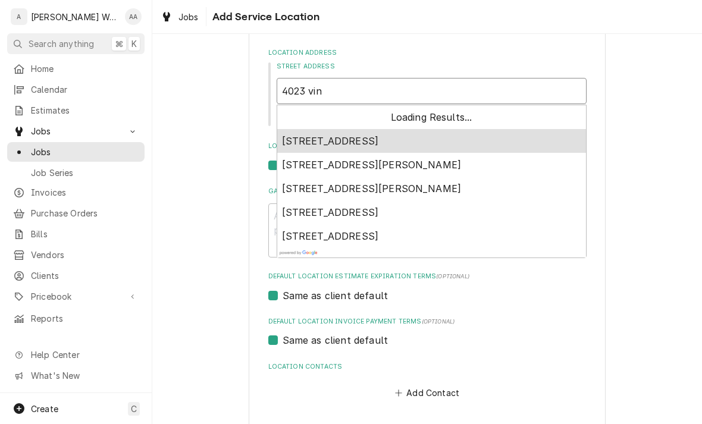
type input "4023 vint"
type textarea "x"
type input "4023 vinto"
type textarea "x"
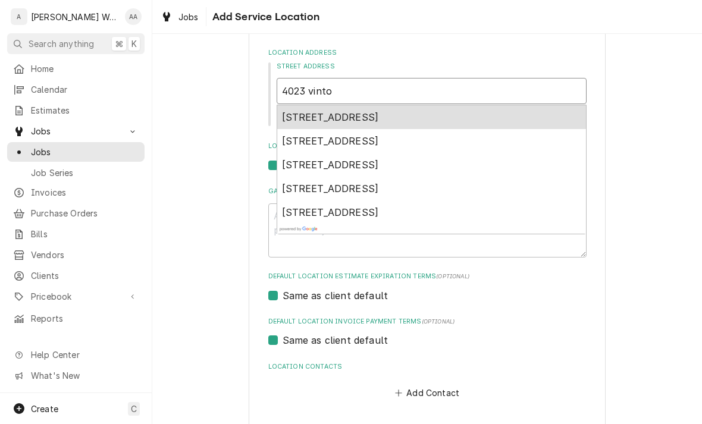
type input "4023 vinton"
click at [288, 114] on span "4023 Vinton Street, Omaha, NE, USA" at bounding box center [330, 117] width 97 height 12
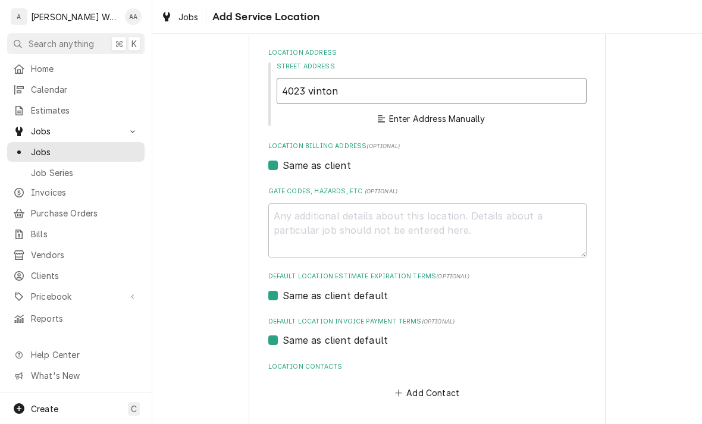
type textarea "x"
type input "4023 Vinton St"
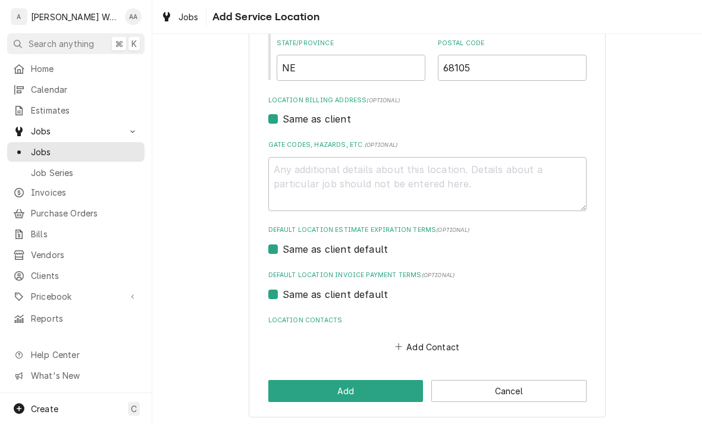
scroll to position [304, 0]
click at [299, 390] on button "Add" at bounding box center [345, 392] width 155 height 22
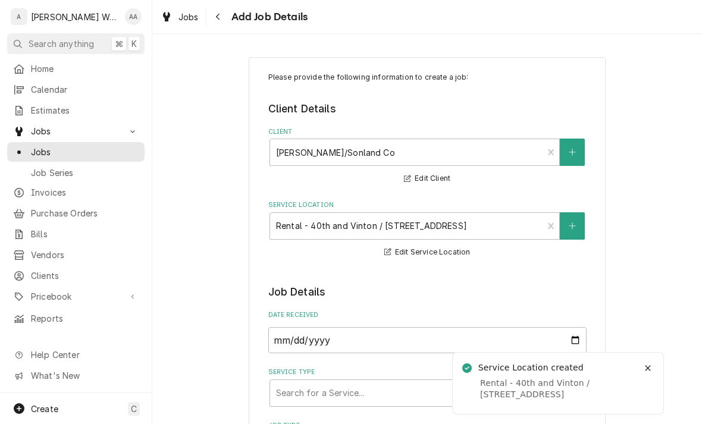
type textarea "x"
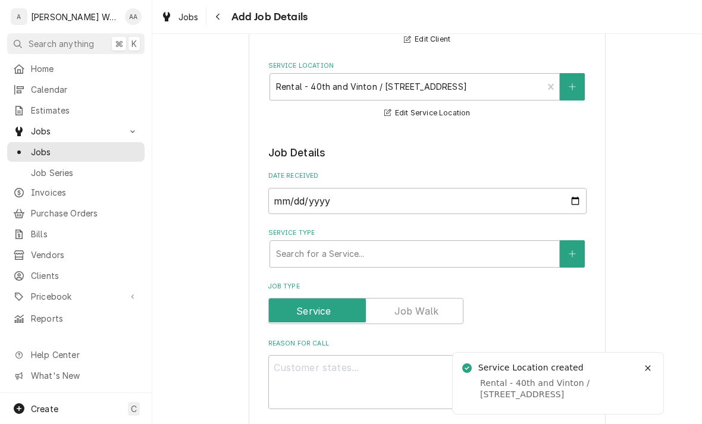
scroll to position [208, 0]
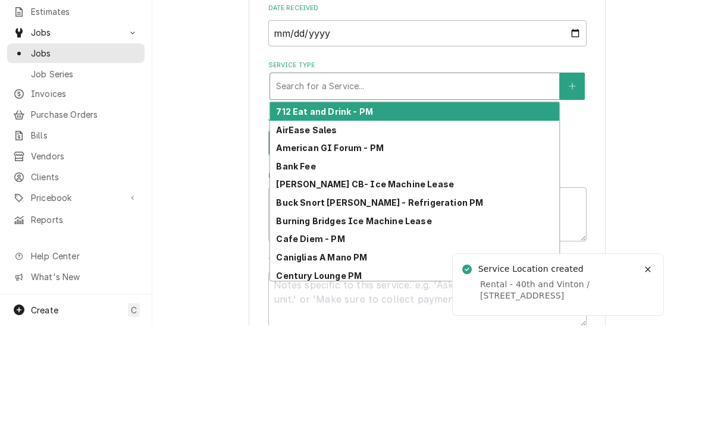
type input "r"
type textarea "x"
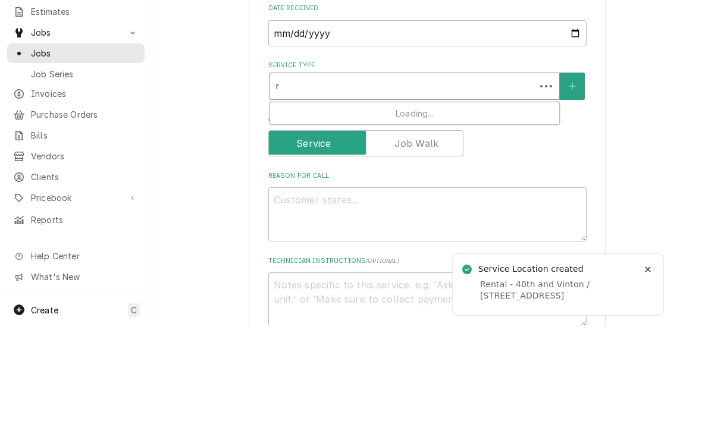
type input "re"
type textarea "x"
type input "res"
type textarea "x"
type input "resi"
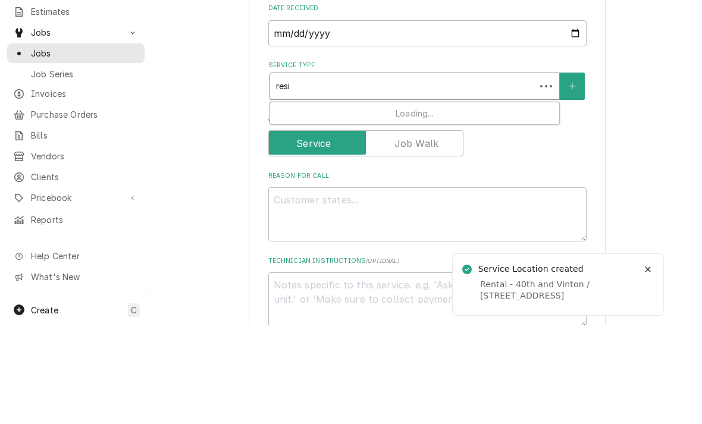
type textarea "x"
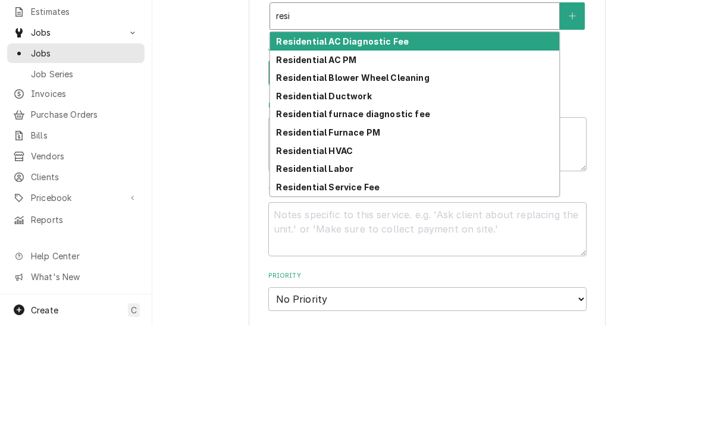
scroll to position [282, 0]
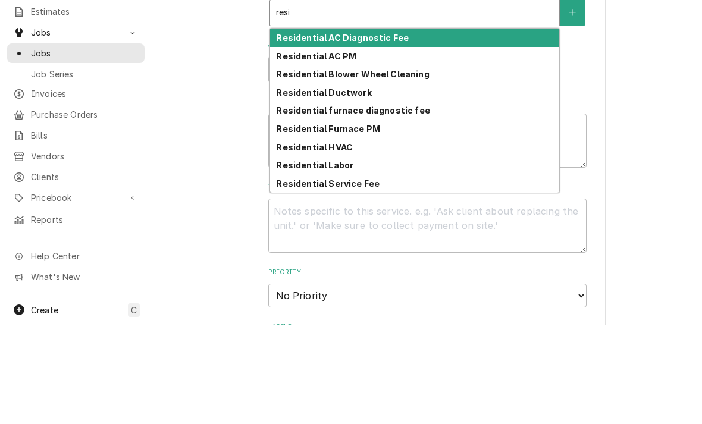
click at [287, 131] on strong "Residential AC Diagnostic Fee" at bounding box center [342, 136] width 133 height 10
type input "resi"
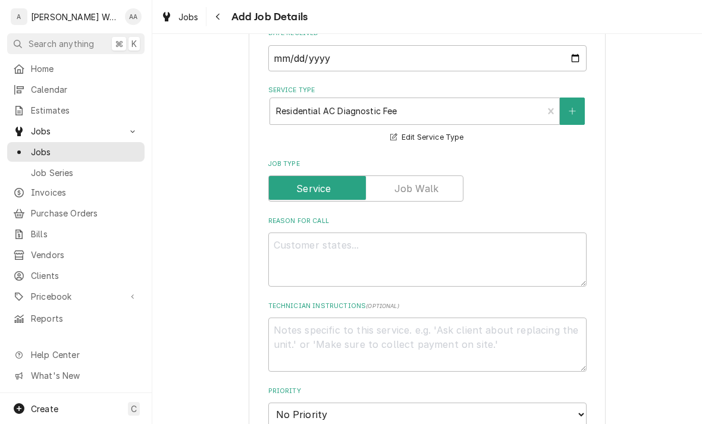
type textarea "x"
click at [299, 265] on textarea "Reason For Call" at bounding box center [427, 259] width 318 height 54
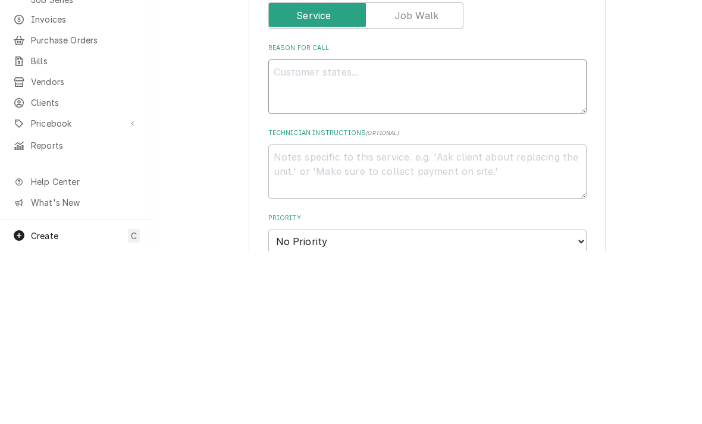
type textarea "A"
type textarea "x"
type textarea "AC"
type textarea "x"
type textarea "AC"
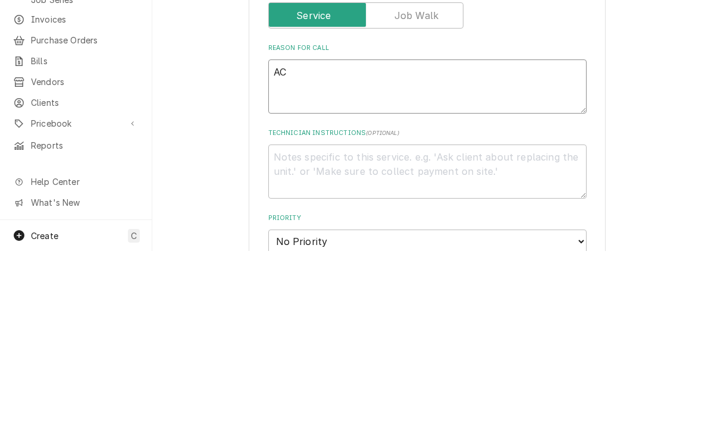
type textarea "x"
type textarea "AC i"
type textarea "x"
type textarea "AC is"
type textarea "x"
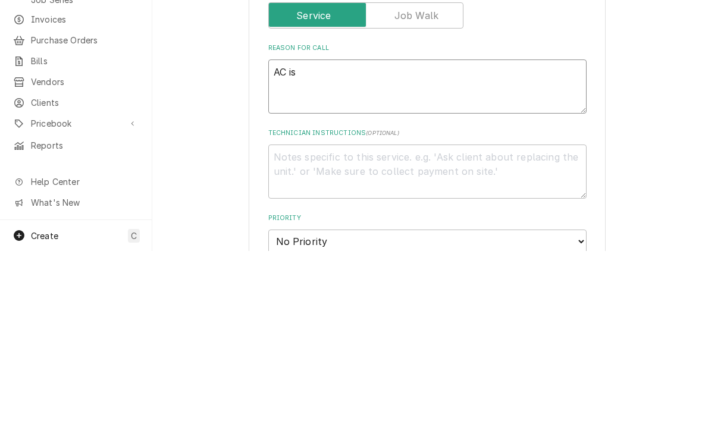
type textarea "AC is"
type textarea "x"
type textarea "AC is n"
type textarea "x"
type textarea "AC is not"
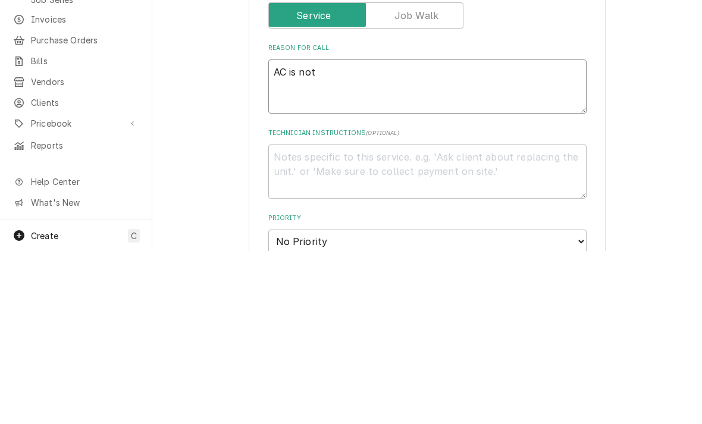
type textarea "x"
type textarea "AC is not"
type textarea "x"
type textarea "AC is not w"
type textarea "x"
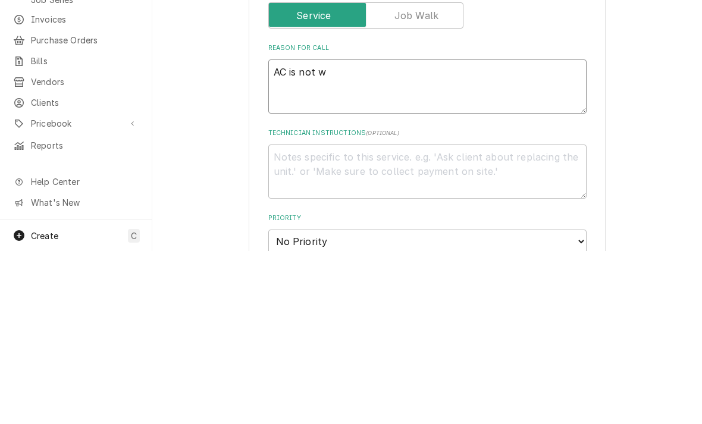
type textarea "AC is not wo"
type textarea "x"
type textarea "AC is not wor"
type textarea "x"
type textarea "AC is not work"
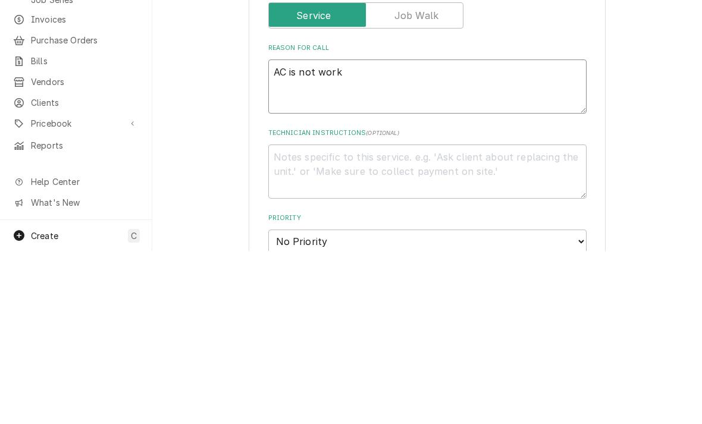
type textarea "x"
type textarea "AC is not worki"
type textarea "x"
type textarea "AC is not working"
type textarea "x"
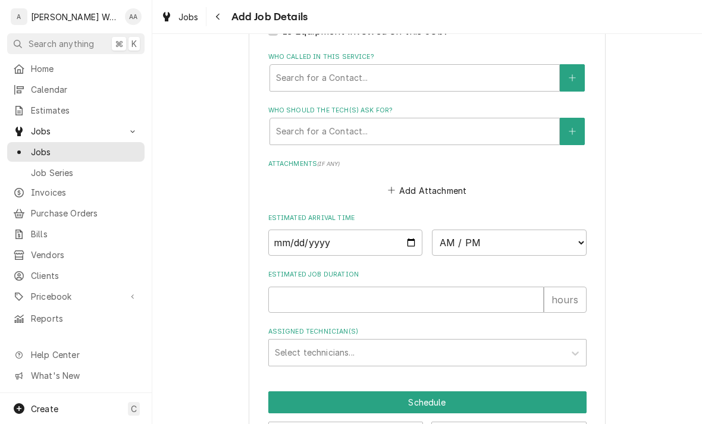
scroll to position [770, 0]
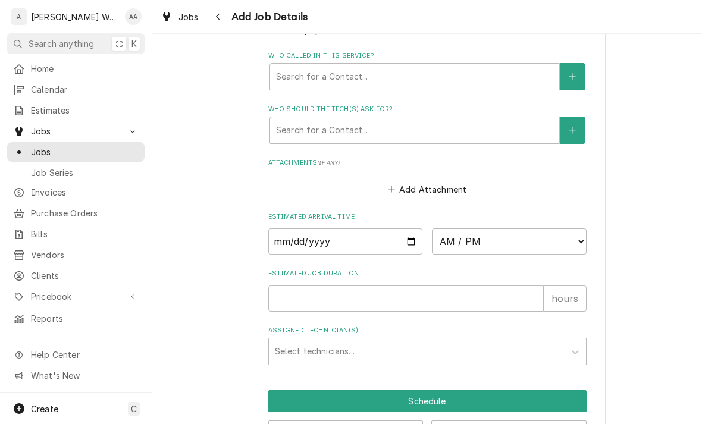
type textarea "AC is not working"
click at [287, 232] on input "Date" at bounding box center [345, 241] width 155 height 26
type input "2025-10-09"
type textarea "x"
type input "2025-10-10"
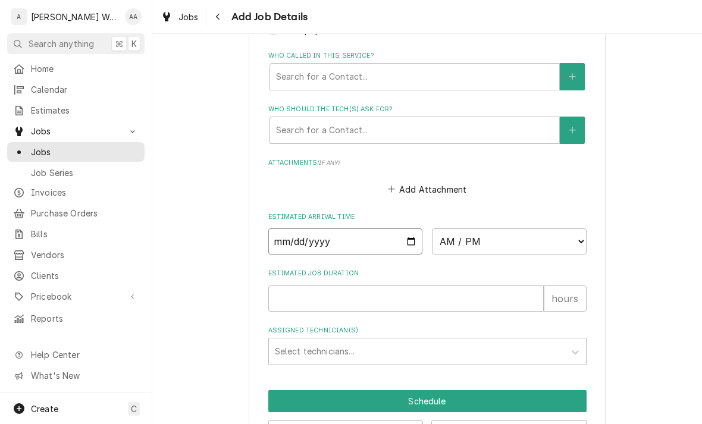
type textarea "x"
click at [472, 234] on select "AM / PM 6:00 AM 6:15 AM 6:30 AM 6:45 AM 7:00 AM 7:15 AM 7:30 AM 7:45 AM 8:00 AM…" at bounding box center [509, 241] width 155 height 26
select select "12:00:00"
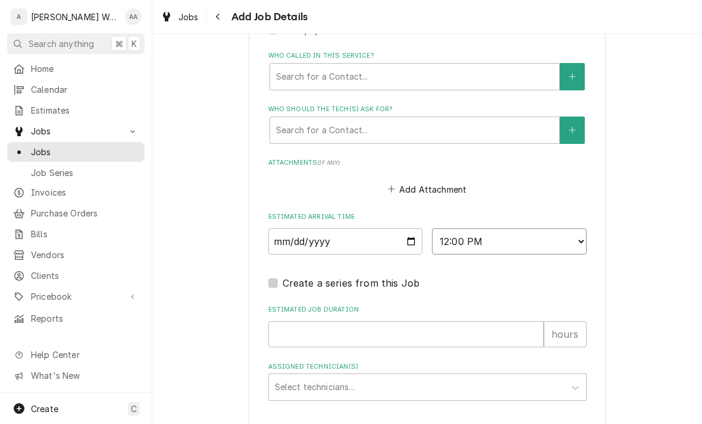
type textarea "x"
click at [311, 333] on input "Estimated Job Duration" at bounding box center [405, 334] width 275 height 26
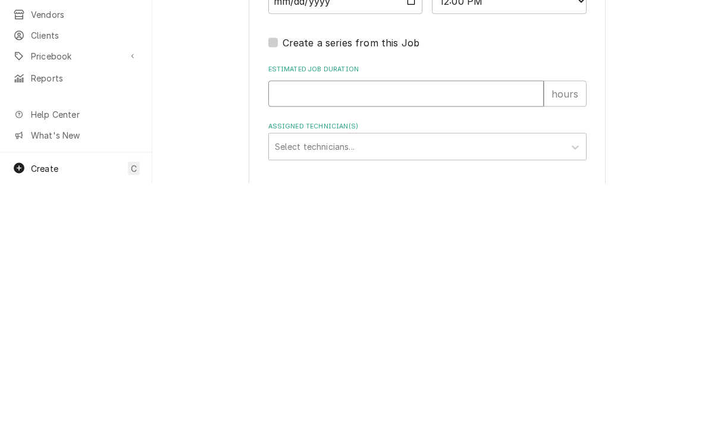
type input "1"
type textarea "x"
type input "1"
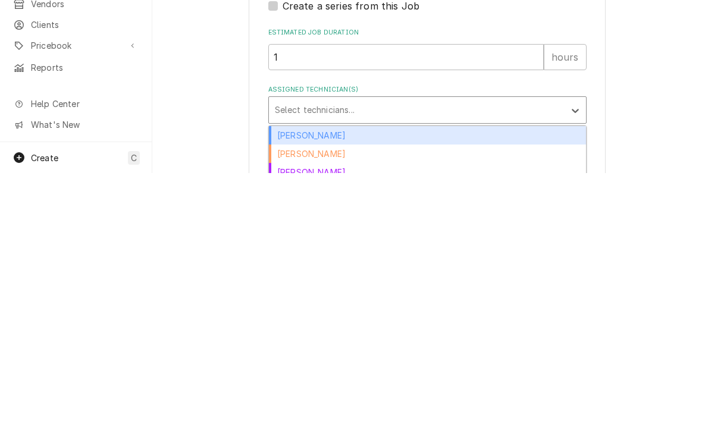
scroll to position [797, 0]
click at [287, 376] on div "Aaron Anderson" at bounding box center [427, 385] width 317 height 18
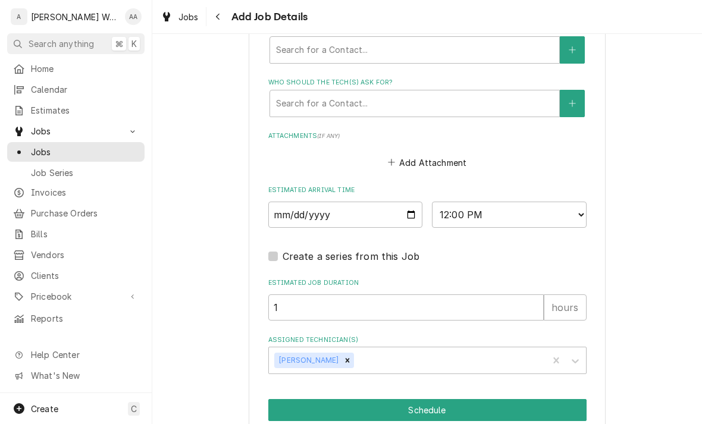
click at [297, 401] on button "Schedule" at bounding box center [427, 410] width 318 height 22
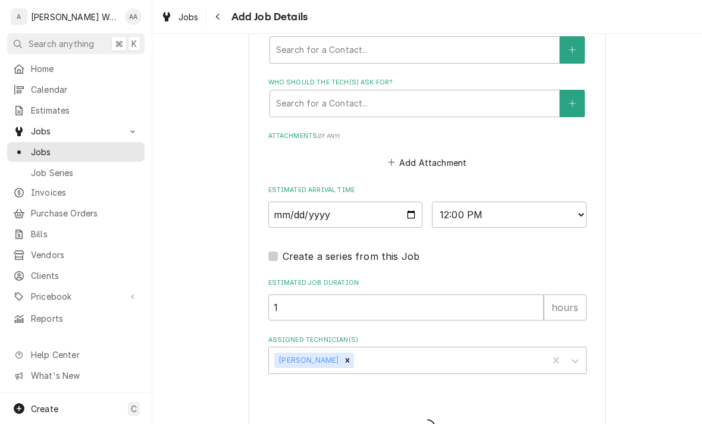
type textarea "x"
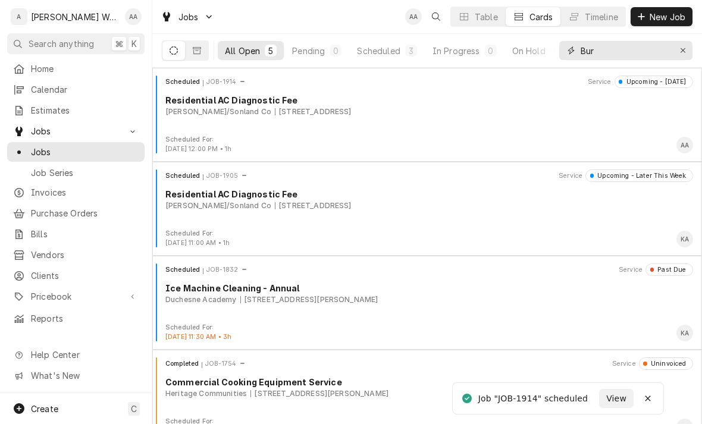
click at [688, 52] on div "Erase input" at bounding box center [683, 51] width 12 height 12
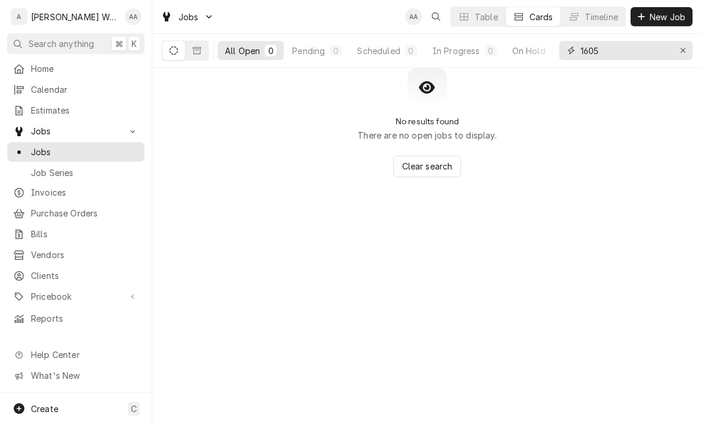
type input "1605"
click at [205, 56] on button "Dynamic Content Wrapper" at bounding box center [197, 50] width 23 height 19
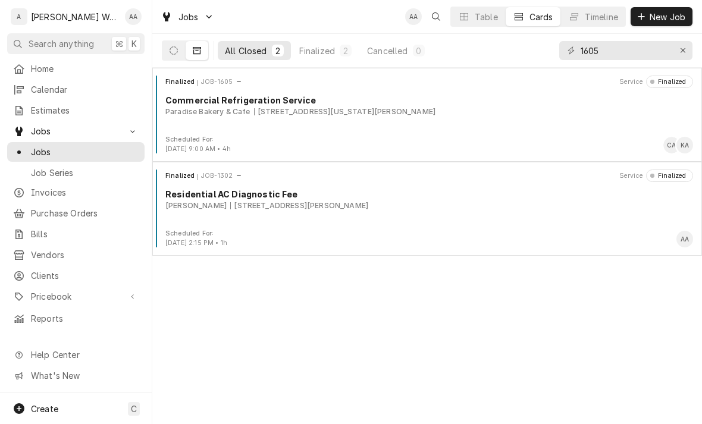
click at [214, 139] on div "Scheduled For:" at bounding box center [197, 140] width 65 height 10
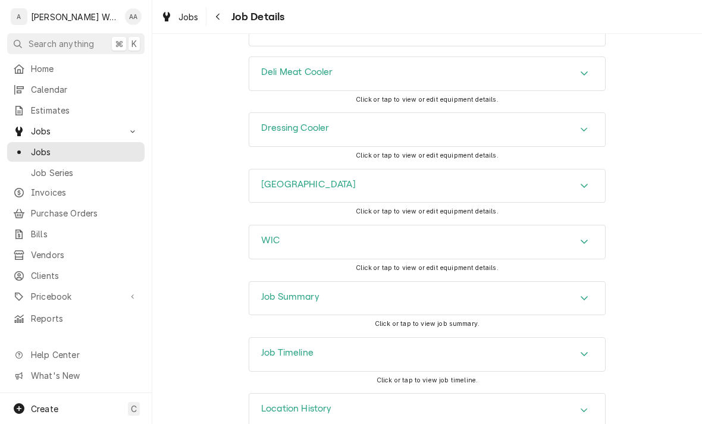
scroll to position [1073, 0]
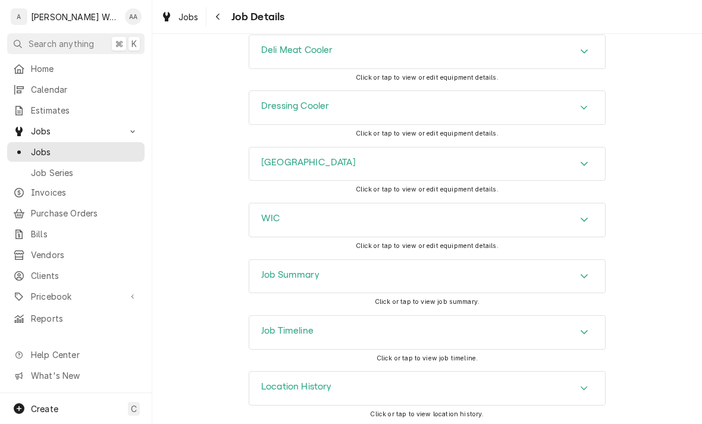
click at [285, 275] on h3 "Job Summary" at bounding box center [290, 274] width 58 height 11
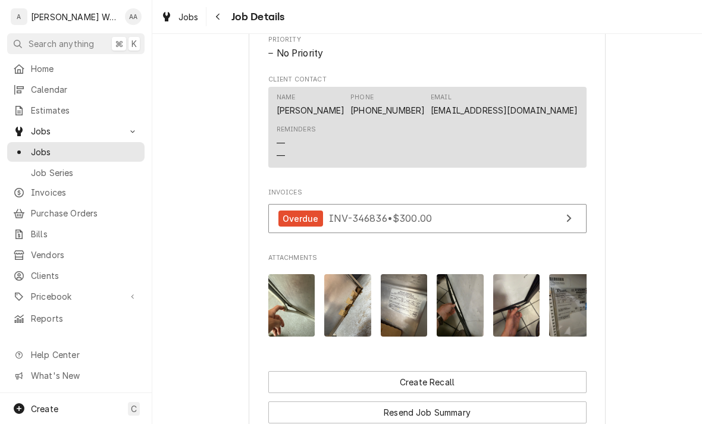
scroll to position [713, 0]
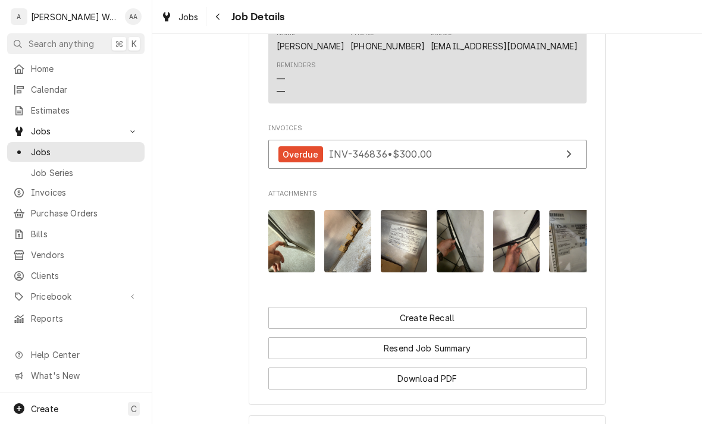
click at [293, 248] on img "Attachments" at bounding box center [291, 241] width 47 height 62
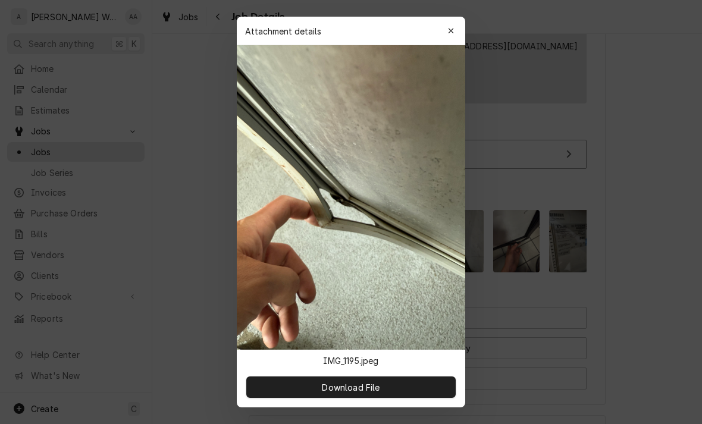
click at [451, 34] on icon "button" at bounding box center [451, 31] width 7 height 8
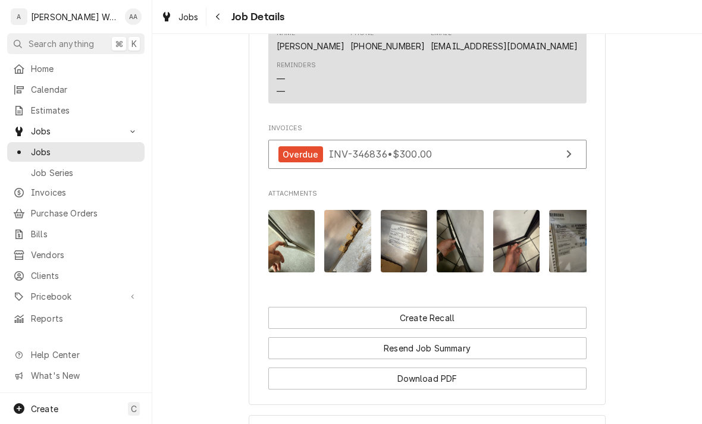
click at [346, 244] on img "Attachments" at bounding box center [347, 241] width 47 height 62
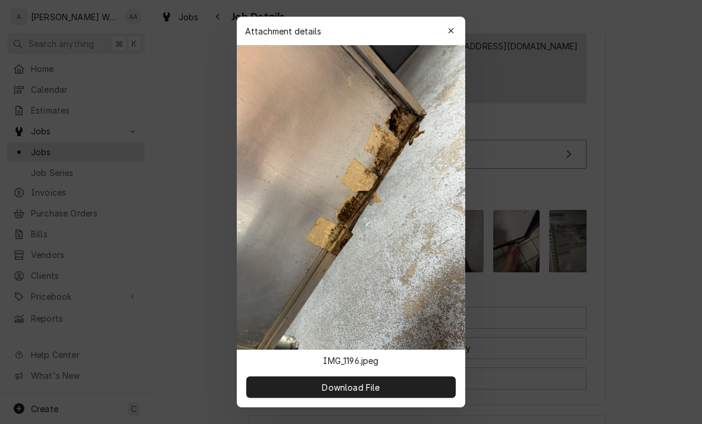
click at [454, 29] on icon "button" at bounding box center [451, 31] width 7 height 8
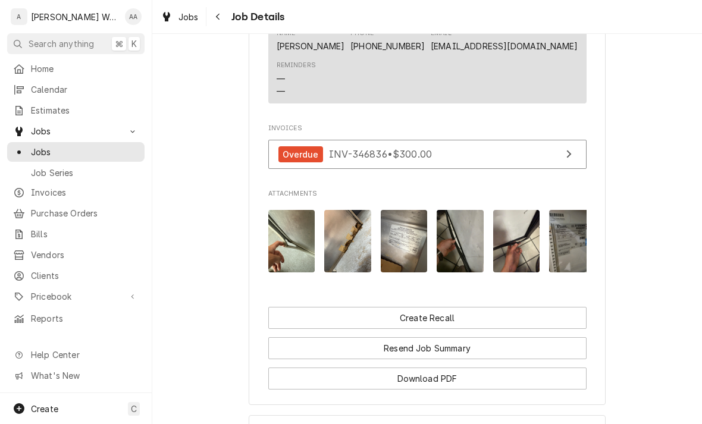
click at [341, 246] on img "Attachments" at bounding box center [347, 241] width 47 height 62
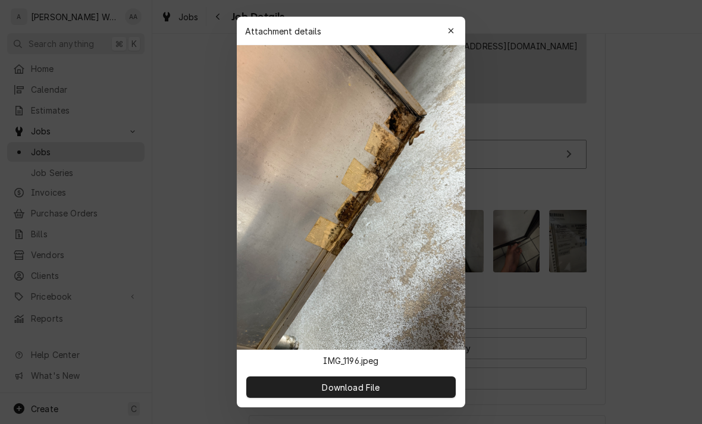
click at [451, 27] on icon "button" at bounding box center [451, 31] width 7 height 8
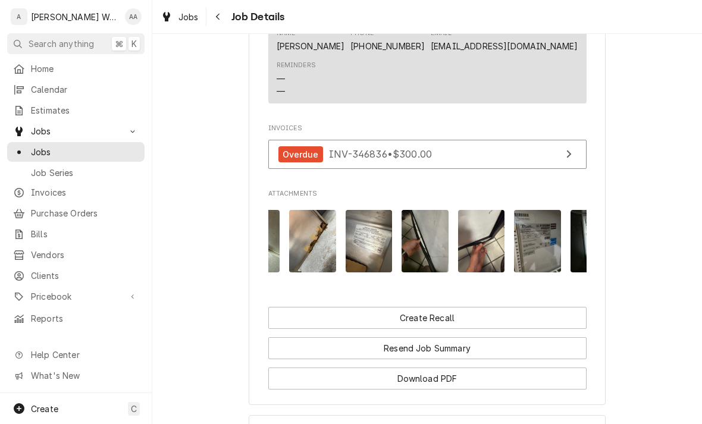
scroll to position [0, 53]
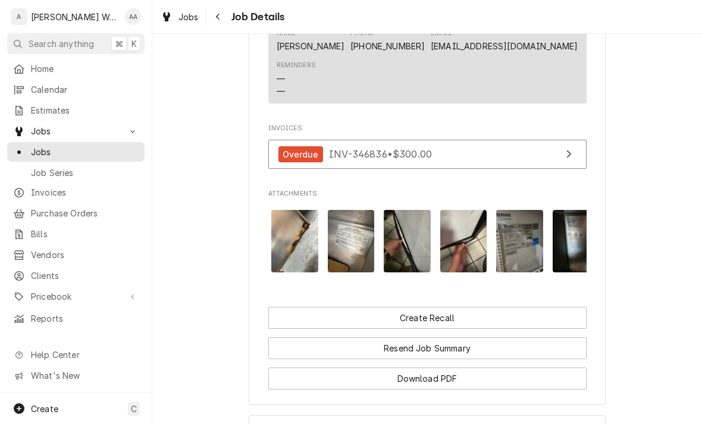
click at [405, 248] on img "Attachments" at bounding box center [406, 241] width 47 height 62
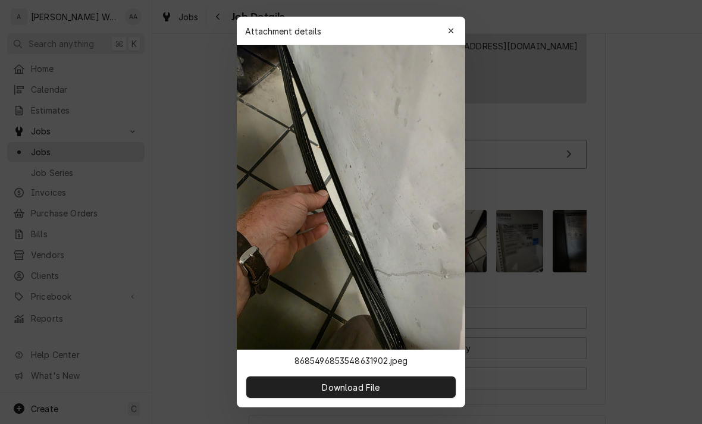
click at [456, 26] on div "button" at bounding box center [451, 31] width 12 height 12
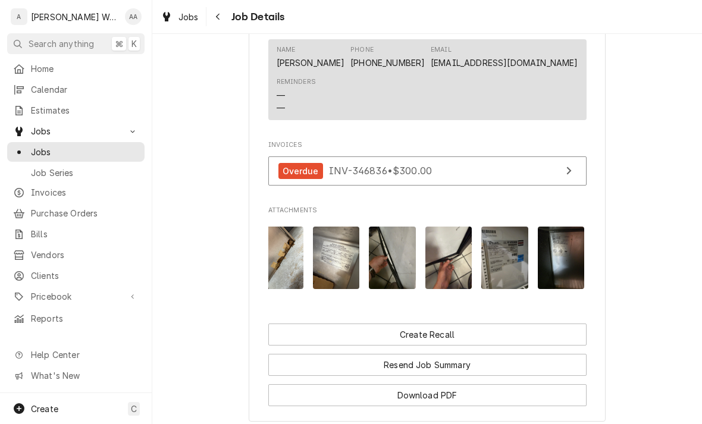
scroll to position [0, 66]
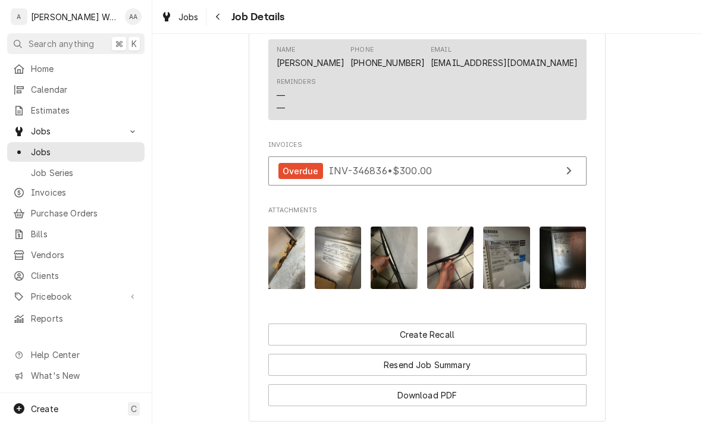
click at [502, 264] on img "Attachments" at bounding box center [506, 258] width 47 height 62
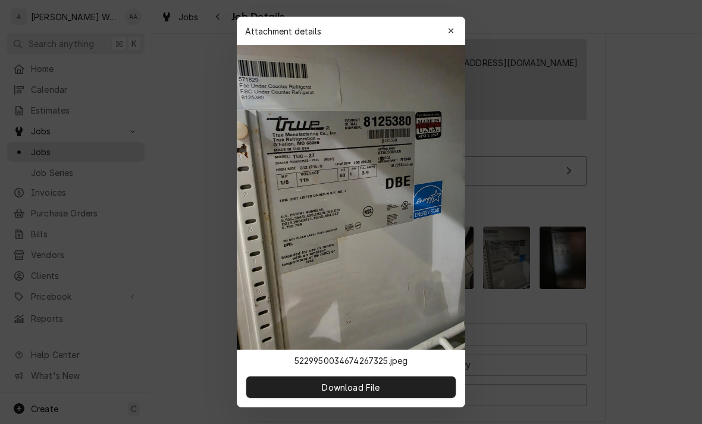
click at [443, 33] on button "button" at bounding box center [450, 30] width 19 height 19
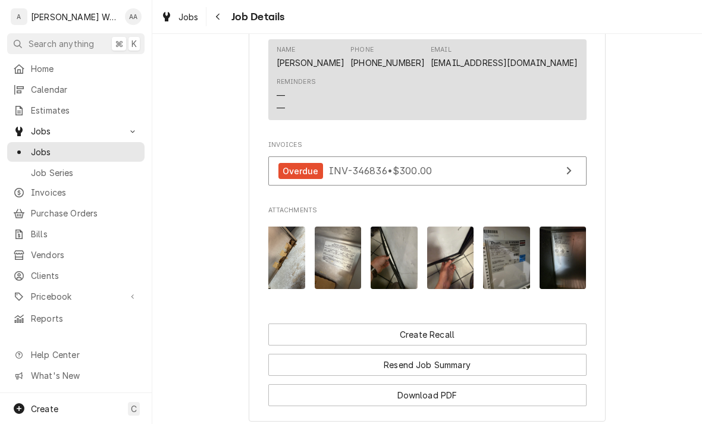
scroll to position [718, 0]
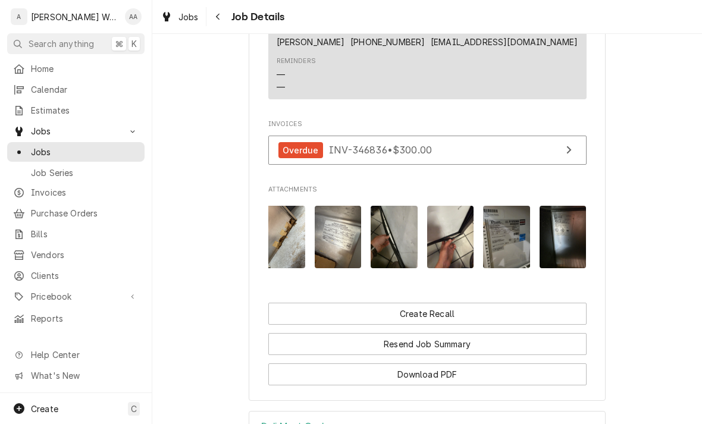
click at [563, 254] on img "Attachments" at bounding box center [562, 237] width 47 height 62
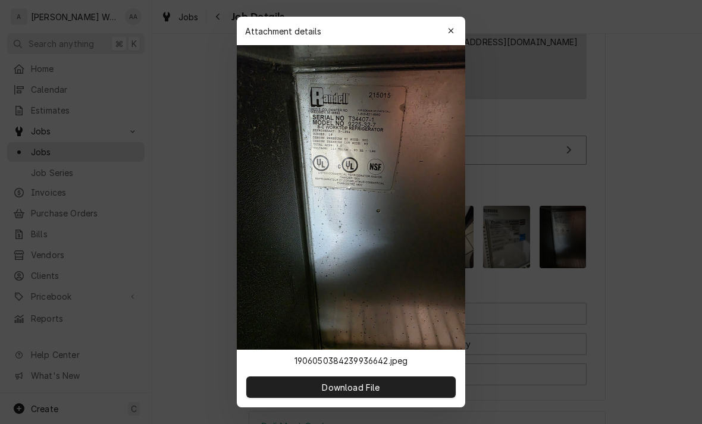
click at [455, 32] on div "button" at bounding box center [451, 31] width 12 height 12
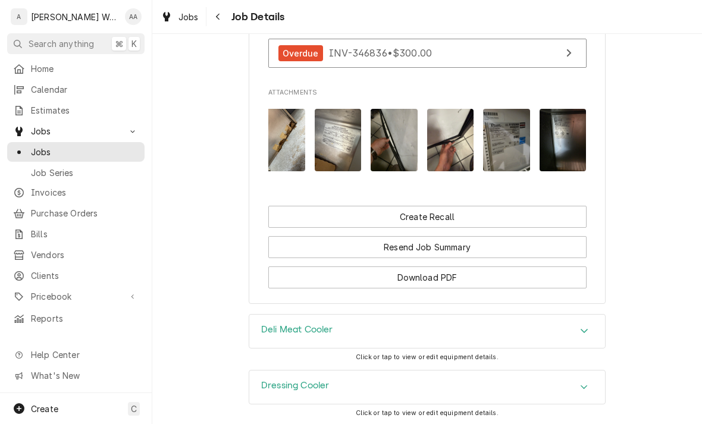
scroll to position [813, 0]
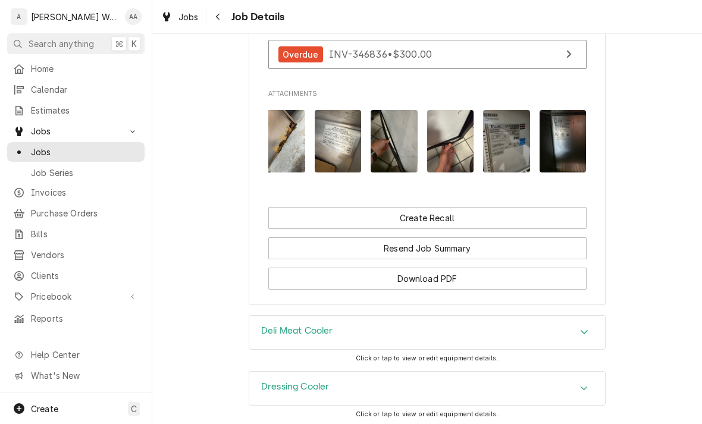
click at [549, 139] on img "Attachments" at bounding box center [562, 141] width 47 height 62
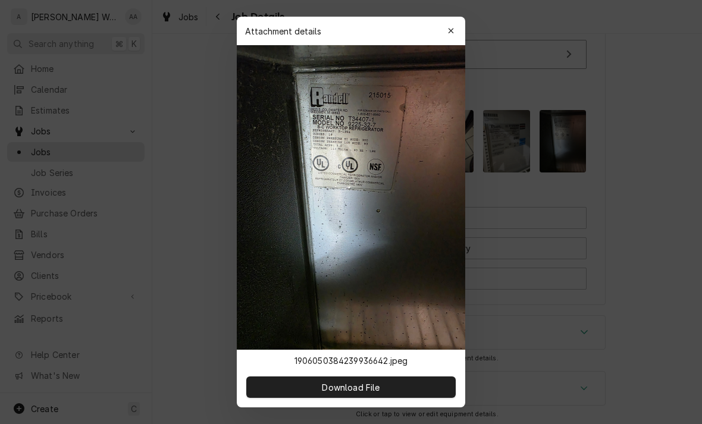
click at [447, 39] on button "button" at bounding box center [450, 30] width 19 height 19
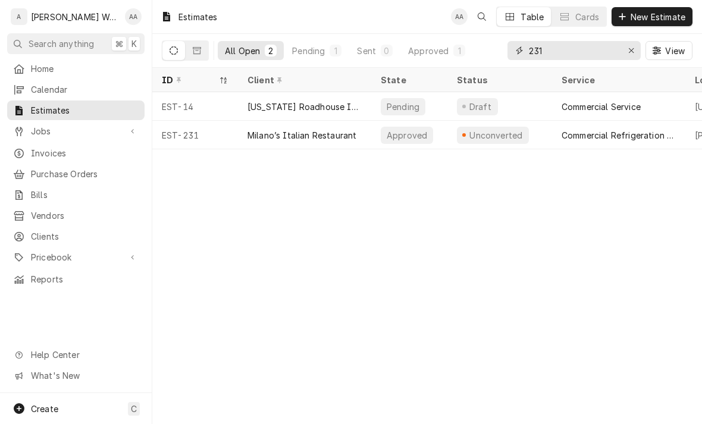
click at [639, 54] on button "Erase input" at bounding box center [630, 50] width 19 height 19
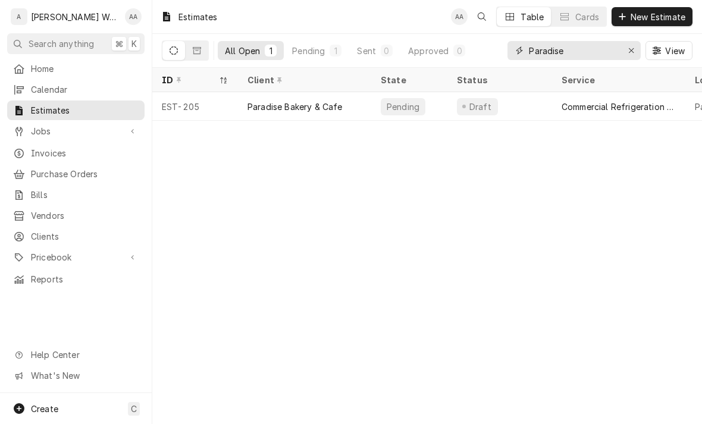
type input "Paradise"
click at [223, 112] on div "EST-205" at bounding box center [195, 106] width 86 height 29
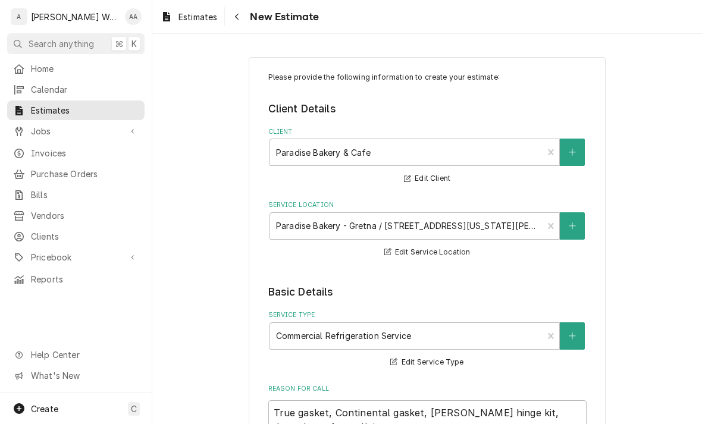
type textarea "x"
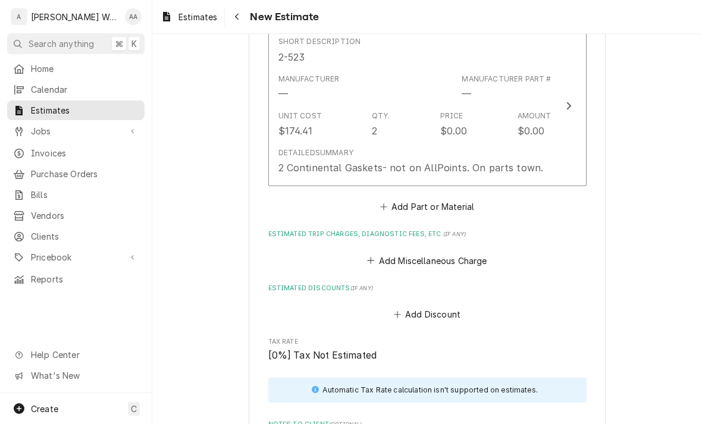
scroll to position [1511, 0]
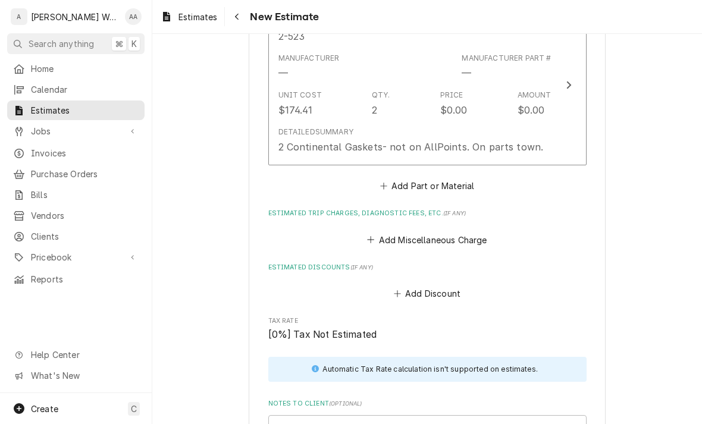
click at [420, 182] on button "Add Part or Material" at bounding box center [427, 186] width 98 height 17
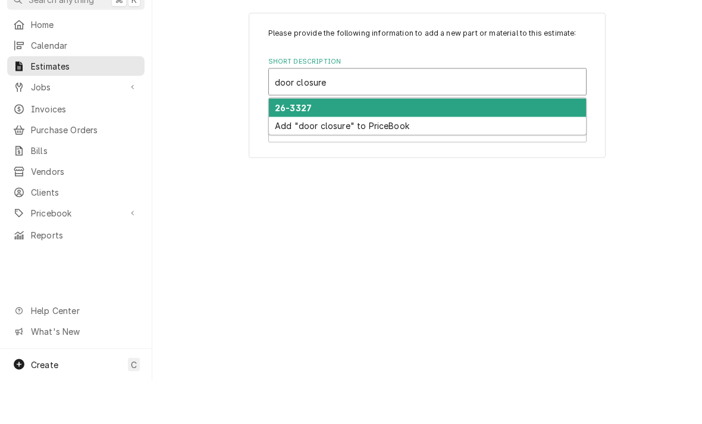
click at [282, 143] on div "26-3327" at bounding box center [427, 152] width 317 height 18
type input "door closure"
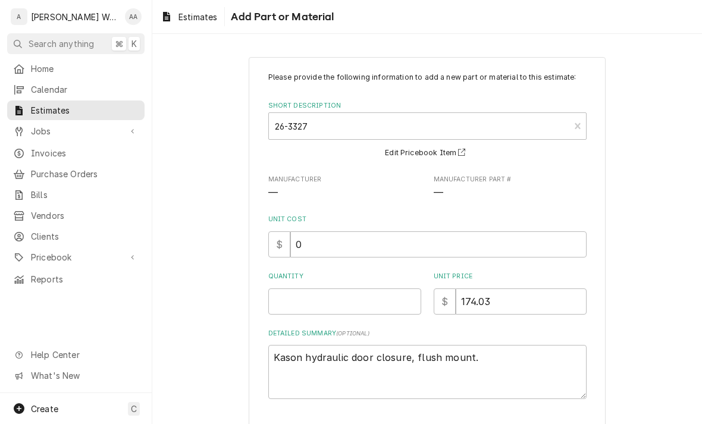
type textarea "x"
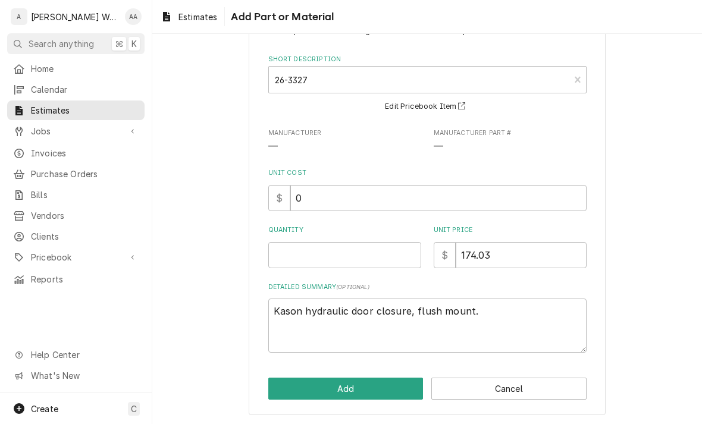
scroll to position [46, 0]
click at [293, 262] on input "Quantity" at bounding box center [344, 256] width 153 height 26
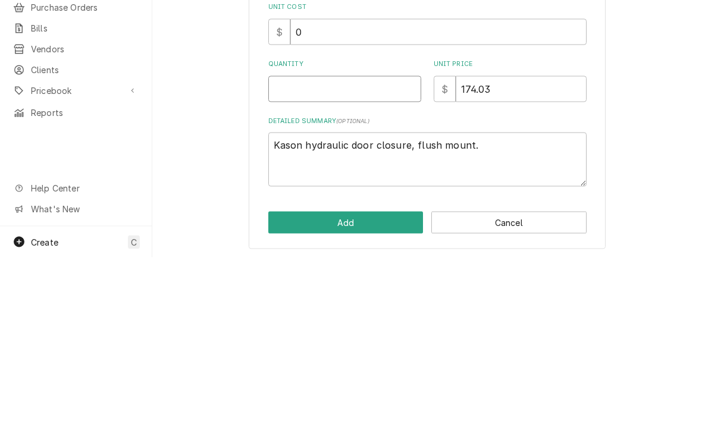
type input "1"
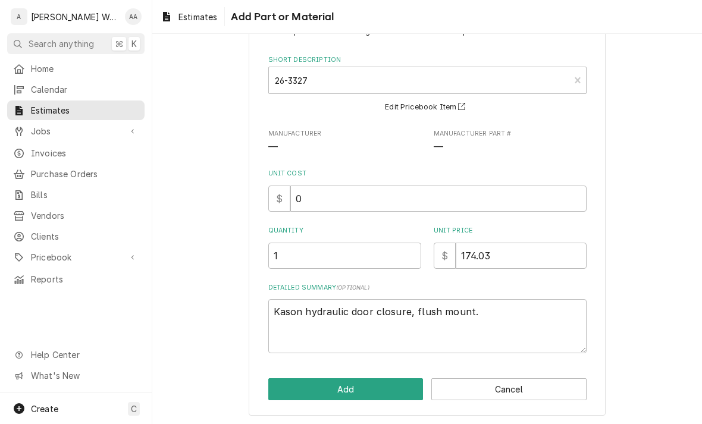
click at [293, 389] on button "Add" at bounding box center [345, 389] width 155 height 22
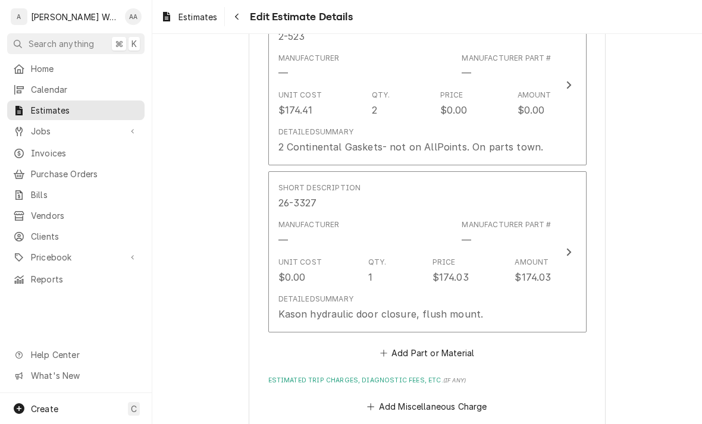
type textarea "x"
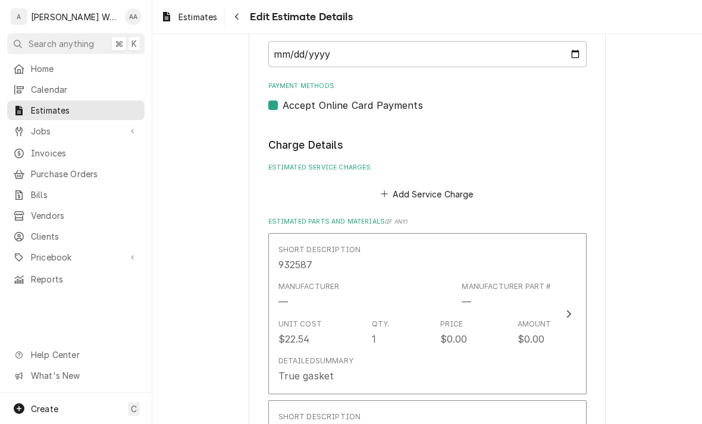
scroll to position [761, 0]
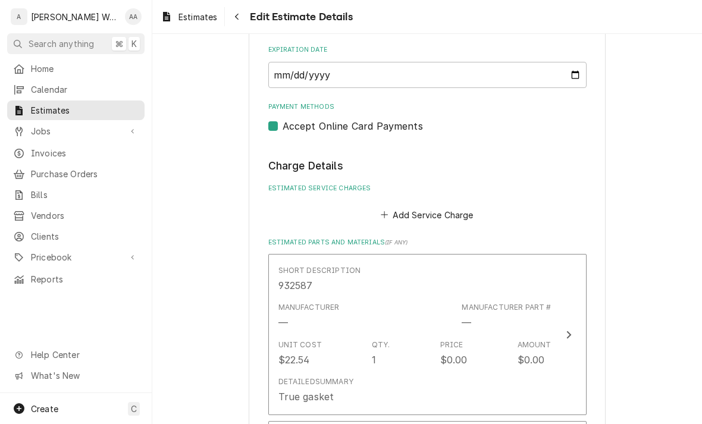
click at [407, 206] on button "Add Service Charge" at bounding box center [427, 214] width 96 height 17
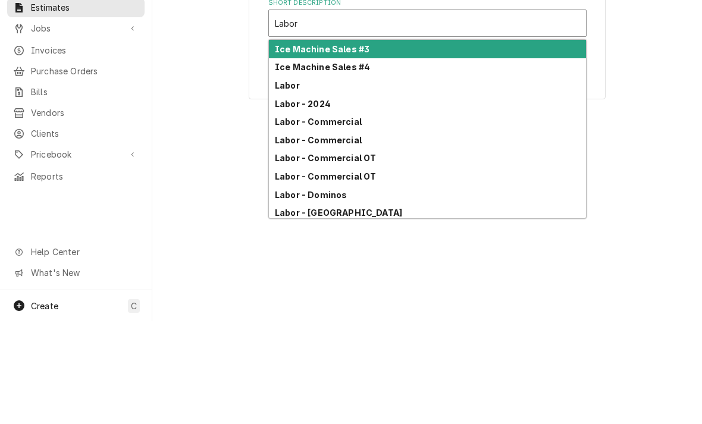
click at [282, 219] on strong "Labor - Commercial" at bounding box center [318, 224] width 87 height 10
type input "Labor"
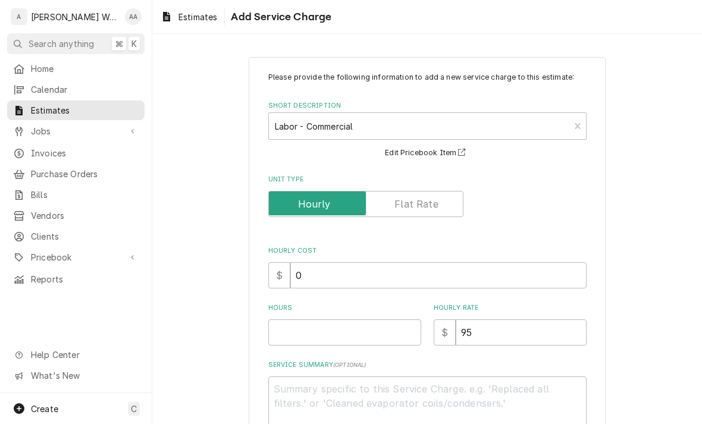
type textarea "x"
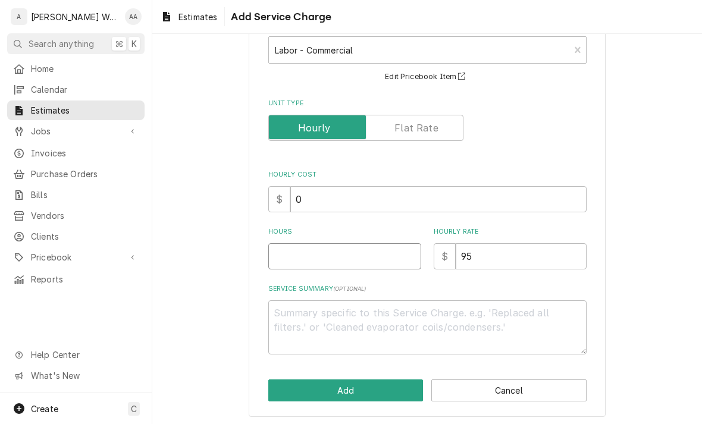
click at [290, 263] on input "Hours" at bounding box center [344, 256] width 153 height 26
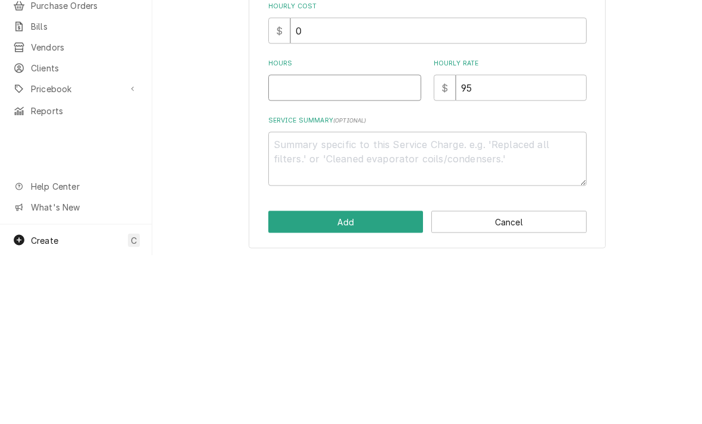
type input "2"
type textarea "x"
type input "2"
click at [311, 300] on textarea "Service Summary ( optional )" at bounding box center [427, 327] width 318 height 54
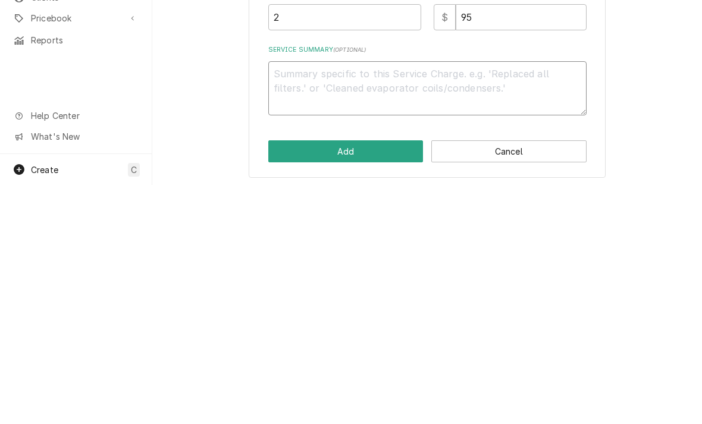
type textarea "x"
type textarea "In"
type textarea "x"
type textarea "Ins"
type textarea "x"
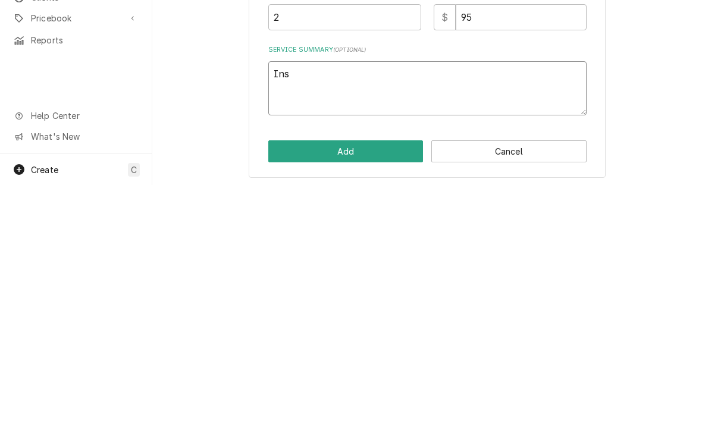
type textarea "Inst"
type textarea "x"
type textarea "Insta"
type textarea "x"
type textarea "Instal"
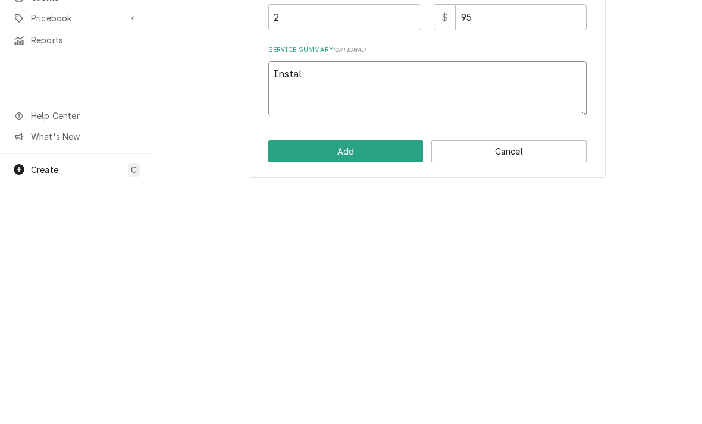
type textarea "x"
type textarea "Install"
type textarea "x"
type textarea "Install"
type textarea "x"
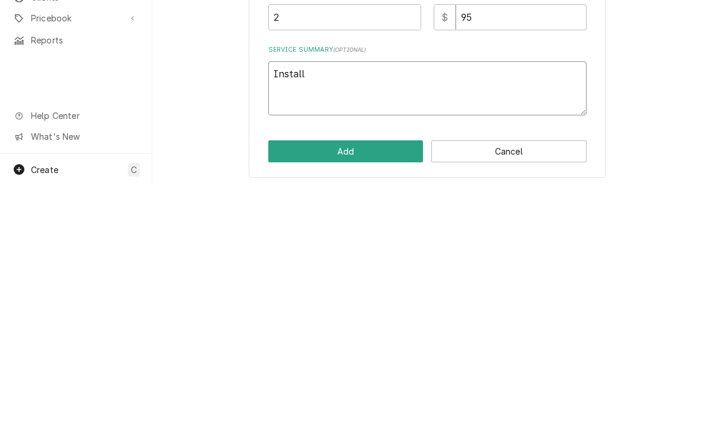
type textarea "Install d"
type textarea "x"
type textarea "Install do"
type textarea "x"
type textarea "Install doo"
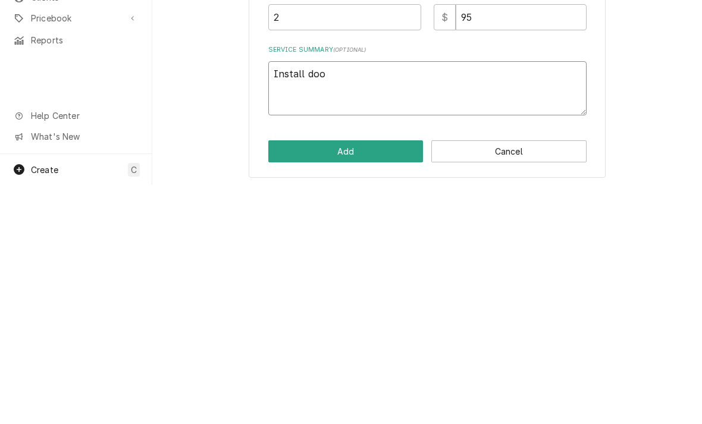
type textarea "x"
type textarea "Install door"
type textarea "x"
type textarea "Install door"
type textarea "x"
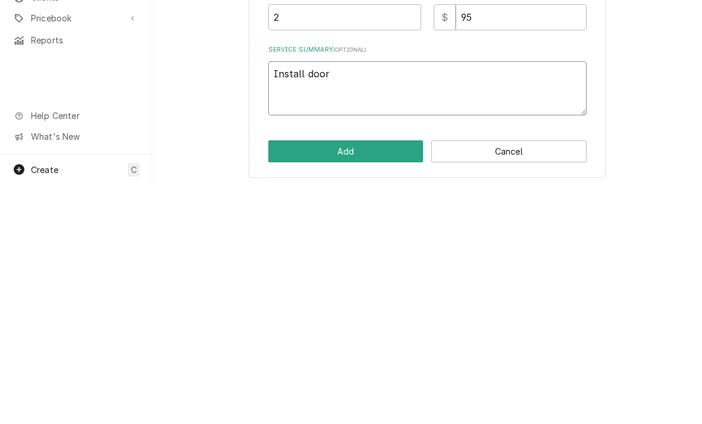
type textarea "Install door c"
type textarea "x"
type textarea "Install door cl"
type textarea "x"
type textarea "Install door clos"
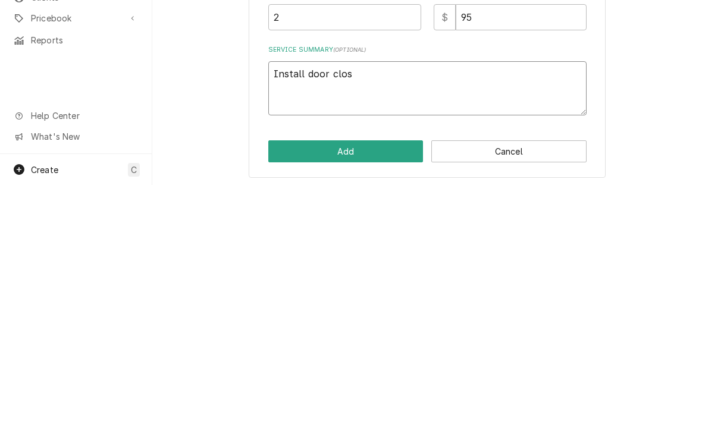
type textarea "x"
type textarea "Install door [PERSON_NAME]"
type textarea "x"
type textarea "Install door closur"
type textarea "x"
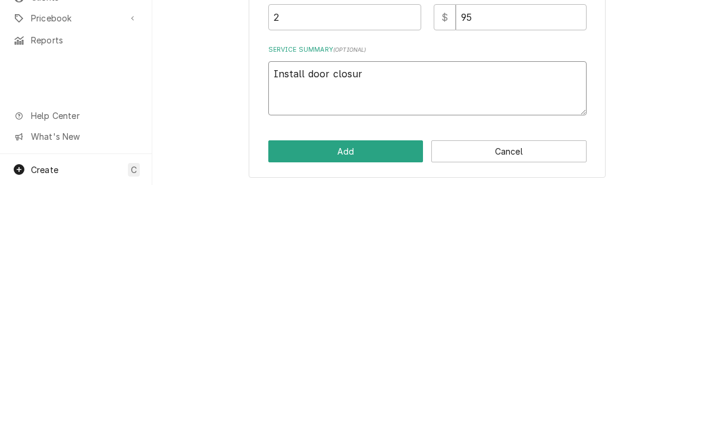
type textarea "Install door closure"
type textarea "x"
type textarea "Install door closure"
type textarea "x"
type textarea "Install door closure o"
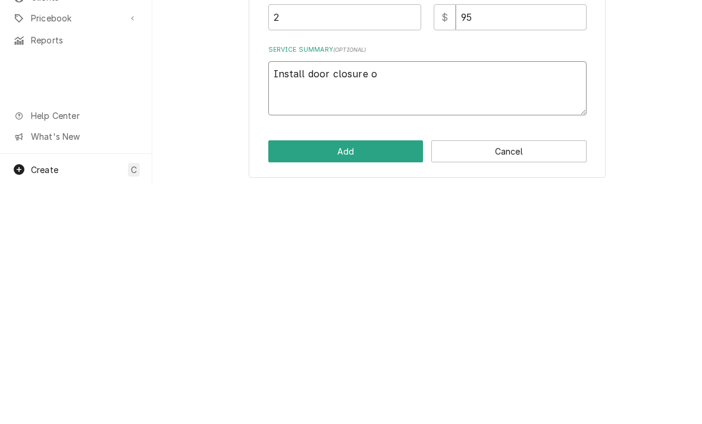
type textarea "x"
type textarea "Install door closure on"
type textarea "x"
type textarea "Install door closure on"
type textarea "x"
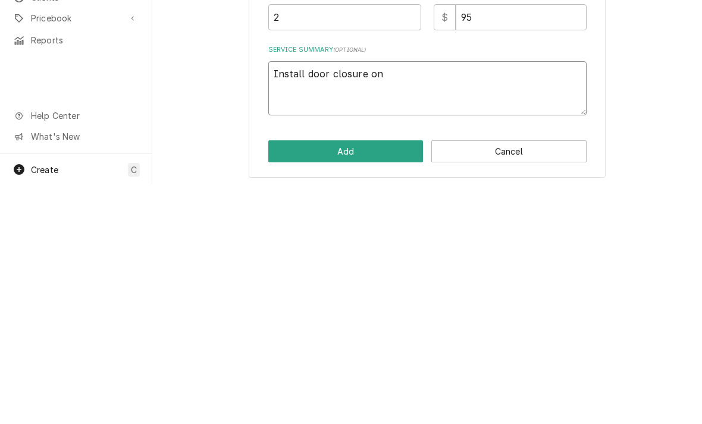
type textarea "Install door closure on w"
type textarea "x"
type textarea "Install door closure on wal"
type textarea "x"
type textarea "Install door closure on walk"
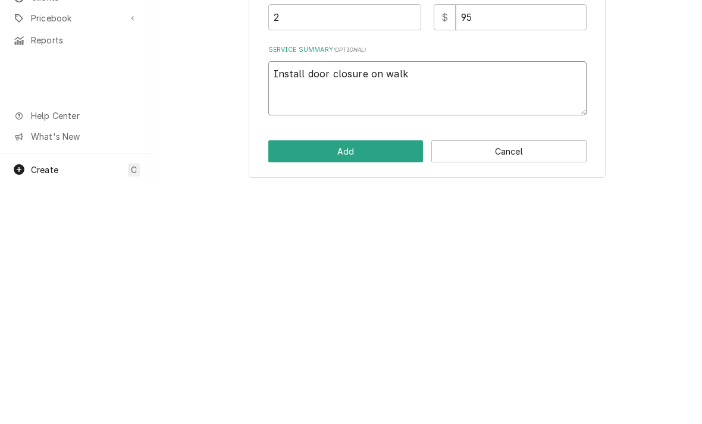
type textarea "x"
type textarea "Install door closure on walk i"
type textarea "x"
type textarea "Install door closure on walk in"
type textarea "x"
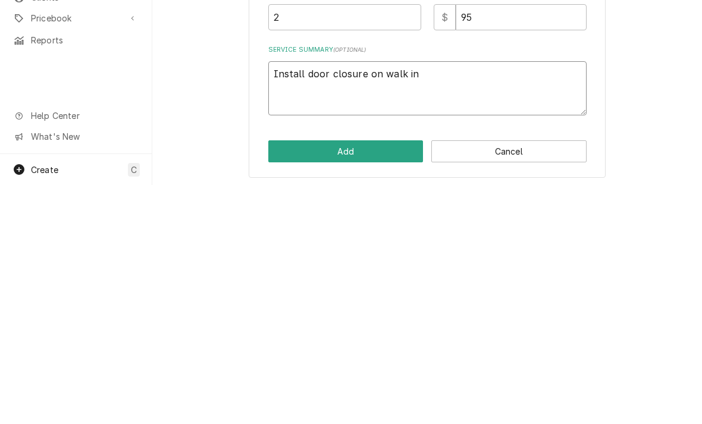
type textarea "Install door closure on walk in"
type textarea "x"
type textarea "Install door closure on walk in c"
type textarea "x"
type textarea "Install door closure on walk in [GEOGRAPHIC_DATA]"
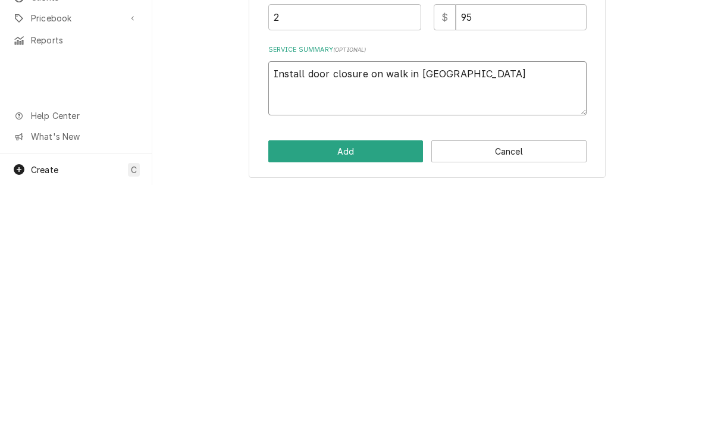
type textarea "x"
type textarea "Install door closure on walk in cool"
type textarea "x"
type textarea "Install door closure on walk in [GEOGRAPHIC_DATA]"
type textarea "x"
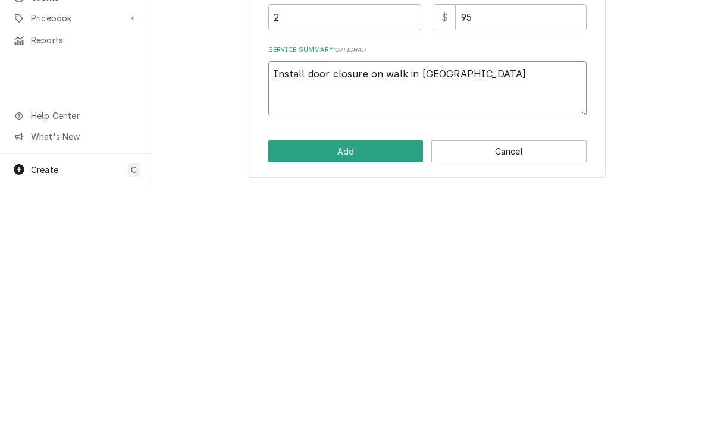
type textarea "Install door closure on walk in cooler"
type textarea "x"
type textarea "Install door closure on walk in cooler"
type textarea "x"
type textarea "Install door closure on walk in cooler d"
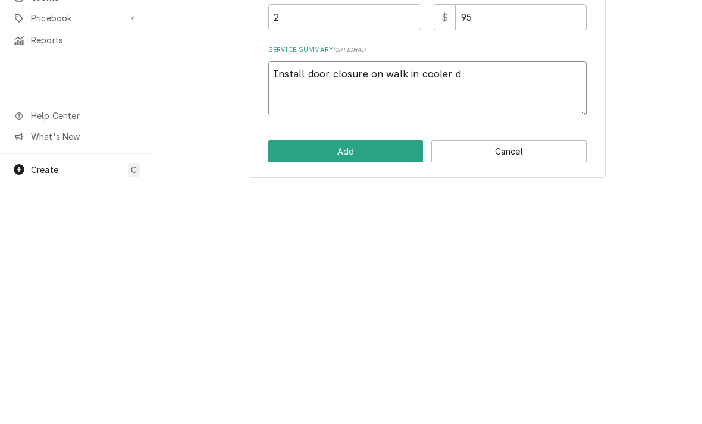
type textarea "x"
type textarea "Install door closure on walk in cooler doo"
type textarea "x"
type textarea "Install door closure on walk in cooler door"
type textarea "x"
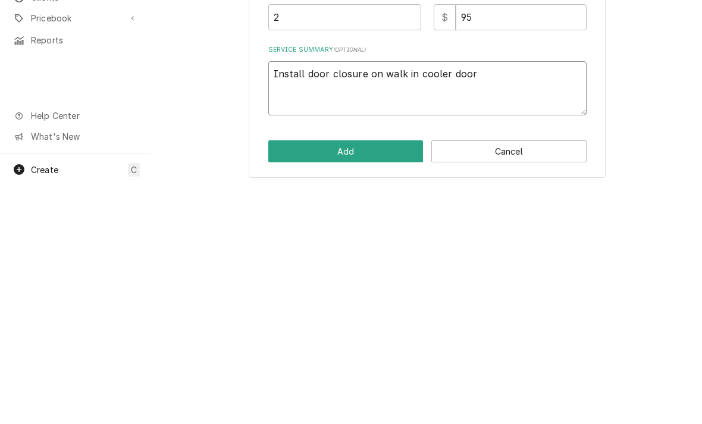
type textarea "Install door closure on walk in cooler door"
type textarea "x"
type textarea "Install door closure on walk in cooler door."
type textarea "x"
type textarea "Install door closure on walk in cooler door."
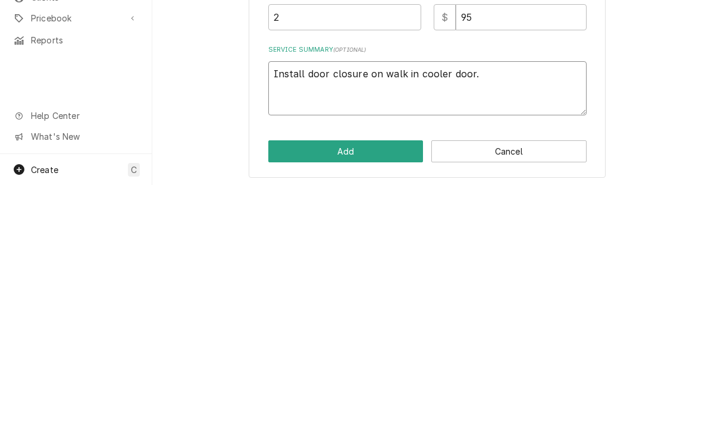
type textarea "x"
type textarea "Install door closure on walk in cooler door. I"
type textarea "x"
type textarea "Install door closure on walk in cooler door. In"
type textarea "x"
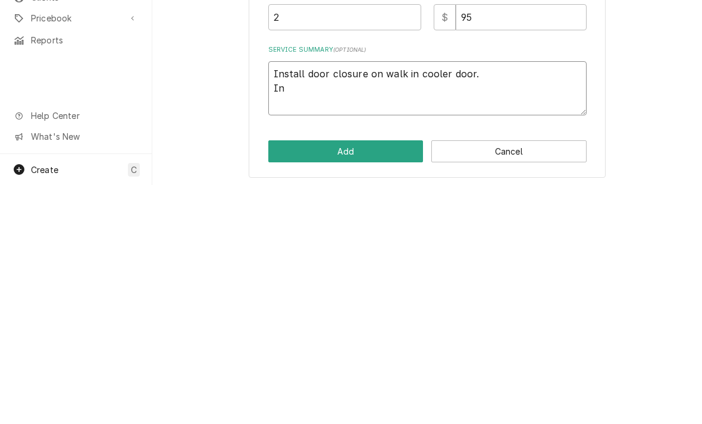
type textarea "Install door closure on walk in cooler door. Ins"
type textarea "x"
type textarea "Install door closure on walk in cooler door. Inst"
type textarea "x"
type textarea "Install door closure on walk in cooler door. Insta"
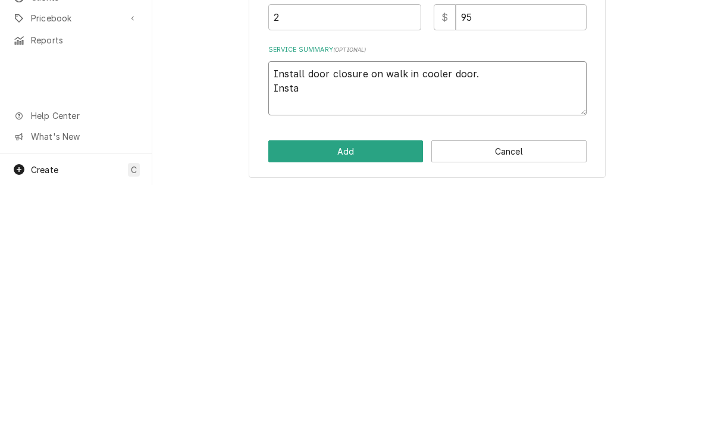
type textarea "x"
type textarea "Install door closure on walk in cooler door. Instal"
type textarea "x"
type textarea "Install door closure on walk in cooler door. Install"
type textarea "x"
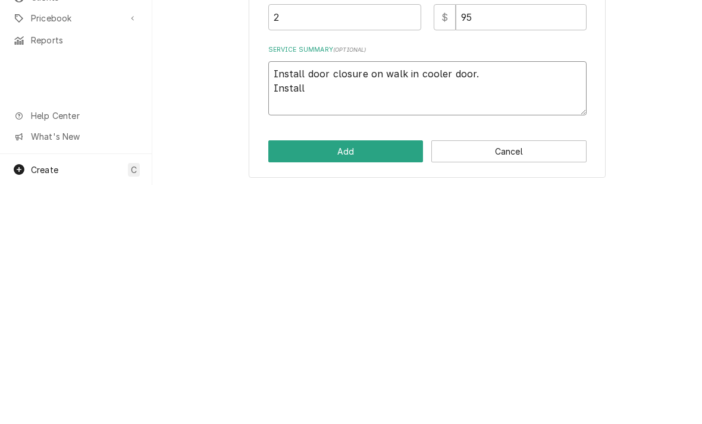
type textarea "Install door closure on walk in cooler door. Install"
type textarea "x"
type textarea "Install door closure on walk in cooler door. Install 2"
type textarea "x"
type textarea "Install door closure on walk in cooler door. Install 2x"
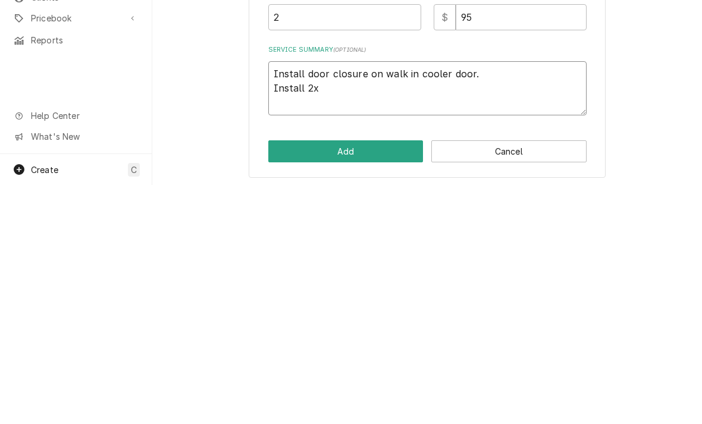
type textarea "x"
type textarea "Install door closure on walk in cooler door. Install 2x"
type textarea "x"
type textarea "Install door closure on walk in cooler door. Install 2x g"
type textarea "x"
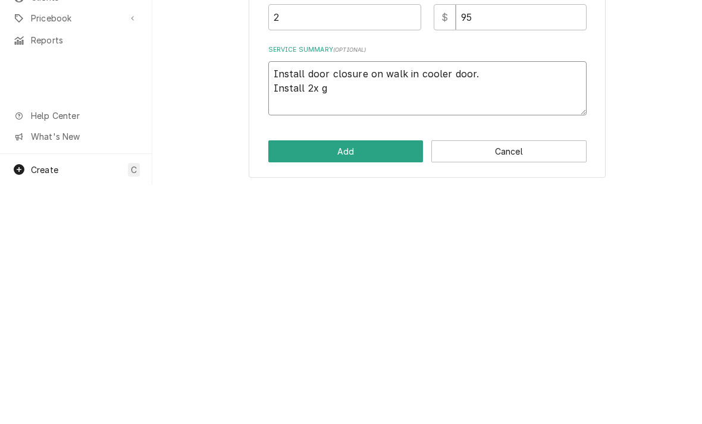
type textarea "Install door closure on walk in cooler door. Install 2x ga"
type textarea "x"
type textarea "Install door closure on walk in cooler door. Install 2x gas"
type textarea "x"
type textarea "Install door closure on walk in cooler door. Install 2x gask"
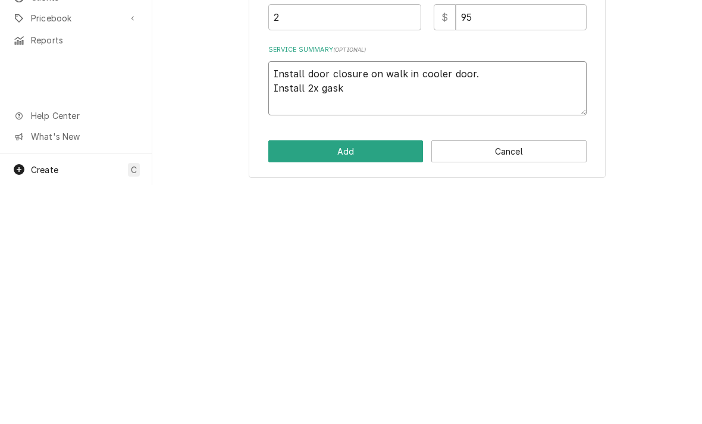
type textarea "x"
type textarea "Install door closure on walk in cooler door. Install 2x gaske"
type textarea "x"
type textarea "Install door closure on walk in cooler door. Install 2x gasket"
type textarea "x"
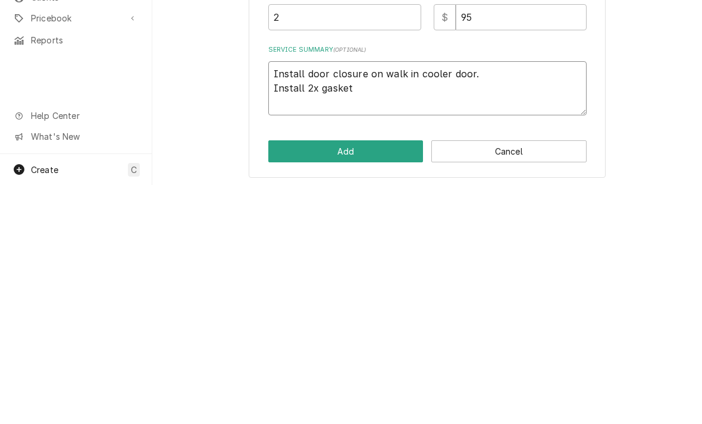
type textarea "Install door closure on walk in cooler door. Install 2x gaskets"
type textarea "x"
type textarea "Install door closure on walk in cooler door. Install 2x gaskets"
type textarea "x"
type textarea "Install door closure on walk in cooler door. Install 2x gaskets o"
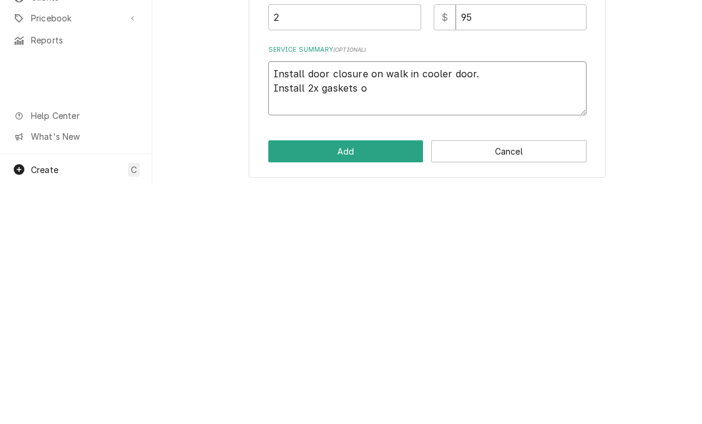
type textarea "x"
type textarea "Install door closure on walk in cooler door. Install 2x gaskets on"
type textarea "x"
type textarea "Install door closure on walk in cooler door. Install 2x gaskets on b"
type textarea "x"
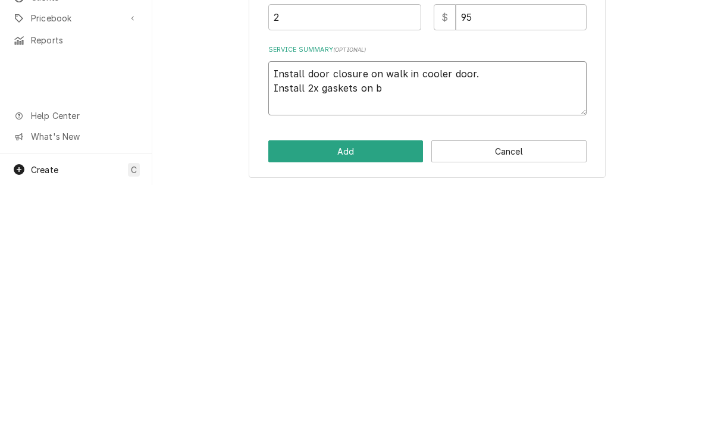
type textarea "Install door closure on walk in cooler door. Install 2x gaskets on ba"
type textarea "x"
type textarea "Install door closure on walk in cooler door. Install 2x gaskets on bac"
type textarea "x"
type textarea "Install door closure on walk in cooler door. Install 2x gaskets on back"
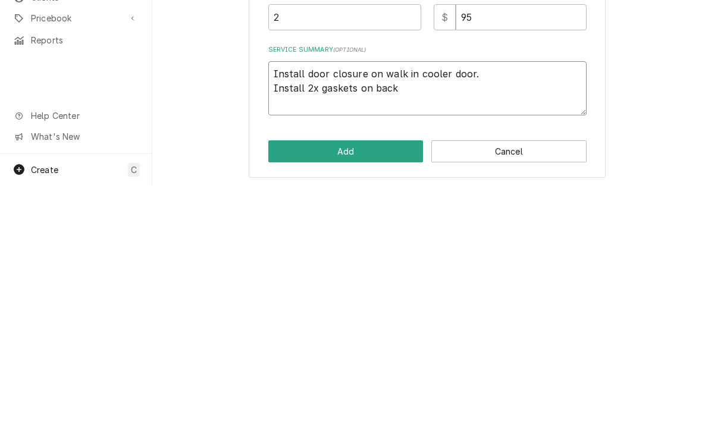
type textarea "x"
type textarea "Install door closure on walk in cooler door. Install 2x gaskets on back"
type textarea "x"
type textarea "Install door closure on walk in cooler door. Install 2x gaskets on back c"
type textarea "x"
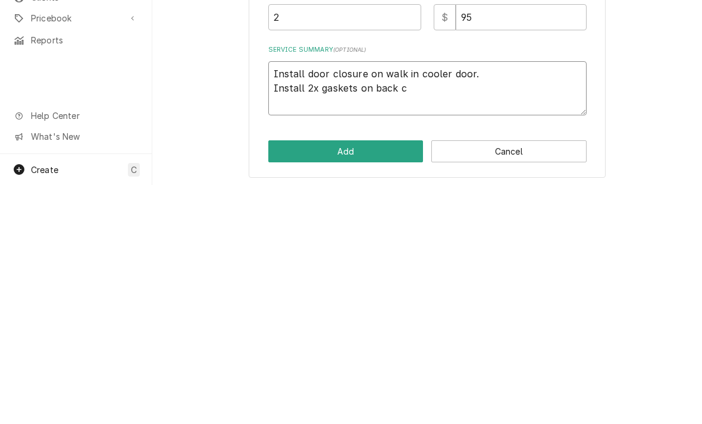
type textarea "Install door closure on walk in cooler door. Install 2x gaskets on back co"
type textarea "x"
type textarea "Install door closure on walk in cooler door. Install 2x gaskets on back c"
type textarea "x"
type textarea "Install door closure on walk in cooler door. Install 2x gaskets on back"
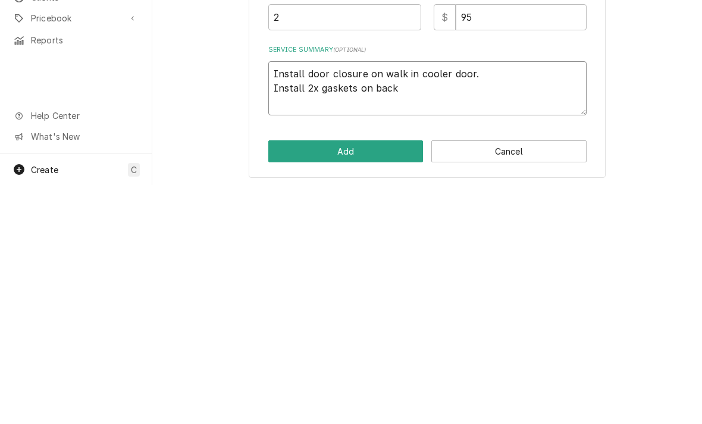
type textarea "x"
type textarea "Install door closure on walk in cooler door. Install 2x gaskets on back"
type textarea "x"
type textarea "Install door closure on walk in cooler door. Install 2x gaskets on bac"
type textarea "x"
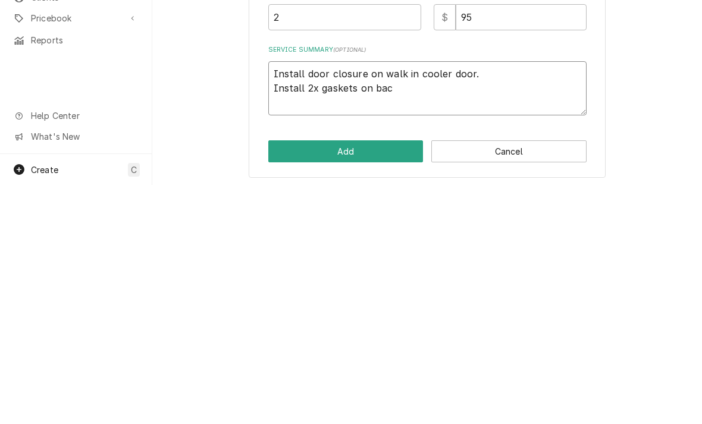
type textarea "Install door closure on walk in cooler door. Install 2x gaskets on ba"
type textarea "x"
type textarea "Install door closure on walk in cooler door. Install 2x gaskets on b"
type textarea "x"
type textarea "Install door closure on walk in cooler door. Install 2x gaskets on"
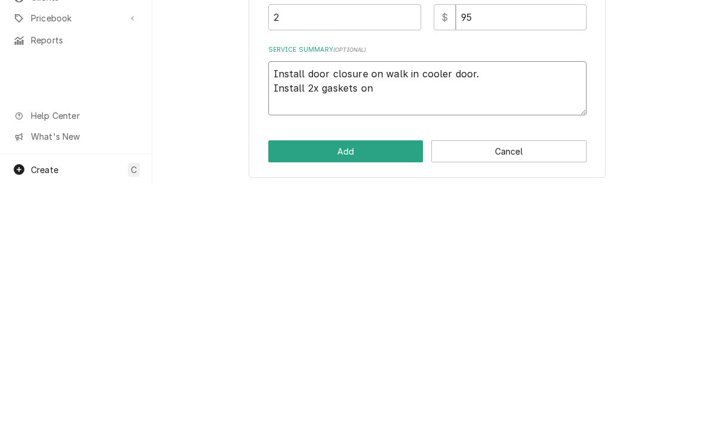
type textarea "x"
type textarea "Install door closure on walk in cooler door. Install 2x gaskets on d"
type textarea "x"
type textarea "Install door closure on walk in cooler door. Install 2x gaskets on dr"
type textarea "x"
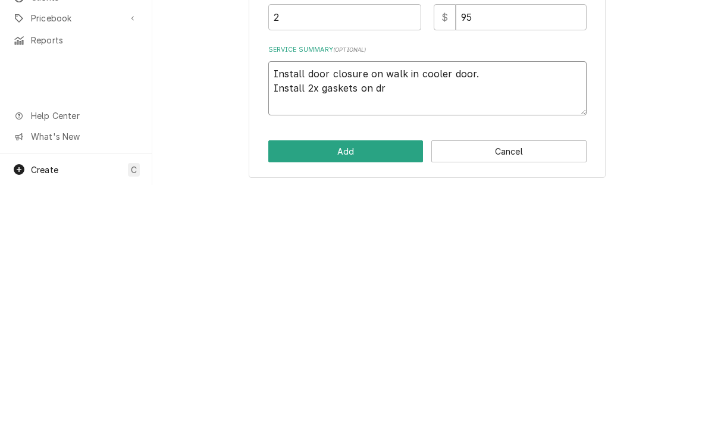
type textarea "Install door closure on walk in cooler door. Install 2x gaskets on dri"
type textarea "x"
type textarea "Install door closure on walk in cooler door. Install 2x gaskets on driv"
type textarea "x"
type textarea "Install door closure on walk in cooler door. Install 2x gaskets on drive"
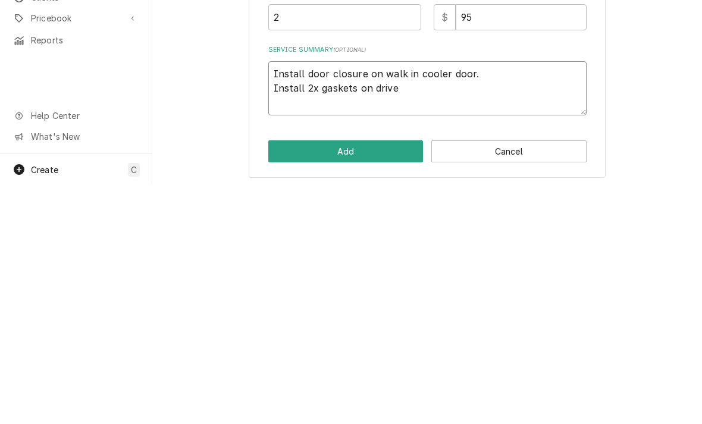
type textarea "x"
type textarea "Install door closure on walk in cooler door. Install 2x gaskets on drive"
type textarea "x"
type textarea "Install door closure on walk in cooler door. Install 2x gaskets on drive t"
type textarea "x"
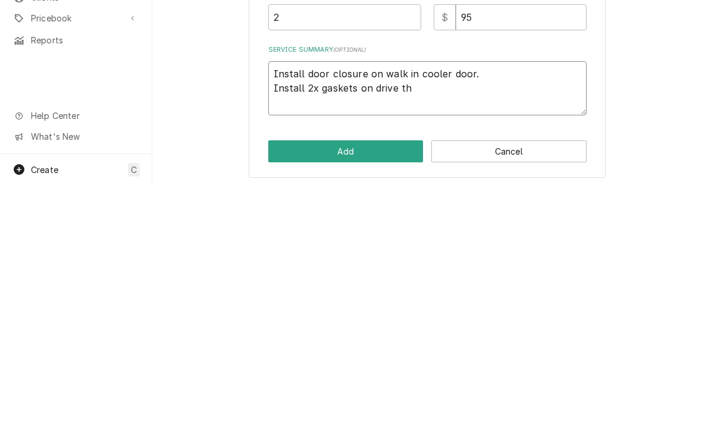
type textarea "Install door closure on walk in cooler door. Install 2x gaskets on drive thr"
type textarea "x"
type textarea "Install door closure on walk in cooler door. Install 2x gaskets on drive thro"
type textarea "x"
type textarea "Install door closure on walk in cooler door. Install 2x gaskets on drive throu"
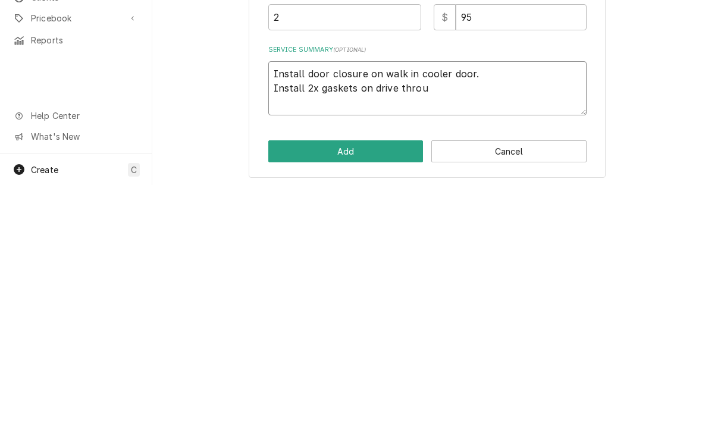
type textarea "x"
type textarea "Install door closure on walk in cooler door. Install 2x gaskets on drive throug"
type textarea "x"
type textarea "Install door closure on walk in cooler door. Install 2x gaskets on drive through"
type textarea "x"
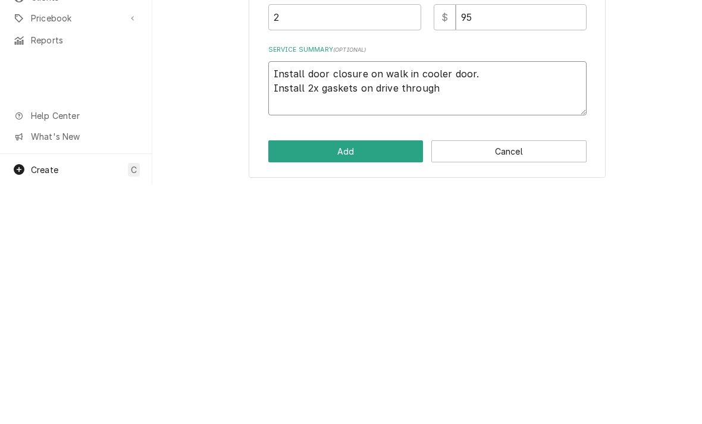
type textarea "Install door closure on walk in cooler door. Install 2x gaskets on drive through"
type textarea "x"
type textarea "Install door closure on walk in cooler door. Install 2x gaskets on drive throug…"
type textarea "x"
type textarea "Install door closure on walk in cooler door. Install 2x gaskets on drive throug…"
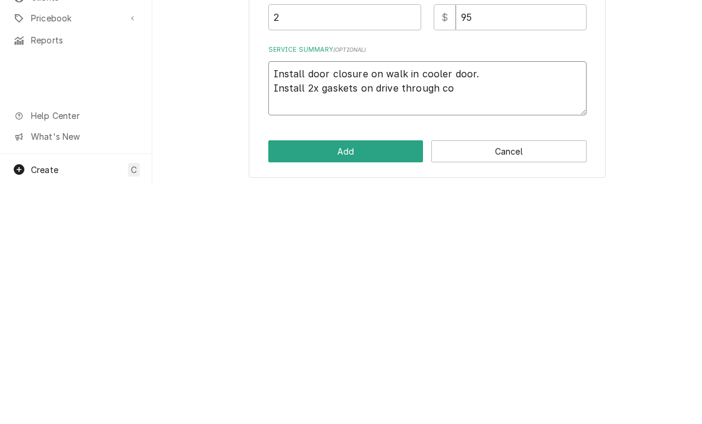
type textarea "x"
type textarea "Install door closure on walk in cooler door. Install 2x gaskets on drive throug…"
type textarea "x"
type textarea "Install door closure on walk in cooler door. Install 2x gaskets on drive throug…"
type textarea "x"
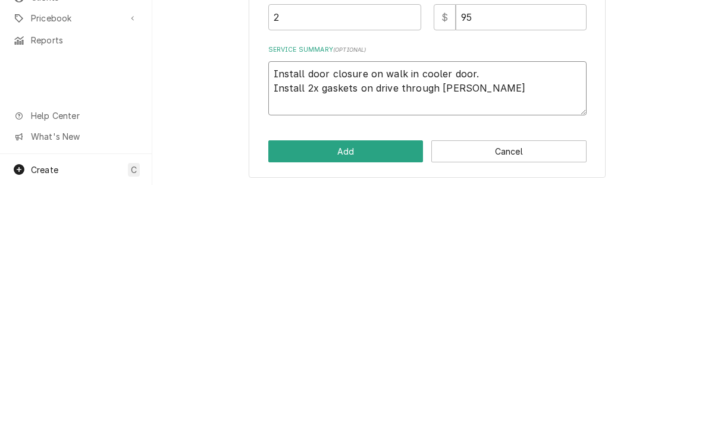
type textarea "Install door closure on walk in cooler door. Install 2x gaskets on drive throug…"
type textarea "x"
type textarea "Install door closure on walk in cooler door. Install 2x gaskets on drive throug…"
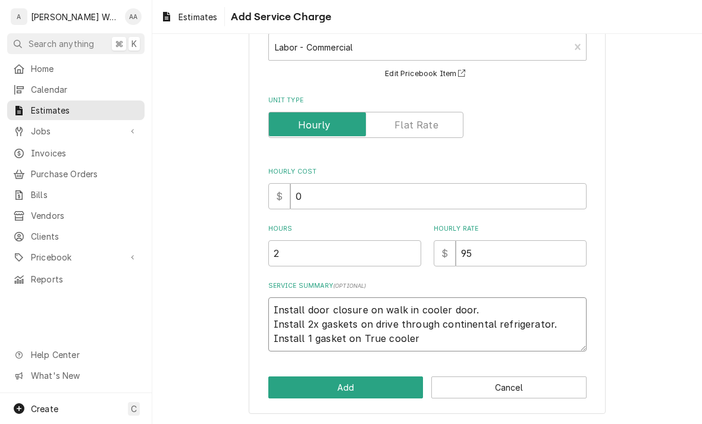
scroll to position [78, 0]
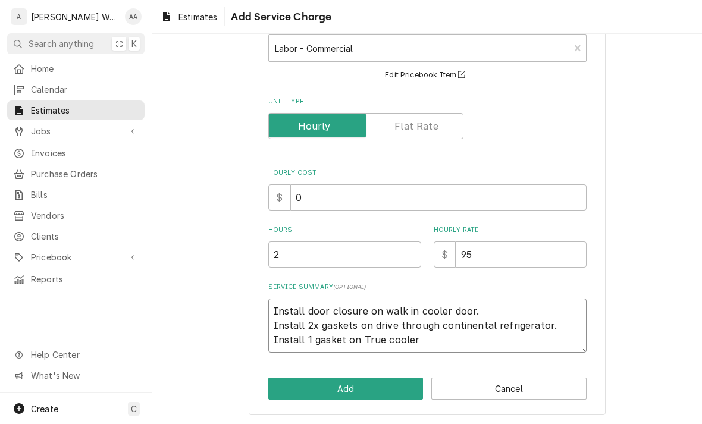
click at [463, 329] on textarea "Install door closure on walk in cooler door. Install 2x gaskets on drive throug…" at bounding box center [427, 325] width 318 height 54
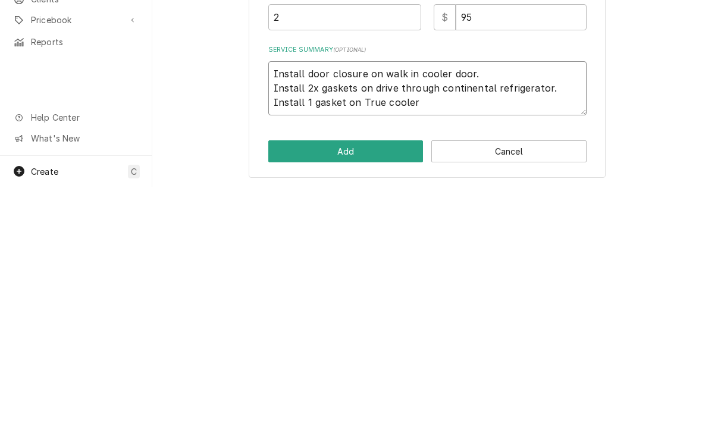
click at [414, 298] on textarea "Install door closure on walk in cooler door. Install 2x gaskets on drive throug…" at bounding box center [427, 325] width 318 height 54
click at [420, 298] on textarea "Install door closure on walk in cooler door. Install 2x gaskets on drive throug…" at bounding box center [427, 325] width 318 height 54
click at [511, 298] on textarea "Install door closure on walk in cooler door. Install 2x gaskets on drive throug…" at bounding box center [427, 325] width 318 height 54
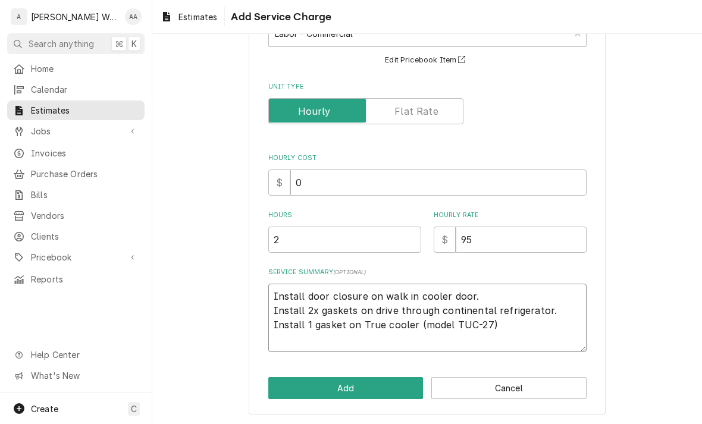
scroll to position [92, 0]
click at [514, 328] on textarea "Install door closure on walk in cooler door. Install 2x gaskets on drive throug…" at bounding box center [427, 318] width 318 height 68
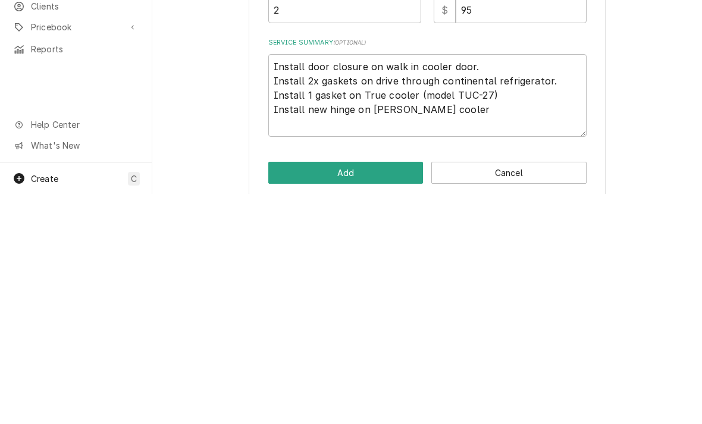
click at [289, 392] on button "Add" at bounding box center [345, 403] width 155 height 22
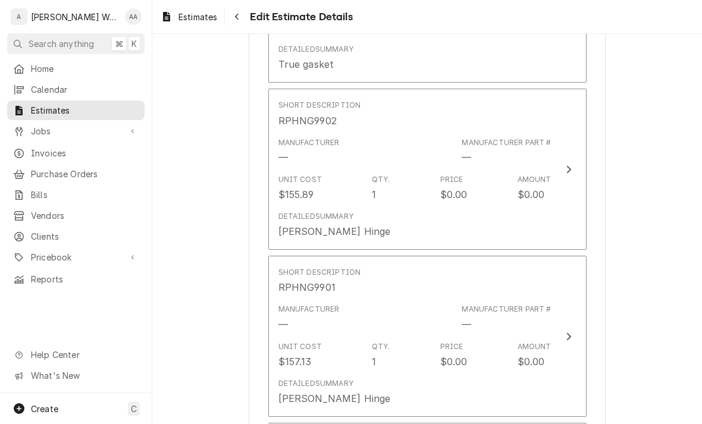
scroll to position [1280, 0]
click at [304, 313] on div "Manufacturer — Manufacturer Part # —" at bounding box center [414, 318] width 273 height 37
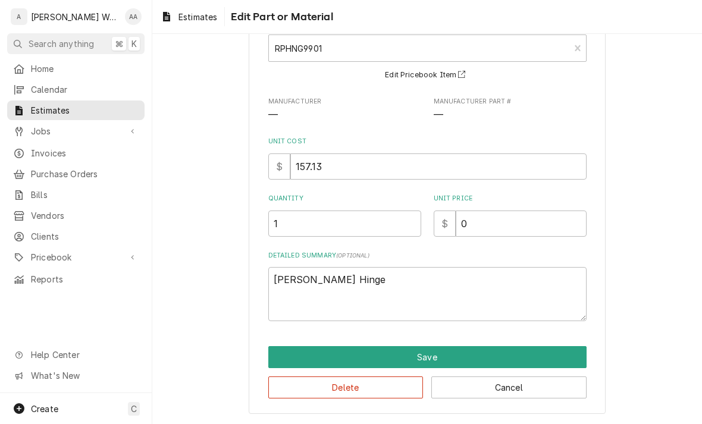
scroll to position [77, 0]
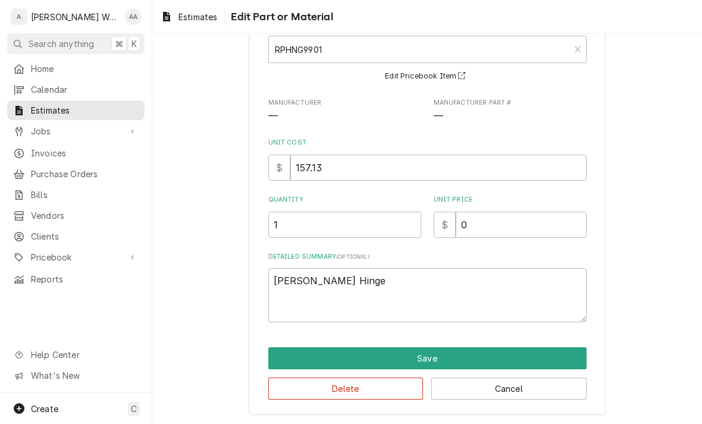
click at [295, 354] on button "Save" at bounding box center [427, 358] width 318 height 22
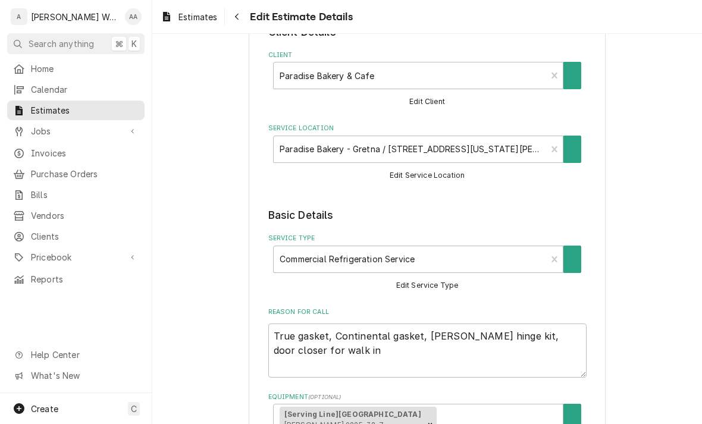
scroll to position [1280, 0]
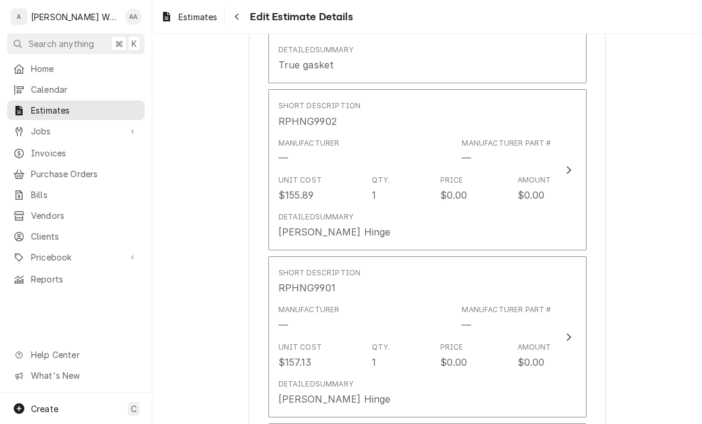
click at [294, 374] on div "Detailed Summary LH Randell Hinge" at bounding box center [414, 392] width 273 height 37
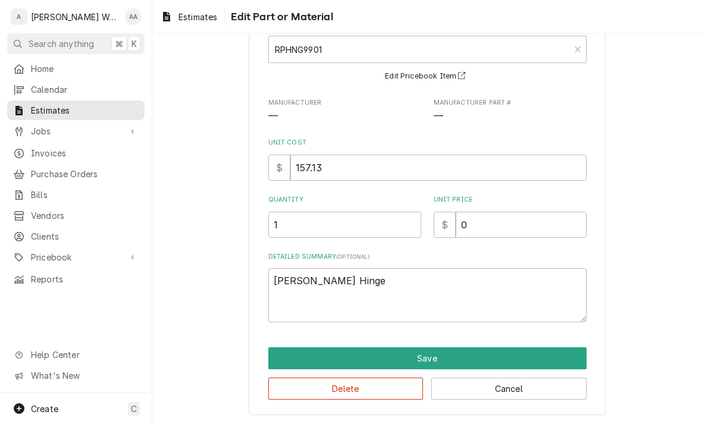
click at [298, 394] on button "Delete" at bounding box center [345, 389] width 155 height 22
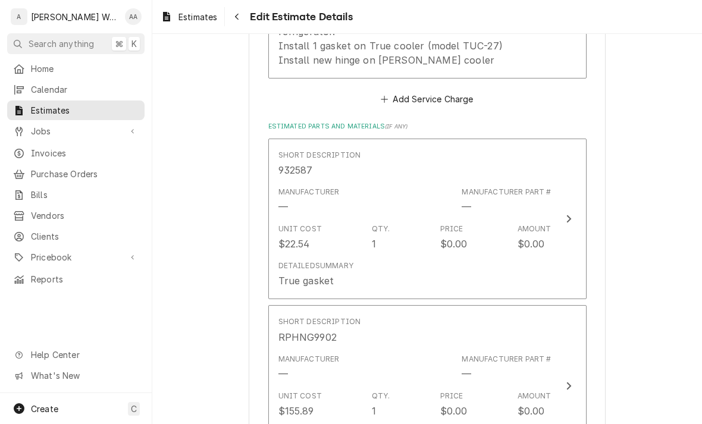
scroll to position [1066, 0]
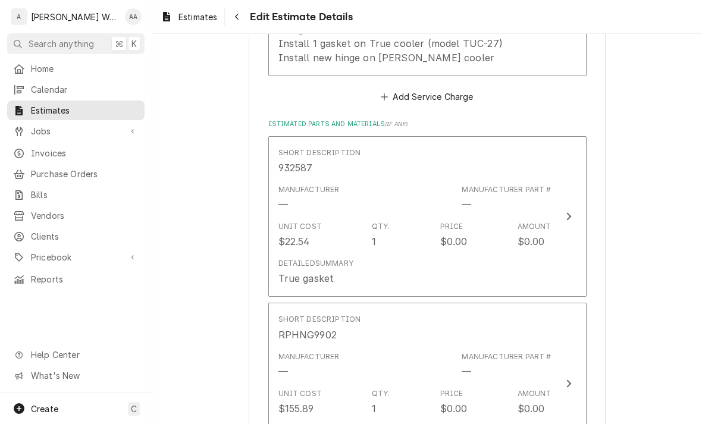
click at [423, 221] on div "Unit Cost $22.54 Qty. 1 Price $0.00 Amount $0.00" at bounding box center [414, 234] width 273 height 37
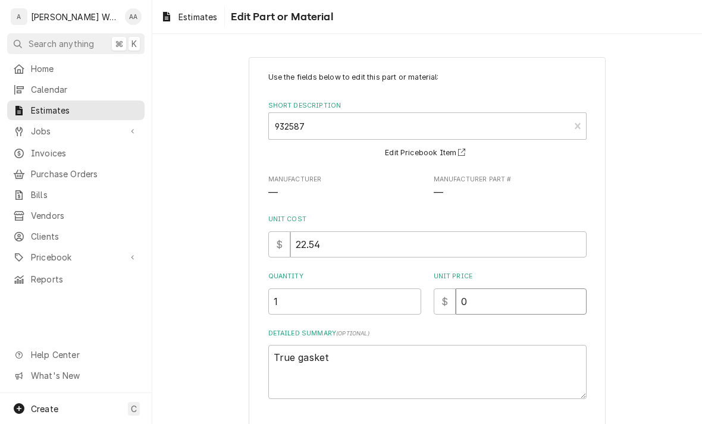
click at [512, 307] on input "0" at bounding box center [520, 301] width 131 height 26
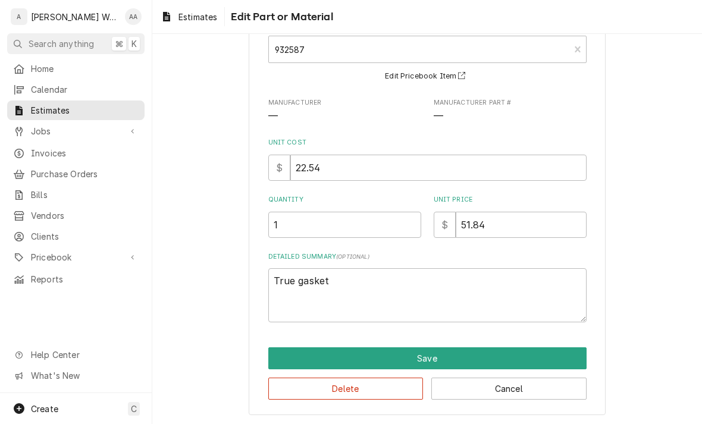
click at [288, 359] on button "Save" at bounding box center [427, 358] width 318 height 22
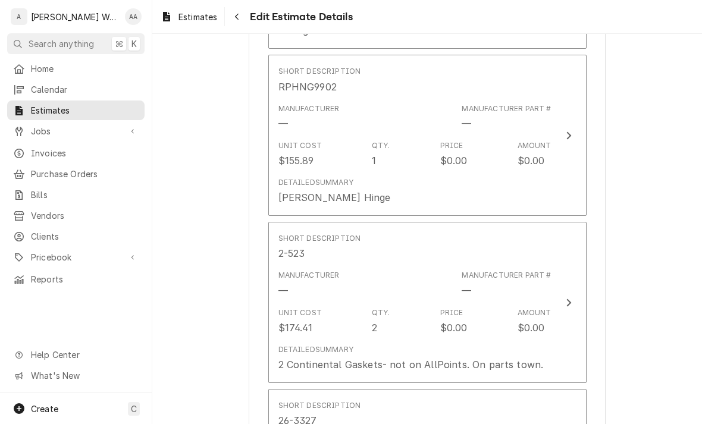
scroll to position [1313, 0]
click at [311, 178] on div "Detailed Summary RH Randell Hinge" at bounding box center [334, 191] width 112 height 27
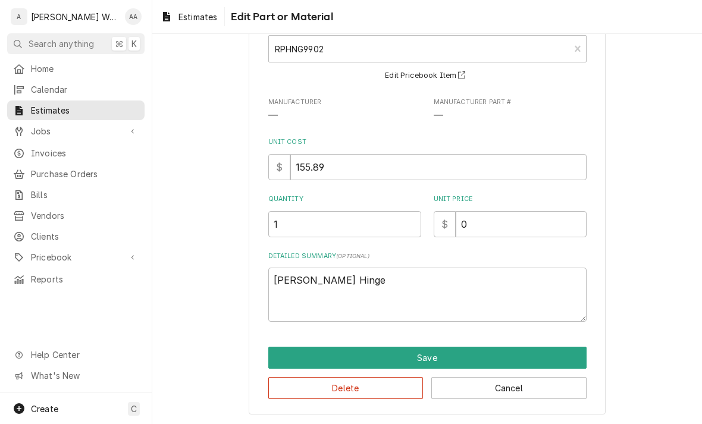
scroll to position [77, 0]
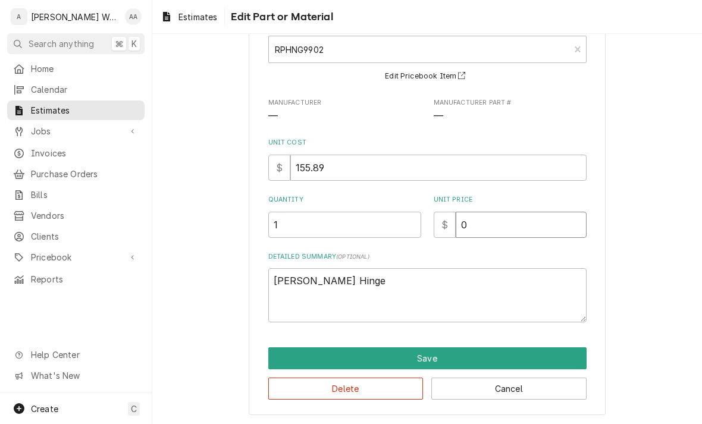
click at [494, 224] on input "0" at bounding box center [520, 225] width 131 height 26
click at [306, 363] on button "Save" at bounding box center [427, 358] width 318 height 22
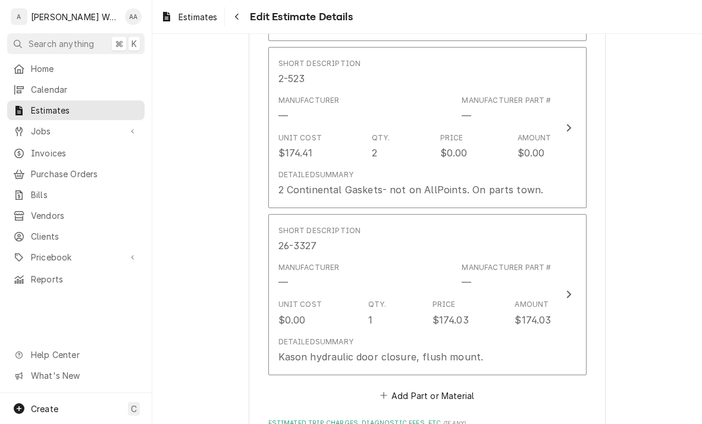
scroll to position [1488, 0]
click at [312, 183] on div "2 Continental Gaskets- not on AllPoints. On parts town." at bounding box center [410, 190] width 265 height 14
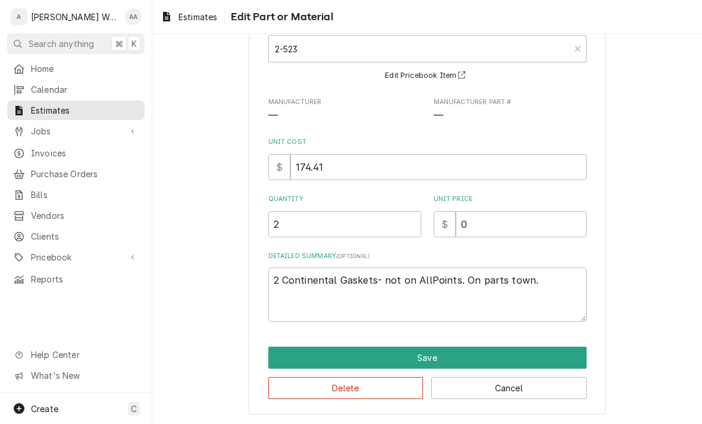
scroll to position [77, 0]
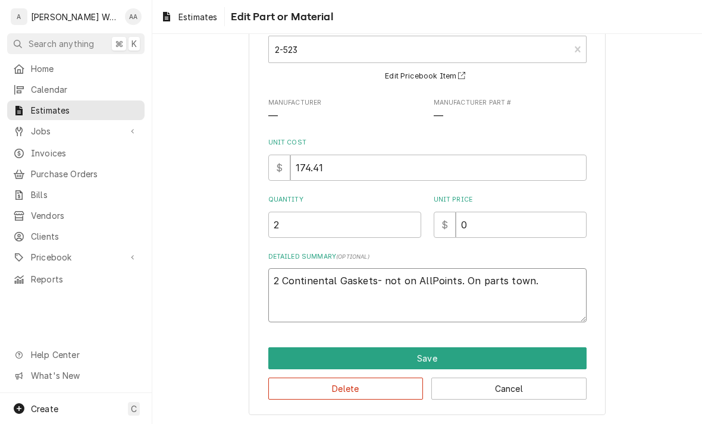
click at [544, 284] on textarea "2 Continental Gaskets- not on AllPoints. On parts town." at bounding box center [427, 295] width 318 height 54
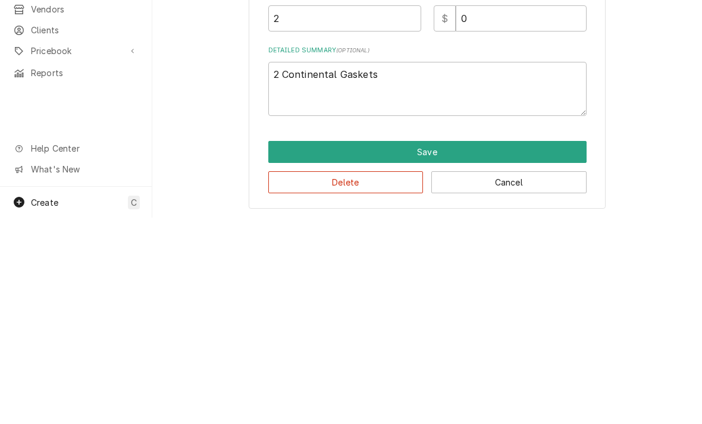
click at [308, 347] on button "Save" at bounding box center [427, 358] width 318 height 22
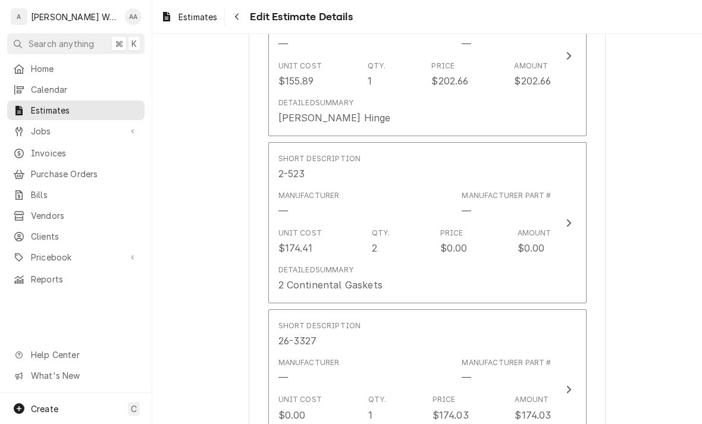
click at [313, 228] on div "Unit Cost $174.41" at bounding box center [299, 241] width 43 height 27
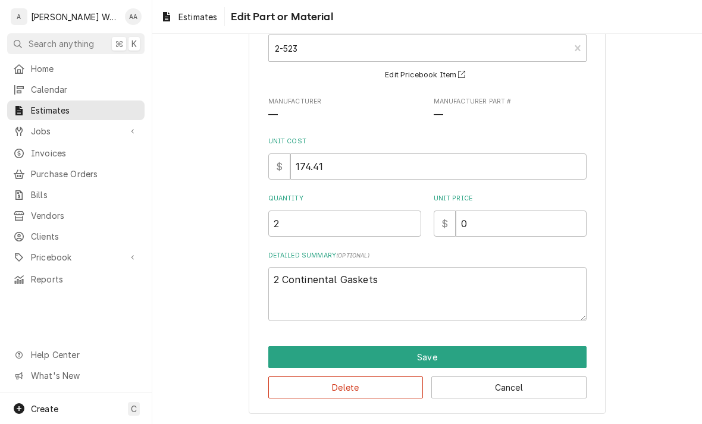
scroll to position [77, 0]
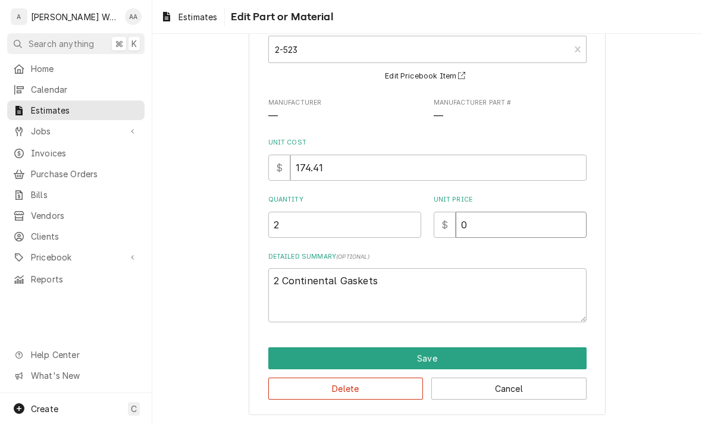
click at [488, 227] on input "0" at bounding box center [520, 225] width 131 height 26
click at [339, 167] on input "174.41" at bounding box center [438, 168] width 296 height 26
click at [495, 222] on input "158.36" at bounding box center [520, 225] width 131 height 26
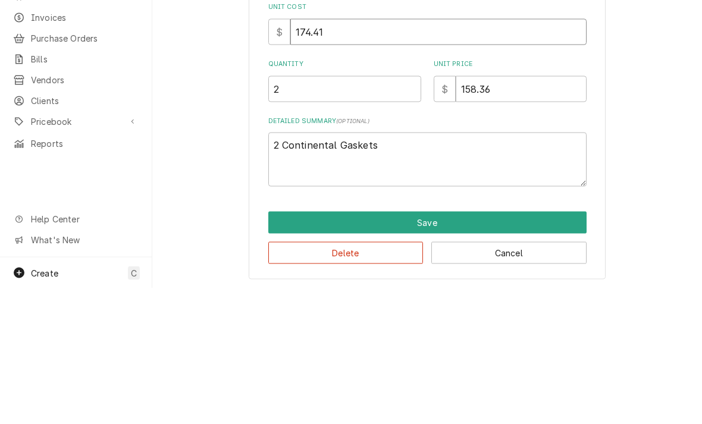
click at [308, 155] on input "174.41" at bounding box center [438, 168] width 296 height 26
click at [316, 155] on input "174.41" at bounding box center [438, 168] width 296 height 26
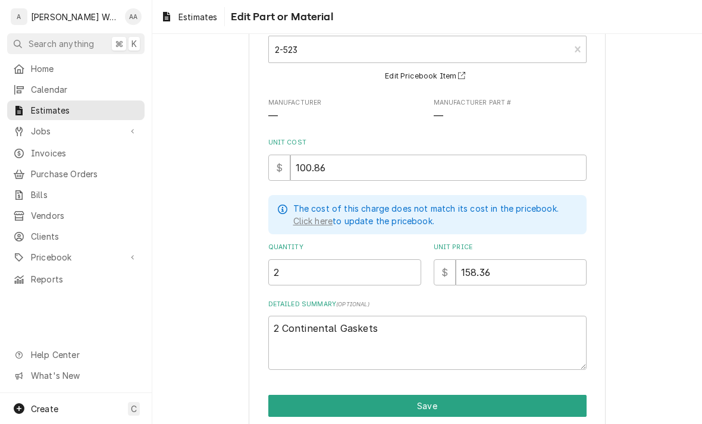
click at [288, 408] on button "Save" at bounding box center [427, 406] width 318 height 22
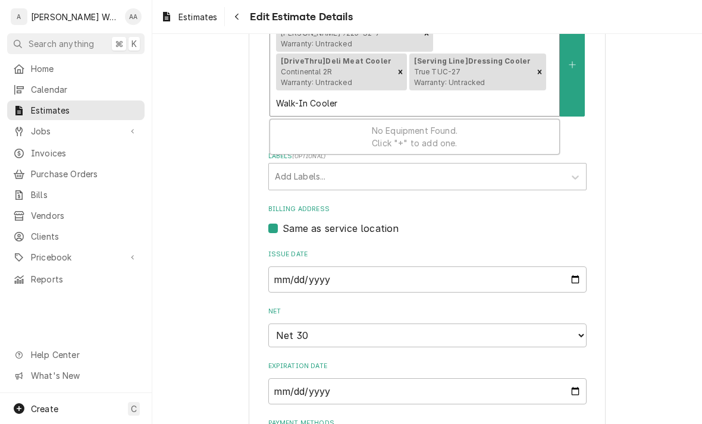
scroll to position [472, 0]
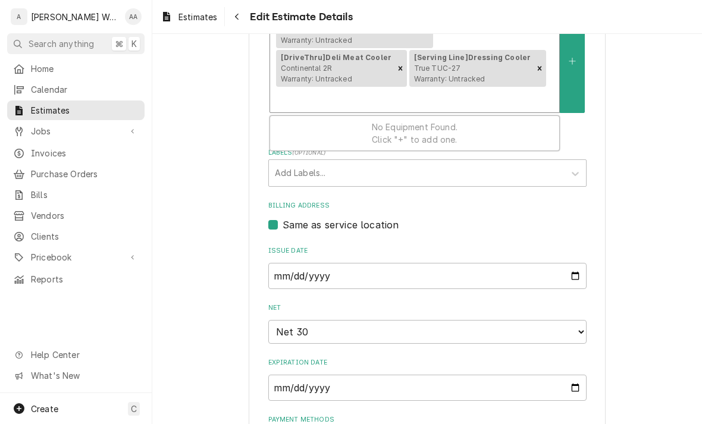
click at [576, 64] on button "Equipment" at bounding box center [571, 60] width 25 height 105
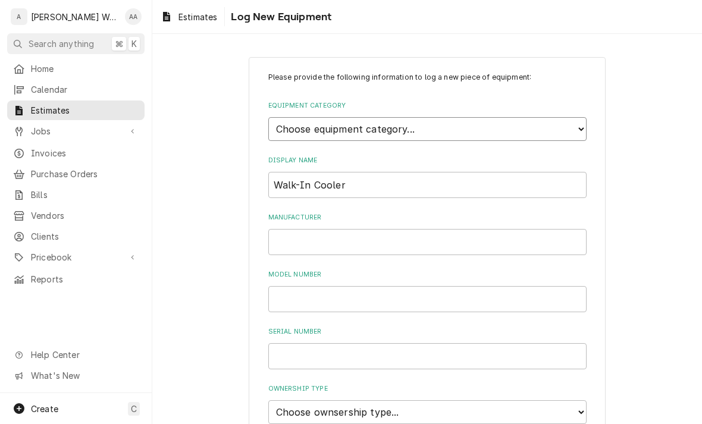
click at [288, 130] on select "Choose equipment category... Ice Machines Refrigeration Beverage Equipment Work…" at bounding box center [427, 129] width 318 height 24
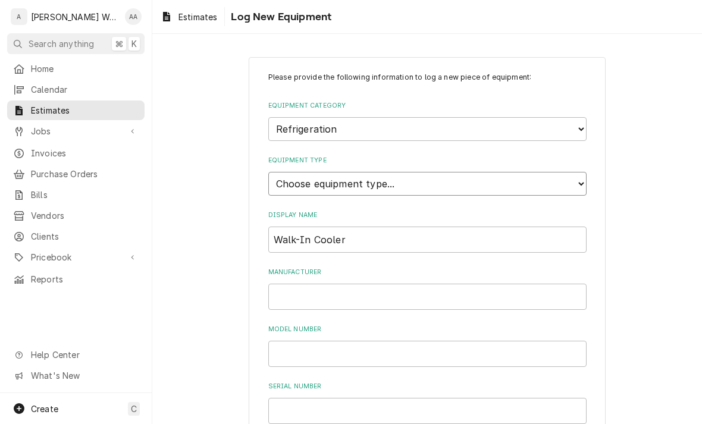
click at [282, 172] on select "Choose equipment type... Bar Refrigeration Blast Chiller Chef Base Freezer Chef…" at bounding box center [427, 184] width 318 height 24
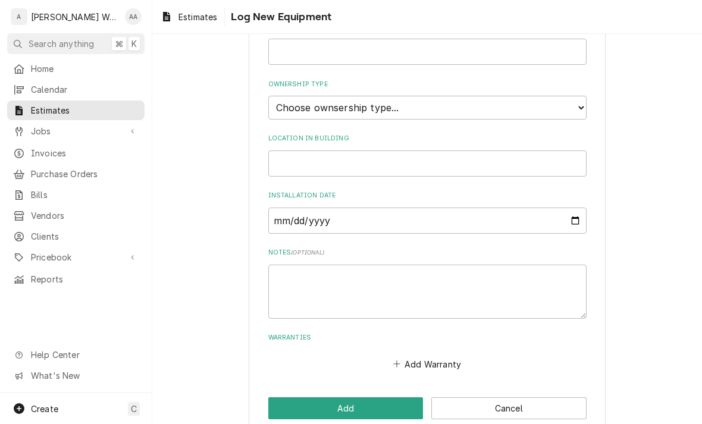
scroll to position [358, 0]
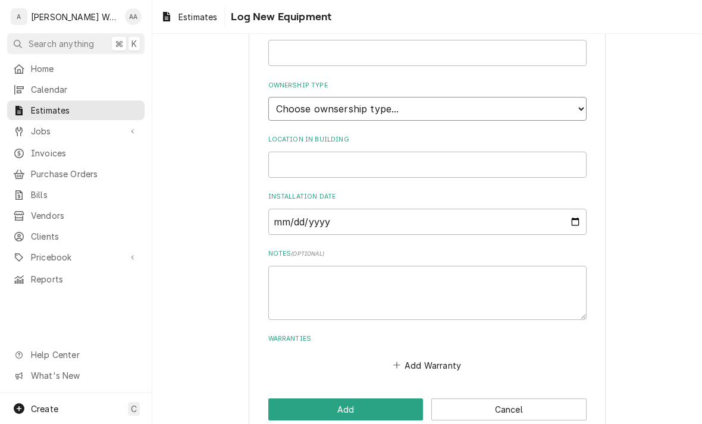
click at [296, 97] on select "Choose ownsership type... Unknown Owned Leased Rented" at bounding box center [427, 109] width 318 height 24
click at [292, 398] on button "Add" at bounding box center [345, 409] width 155 height 22
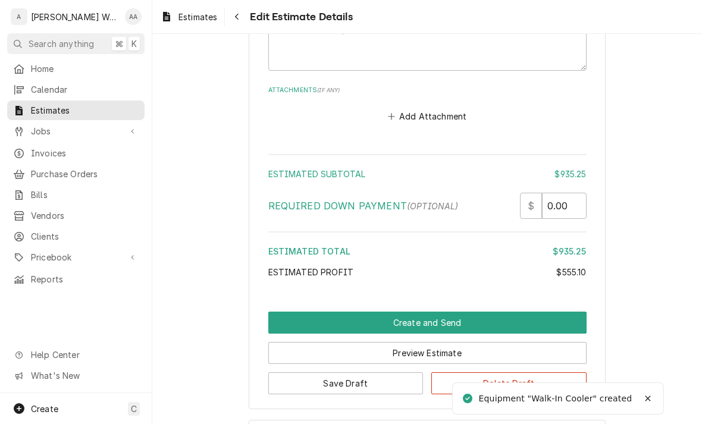
click at [295, 312] on button "Create and Send" at bounding box center [427, 323] width 318 height 22
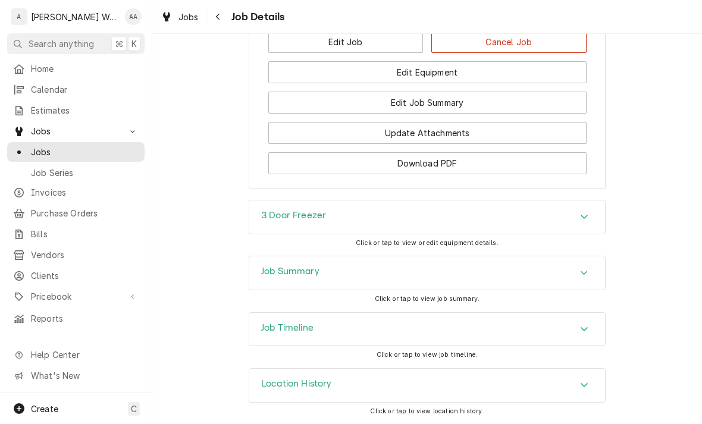
scroll to position [1056, 0]
click at [272, 276] on h3 "Job Summary" at bounding box center [290, 271] width 58 height 11
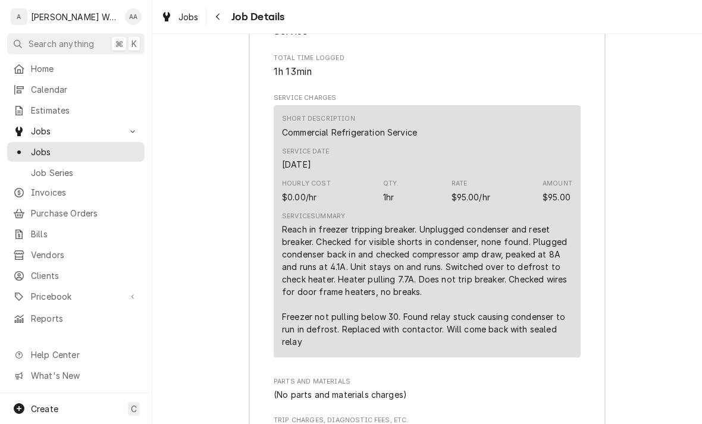
scroll to position [1428, 0]
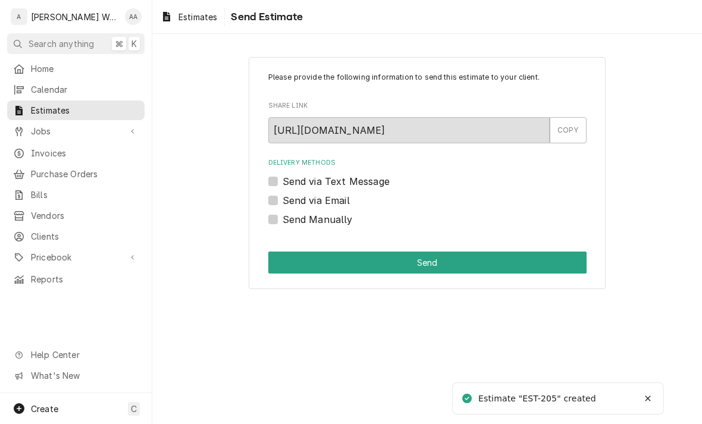
click at [282, 204] on label "Send via Email" at bounding box center [315, 200] width 67 height 14
click at [282, 204] on input "Send via Email" at bounding box center [441, 206] width 318 height 26
checkbox input "true"
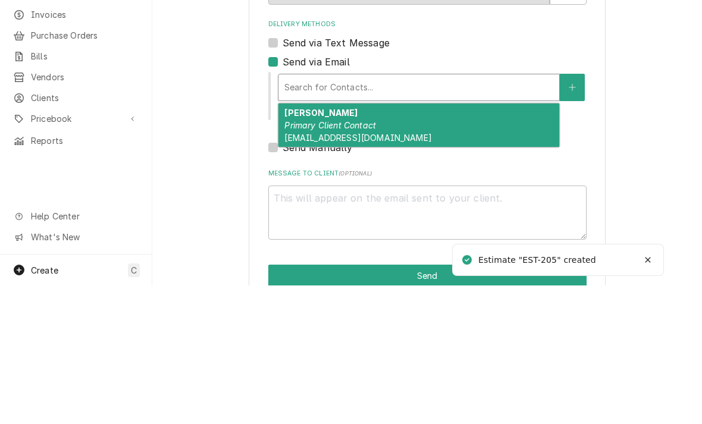
click at [309, 271] on span "[EMAIL_ADDRESS][DOMAIN_NAME]" at bounding box center [357, 276] width 147 height 10
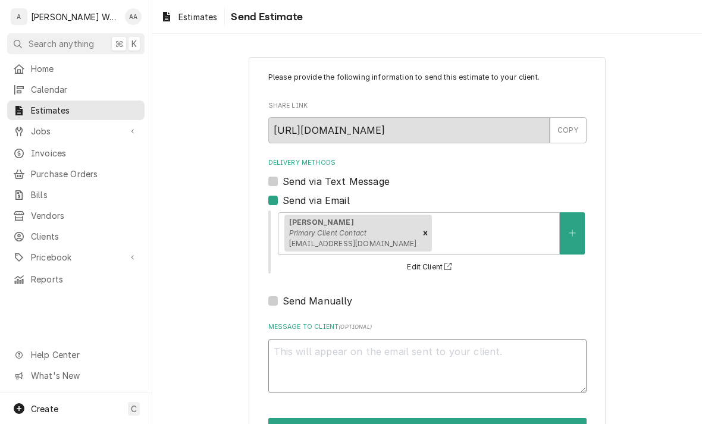
click at [292, 347] on textarea "Message to Client ( optional )" at bounding box center [427, 366] width 318 height 54
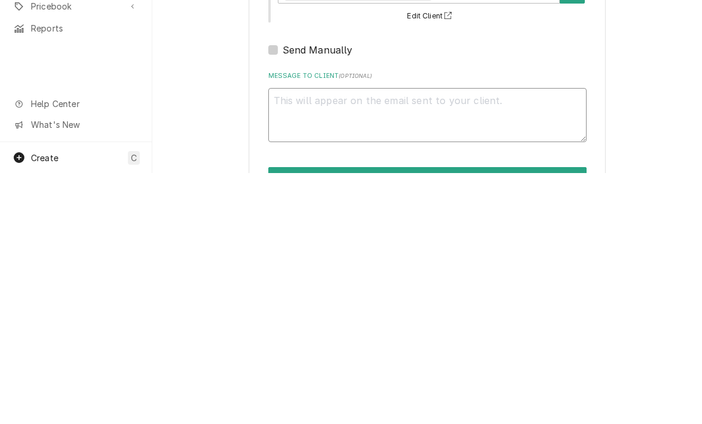
type textarea "x"
type textarea "Ga"
type textarea "x"
type textarea "Gas"
type textarea "x"
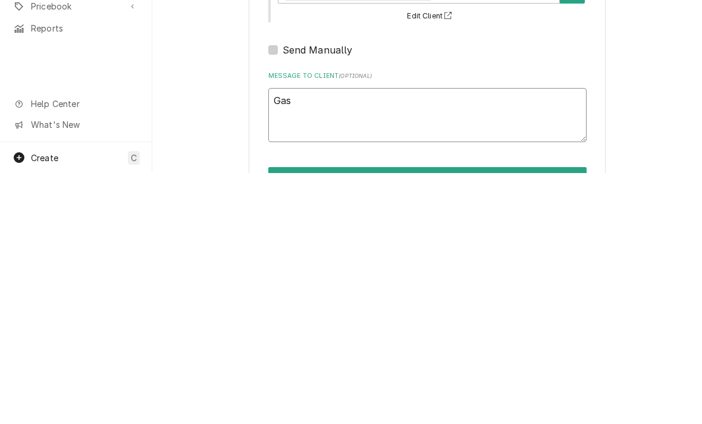
type textarea "Gask"
type textarea "x"
type textarea "[PERSON_NAME]"
type textarea "x"
type textarea "Gasket"
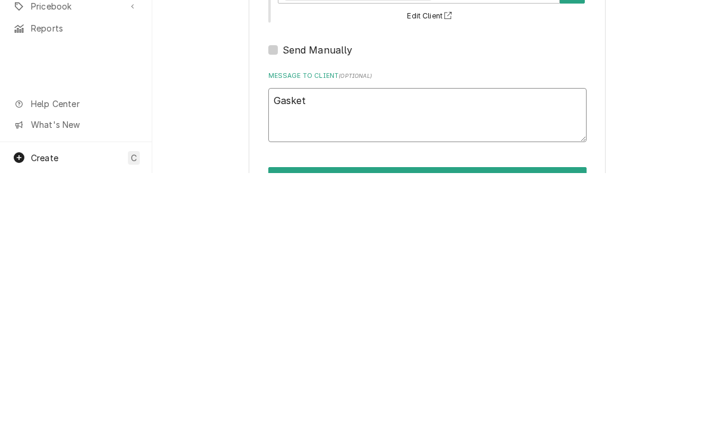
type textarea "x"
type textarea "Gaskets"
type textarea "x"
type textarea "Gaskets/"
type textarea "x"
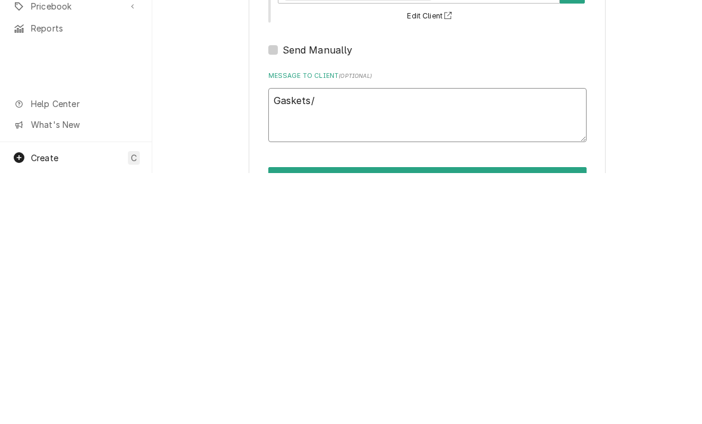
type textarea "Gaskets/h"
type textarea "x"
type textarea "Gaskets/hi"
type textarea "x"
type textarea "Gaskets/hin"
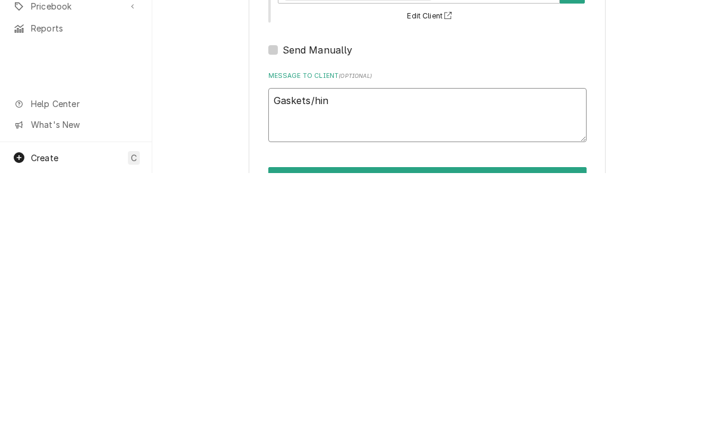
type textarea "x"
type textarea "Gaskets/hing"
type textarea "x"
type textarea "Gaskets/hinge"
type textarea "x"
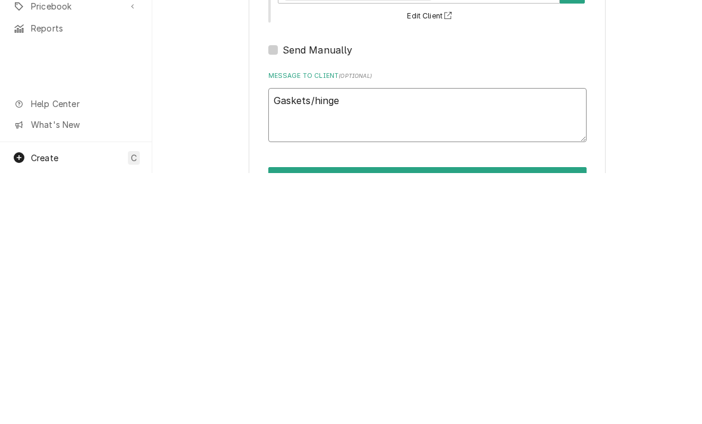
type textarea "Gaskets/hinges"
type textarea "x"
type textarea "Gaskets/hinges"
type textarea "x"
type textarea "Gaskets/hinges f"
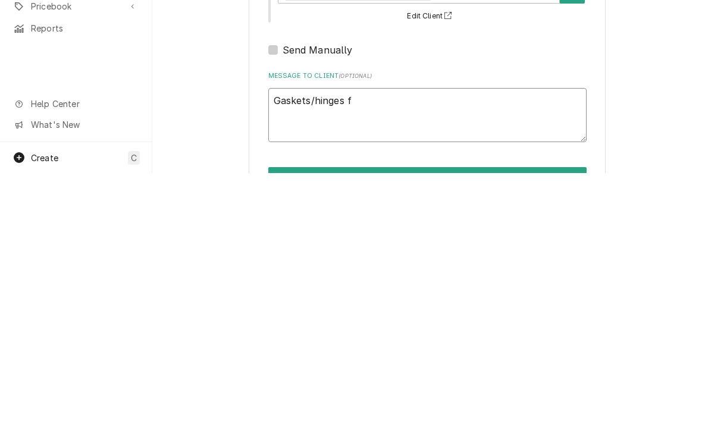
type textarea "x"
type textarea "Gaskets/hinges fou"
type textarea "x"
type textarea "Gaskets/hinges foun"
type textarea "x"
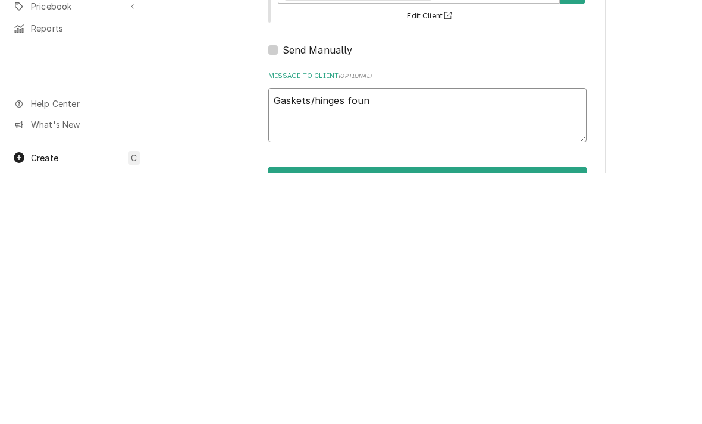
type textarea "Gaskets/hinges found"
type textarea "x"
type textarea "Gaskets/hinges found"
type textarea "x"
type textarea "Gaskets/hinges found i"
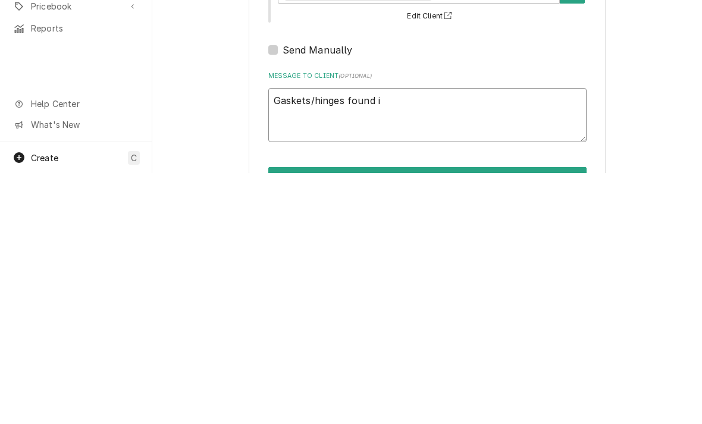
type textarea "x"
type textarea "Gaskets/hinges found in"
type textarea "x"
type textarea "Gaskets/hinges found in"
type textarea "x"
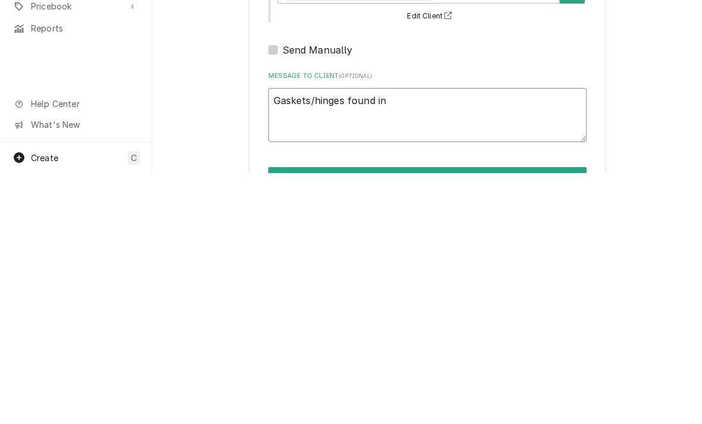
type textarea "Gaskets/hinges found i"
type textarea "x"
type textarea "Gaskets/hinges found"
type textarea "x"
type textarea "Gaskets/hinges found on"
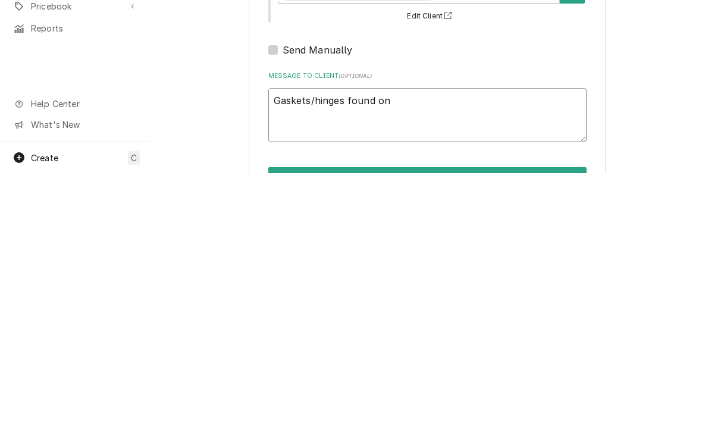
type textarea "x"
type textarea "Gaskets/hinges found on P"
type textarea "x"
type textarea "Gaskets/hinges found on PM"
type textarea "x"
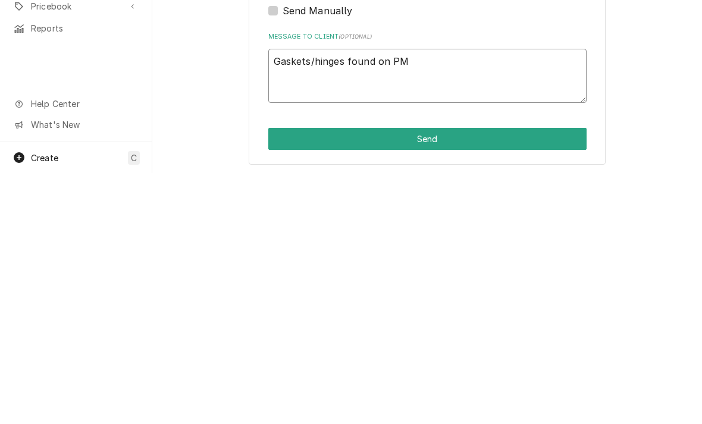
scroll to position [39, 0]
type textarea "Gaskets/hinges found on PM"
click at [300, 379] on button "Send" at bounding box center [427, 390] width 318 height 22
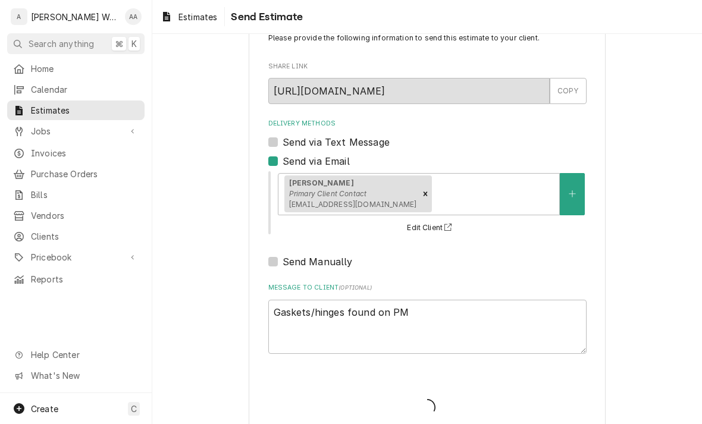
type textarea "x"
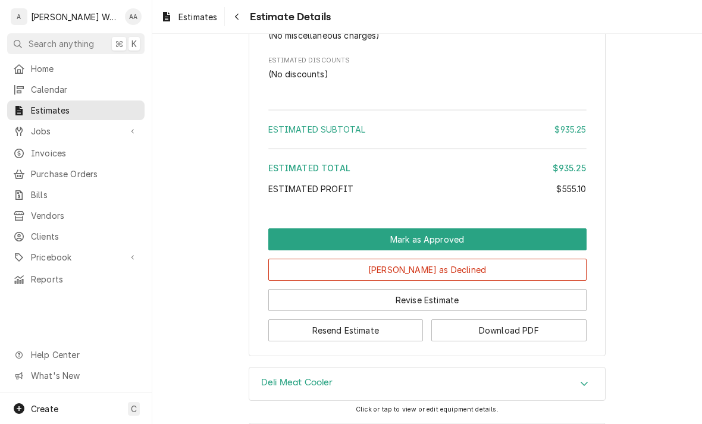
scroll to position [1406, 0]
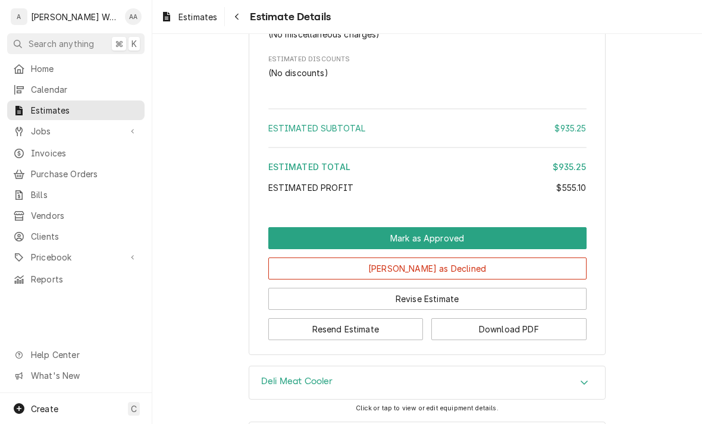
click at [301, 310] on button "Revise Estimate" at bounding box center [427, 299] width 318 height 22
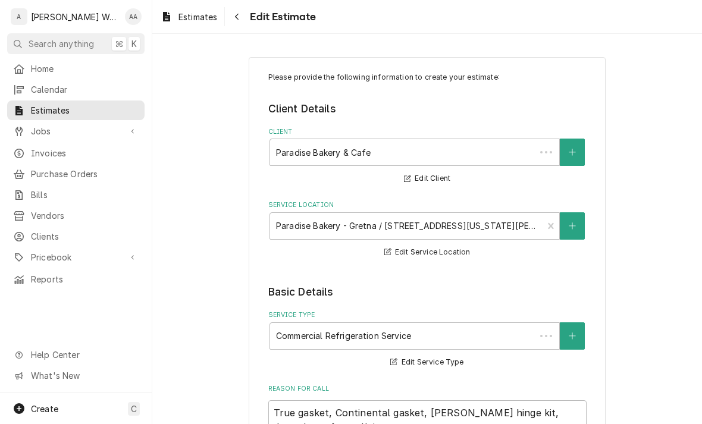
type textarea "x"
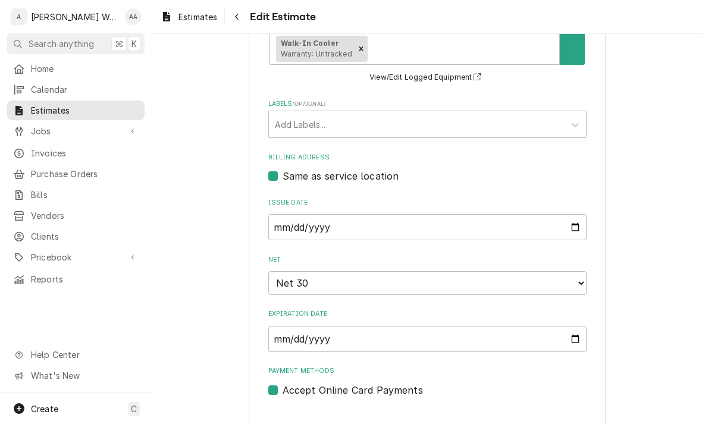
scroll to position [532, 0]
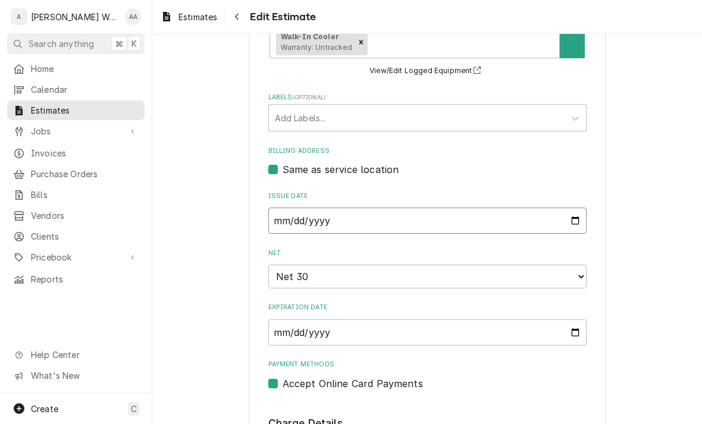
click at [290, 208] on input "2025-08-19" at bounding box center [427, 221] width 318 height 26
type input "2025-10-09"
click at [293, 265] on select "Choose payment terms... Net -21 Same Day Net 7 Net 14 Net 21 Net 30 Net 45 Net …" at bounding box center [427, 277] width 318 height 24
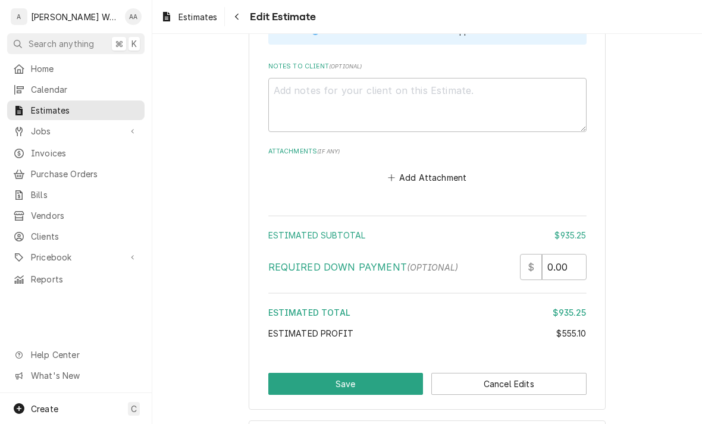
scroll to position [2063, 0]
click at [297, 373] on button "Save" at bounding box center [345, 384] width 155 height 22
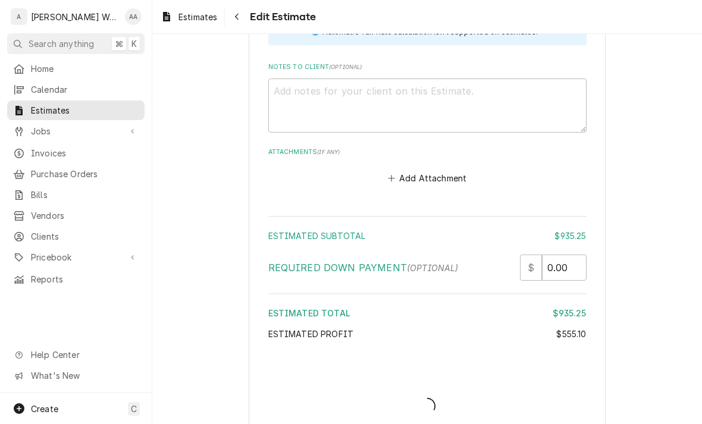
type textarea "x"
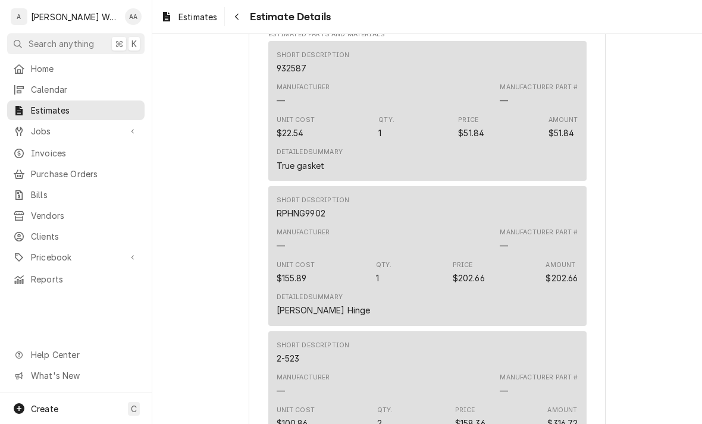
scroll to position [787, 0]
